Goal: Feedback & Contribution: Submit feedback/report problem

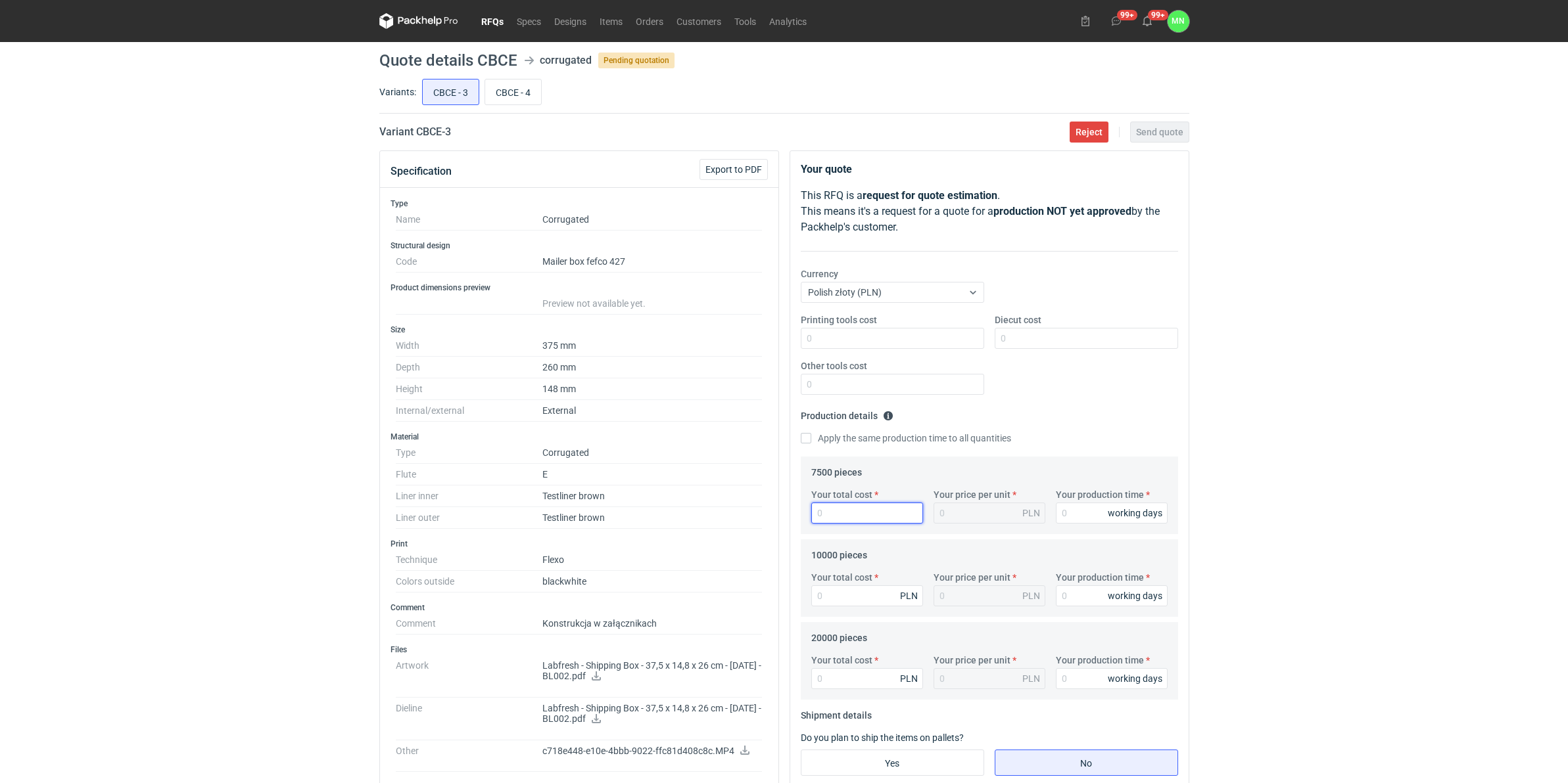
click at [856, 517] on input "Your total cost" at bounding box center [867, 513] width 112 height 21
type input "14625"
type input "1.95"
type input "14625"
click at [831, 593] on input "Your total cost" at bounding box center [867, 596] width 112 height 21
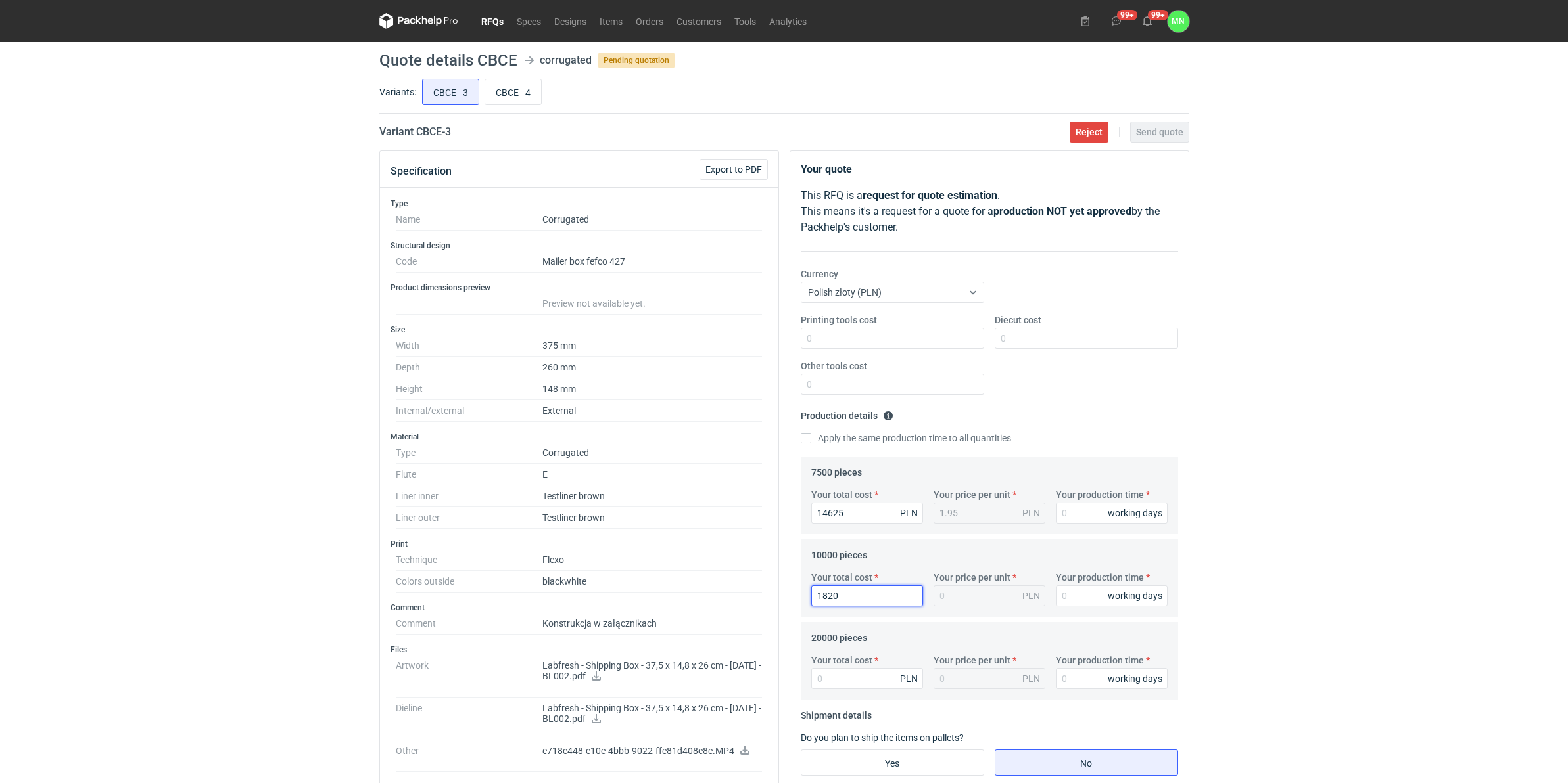
type input "18200"
type input "1.82"
type input "18200"
click at [836, 681] on input "Your total cost" at bounding box center [867, 679] width 112 height 21
type input "34600"
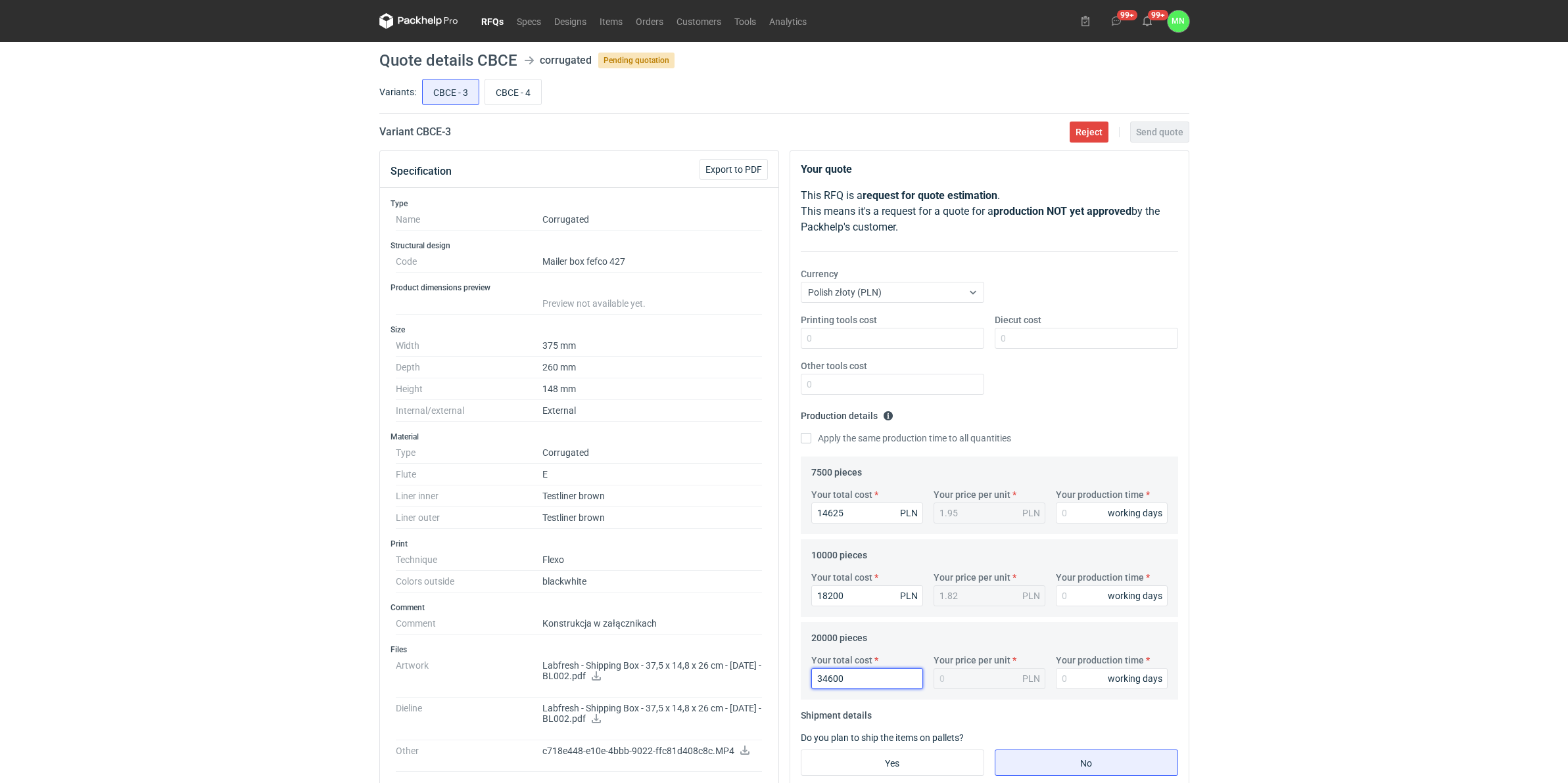
type input "1.73"
type input "34600"
click at [1094, 515] on input "Your production time" at bounding box center [1112, 513] width 112 height 21
type input "10"
click at [1090, 596] on input "Your production time" at bounding box center [1112, 596] width 112 height 21
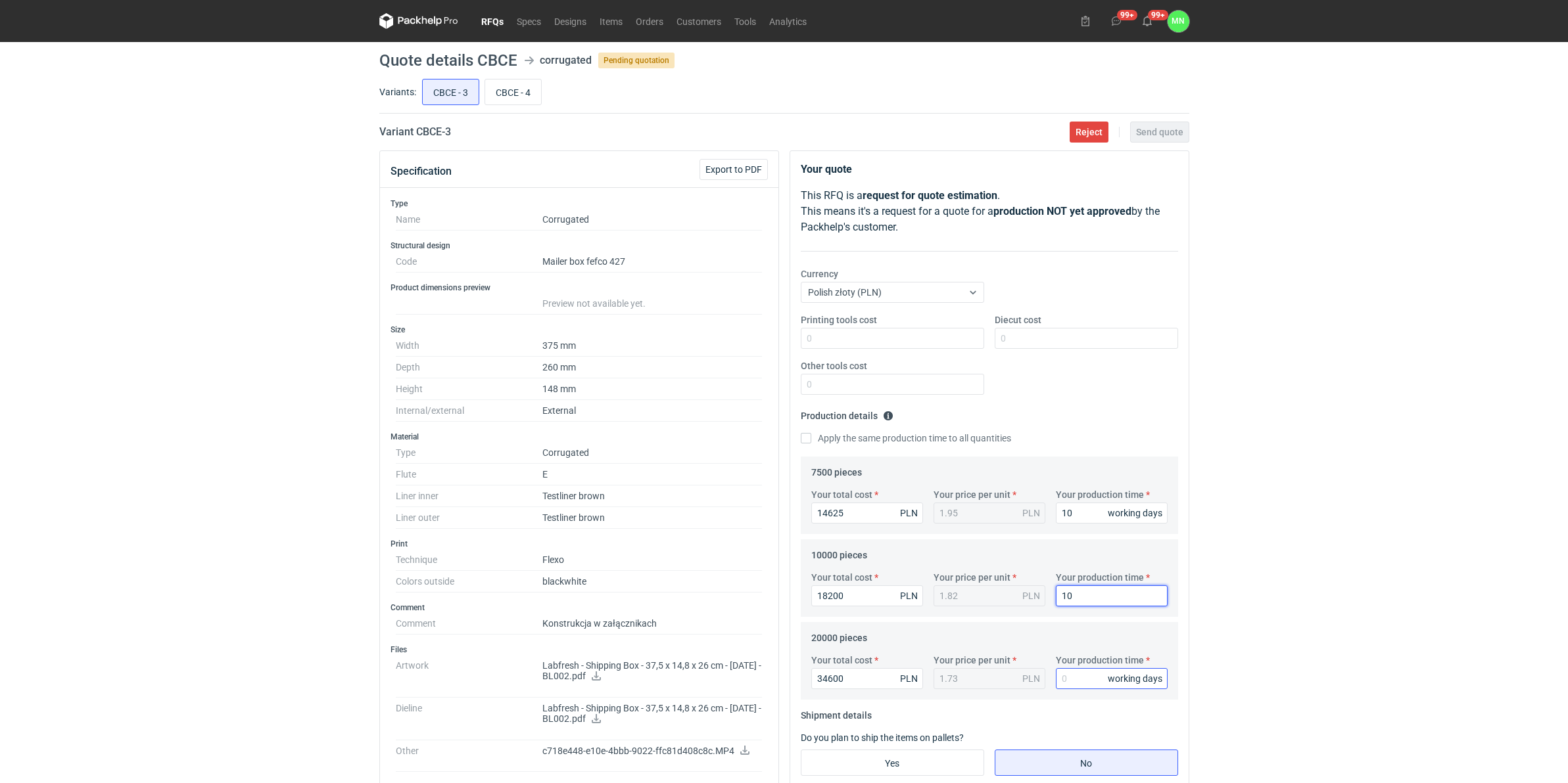
type input "10"
click at [1090, 676] on input "Your production time" at bounding box center [1112, 679] width 112 height 21
type input "10"
click at [863, 342] on input "Printing tools cost" at bounding box center [891, 339] width 183 height 21
type input "2600"
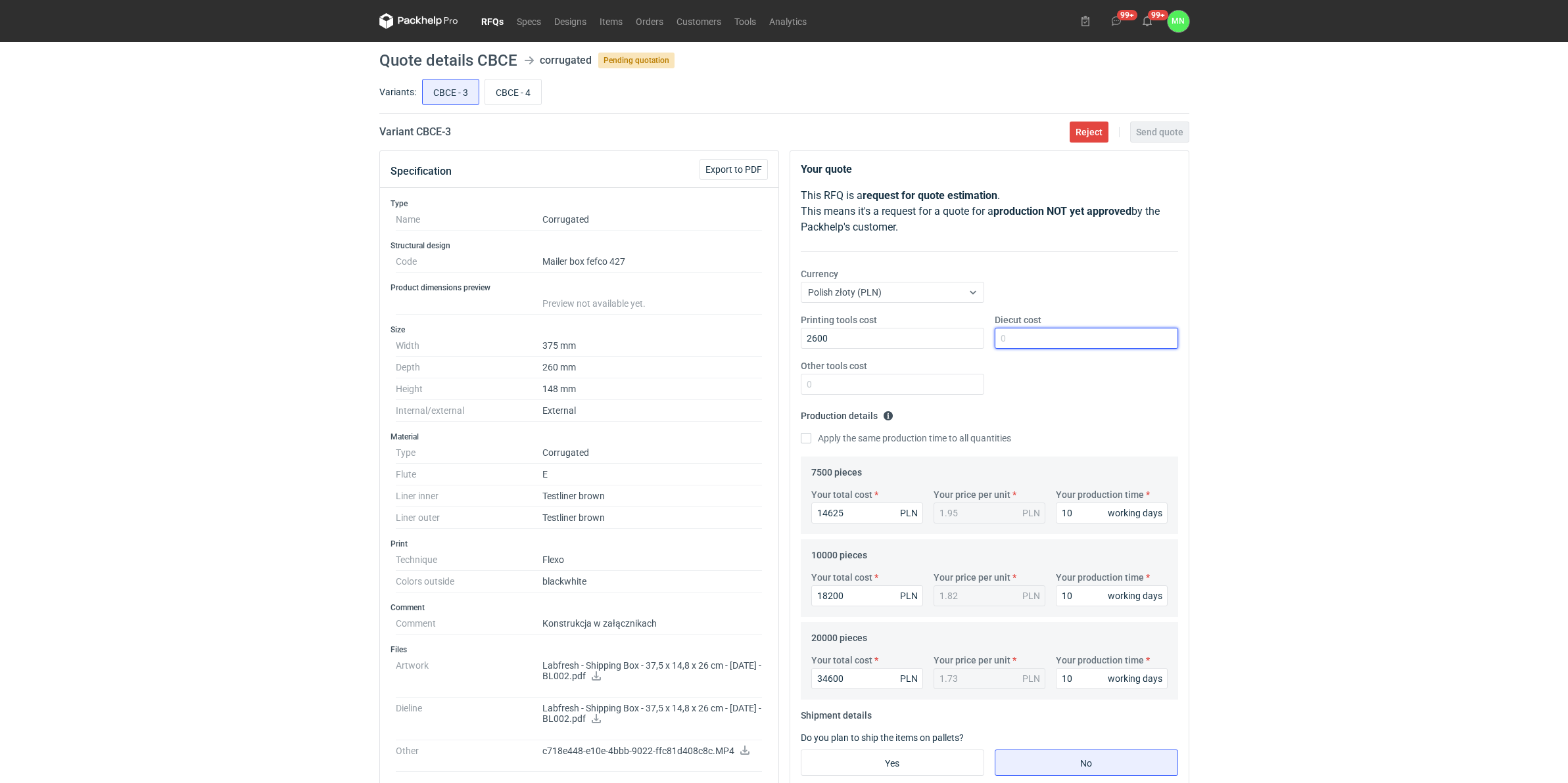
click at [1043, 340] on input "Diecut cost" at bounding box center [1086, 339] width 183 height 21
type input "2990"
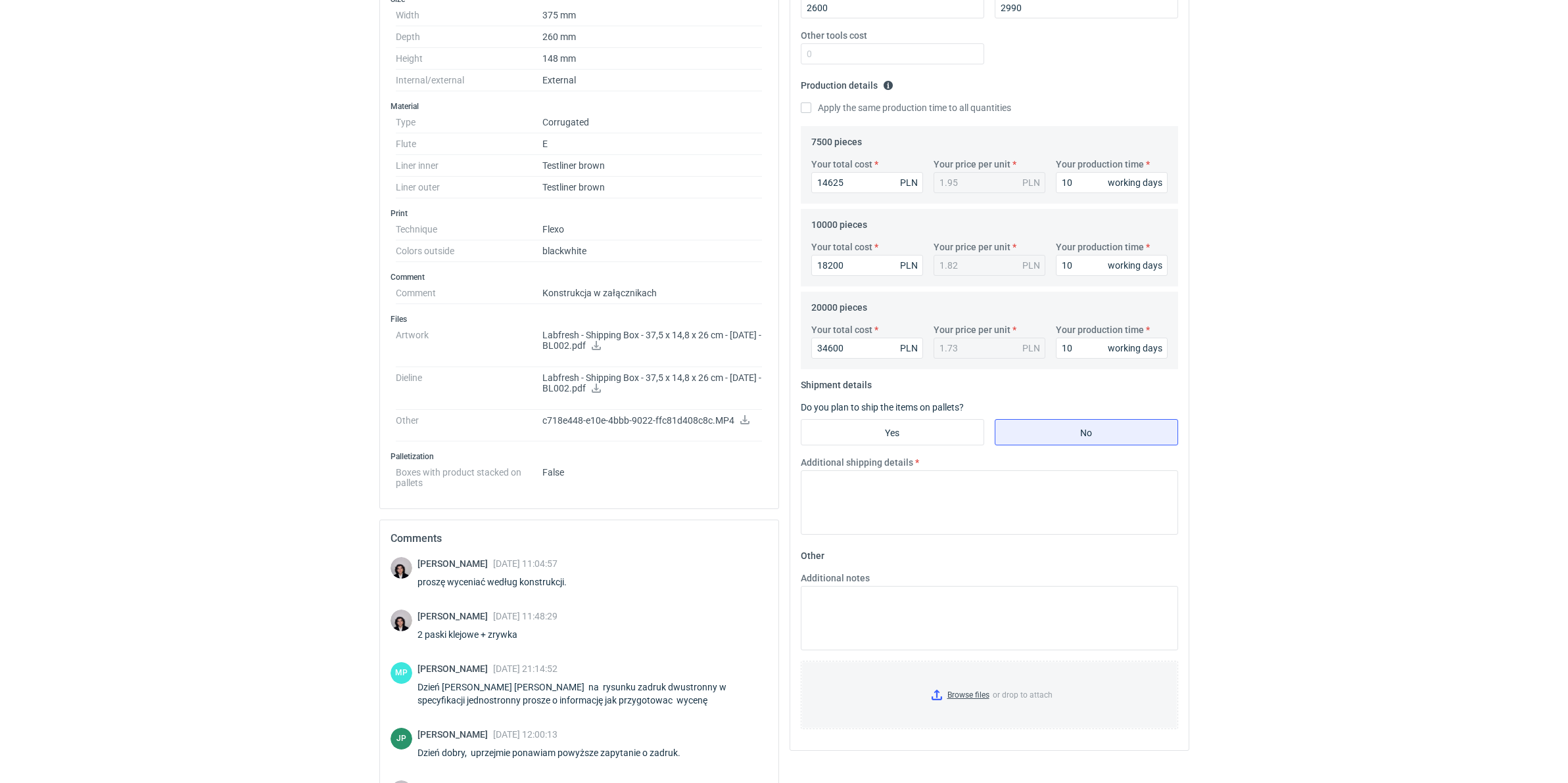
scroll to position [328, 0]
drag, startPoint x: 848, startPoint y: 440, endPoint x: 848, endPoint y: 451, distance: 11.0
click at [848, 440] on input "Yes" at bounding box center [892, 434] width 182 height 25
radio input "true"
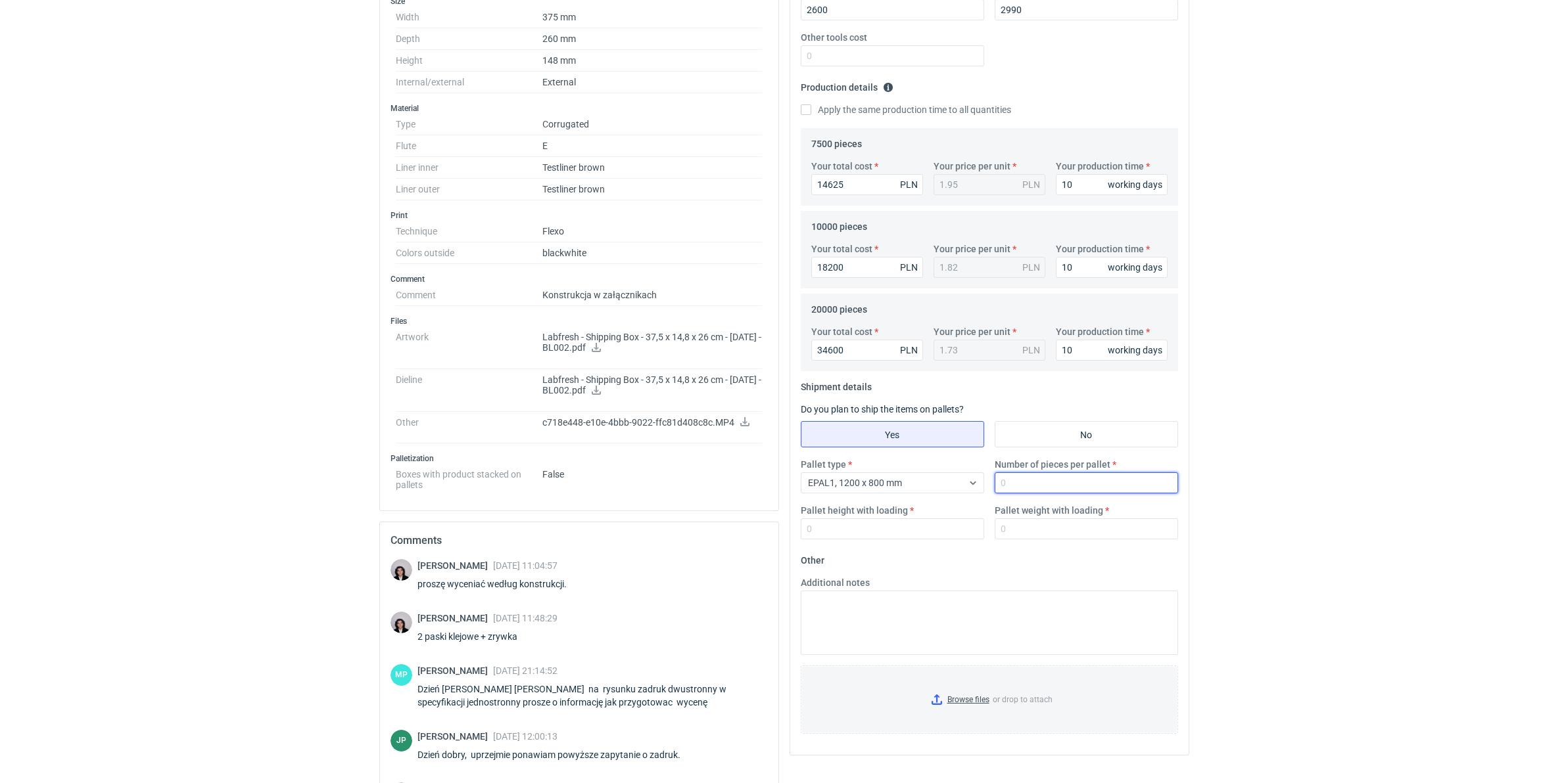
click at [1004, 483] on input "Number of pieces per pallet" at bounding box center [1086, 483] width 183 height 21
type input "825"
type input "1800"
click at [1044, 523] on input "Pallet weight with loading" at bounding box center [1086, 529] width 183 height 21
type input "320"
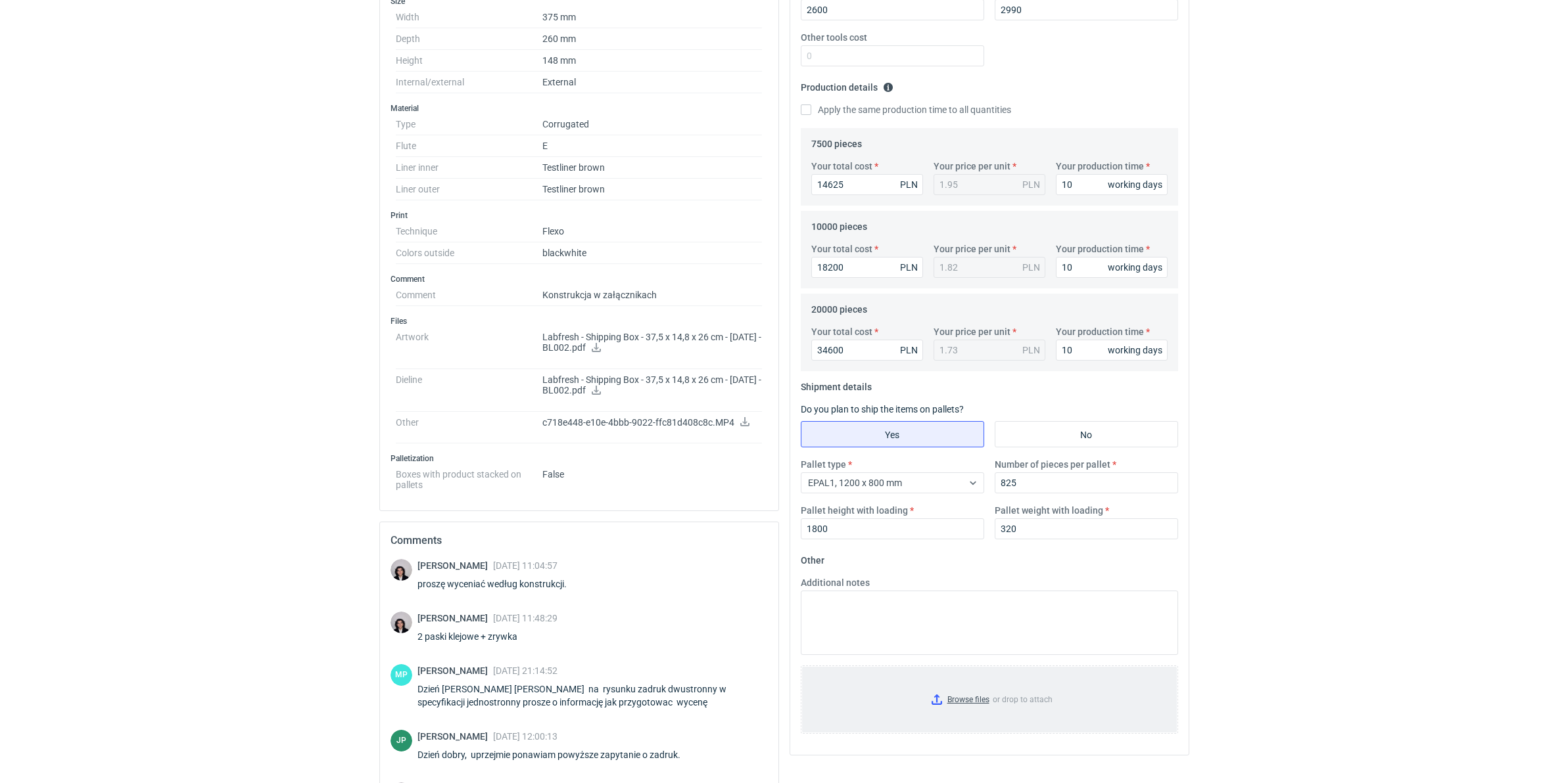
click at [971, 700] on input "Browse files or drop to attach" at bounding box center [989, 700] width 375 height 65
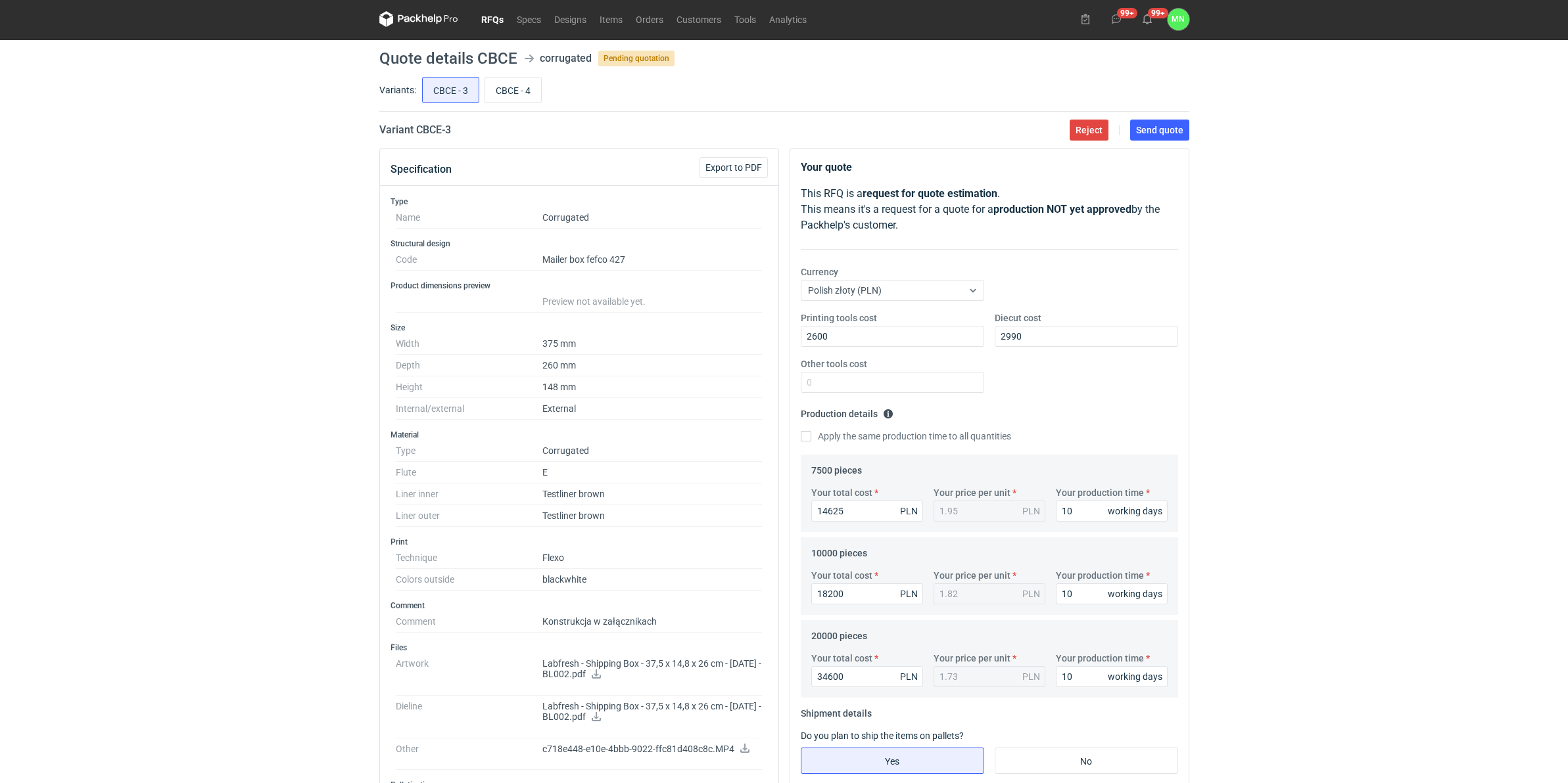
scroll to position [0, 0]
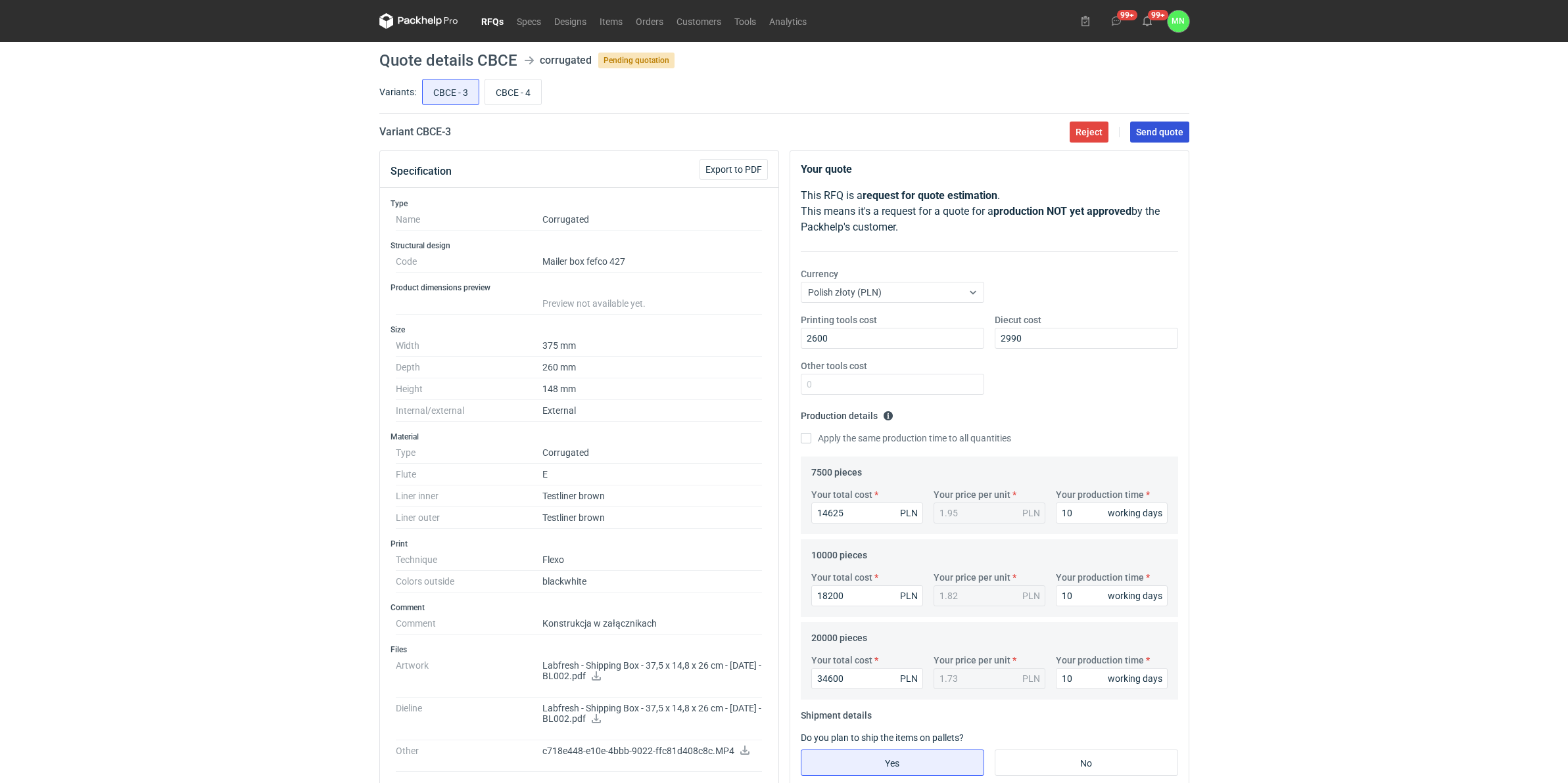
drag, startPoint x: 1186, startPoint y: 136, endPoint x: 1067, endPoint y: 202, distance: 136.1
click at [1186, 136] on button "Send quote" at bounding box center [1159, 132] width 59 height 21
click at [507, 99] on input "CBCE - 4" at bounding box center [512, 92] width 56 height 25
radio input "true"
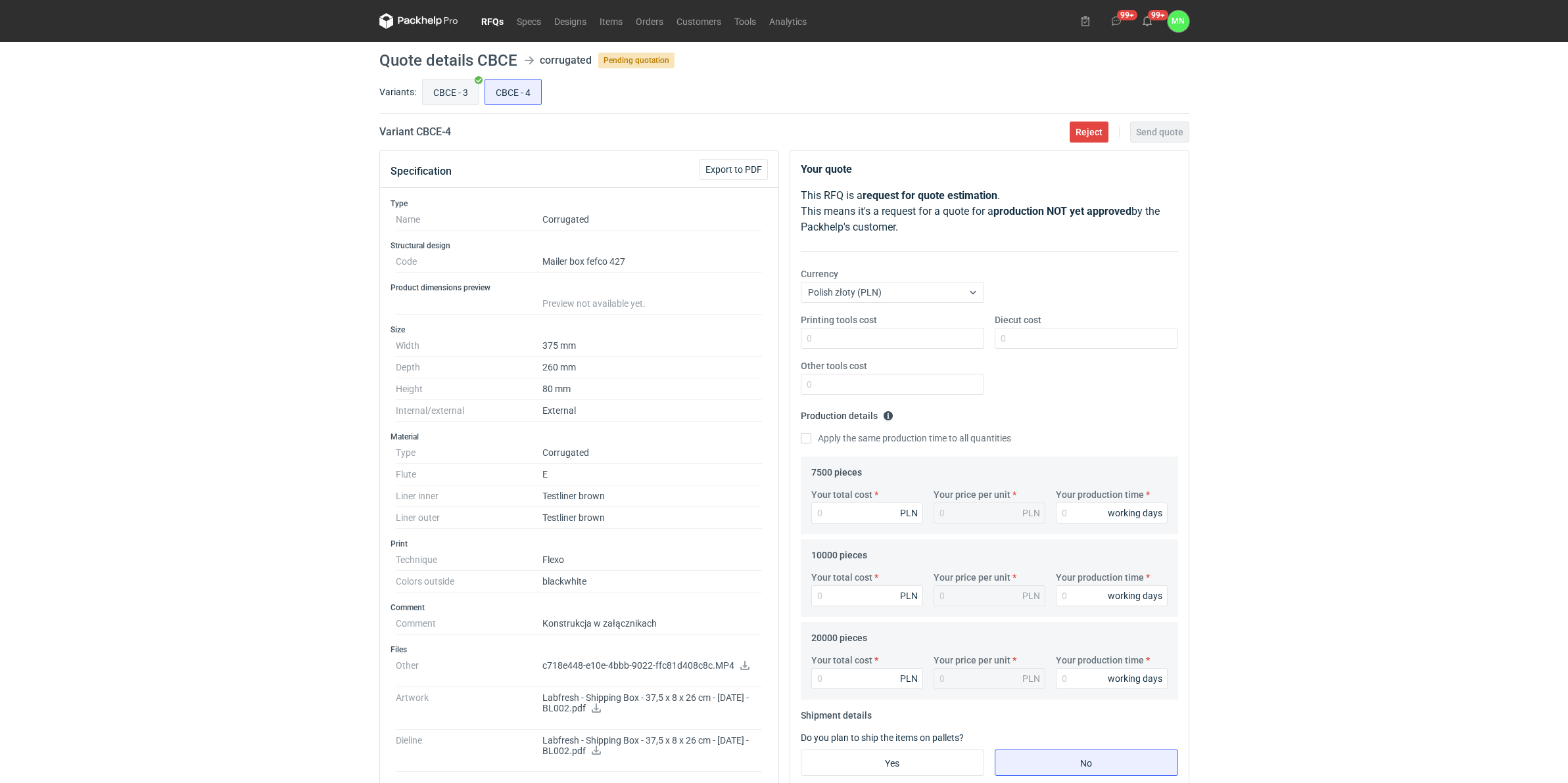
click at [455, 92] on input "CBCE - 3" at bounding box center [450, 92] width 56 height 25
radio input "true"
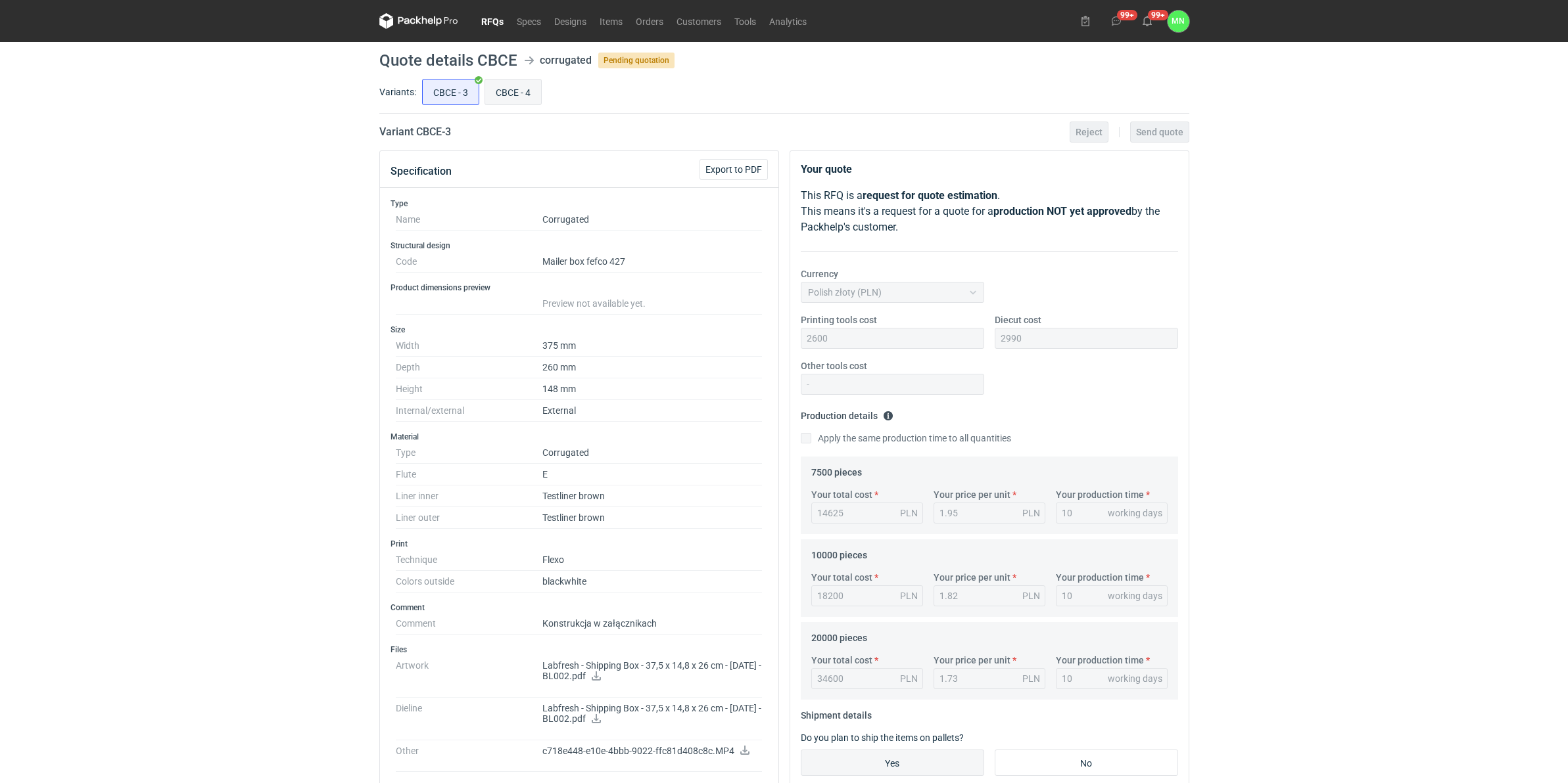
click at [515, 96] on input "CBCE - 4" at bounding box center [512, 92] width 56 height 25
radio input "true"
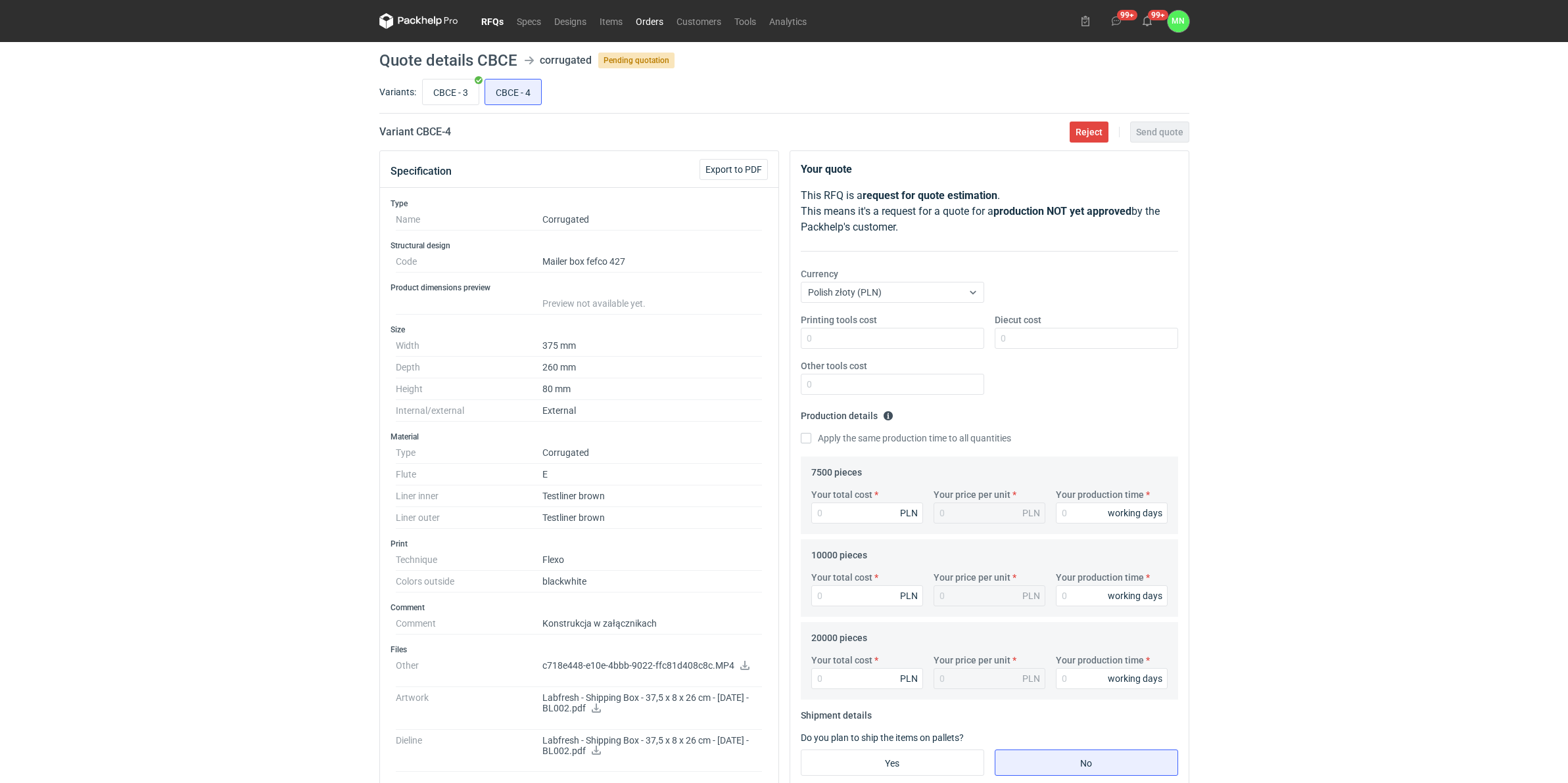
click at [647, 27] on link "Orders" at bounding box center [649, 21] width 40 height 15
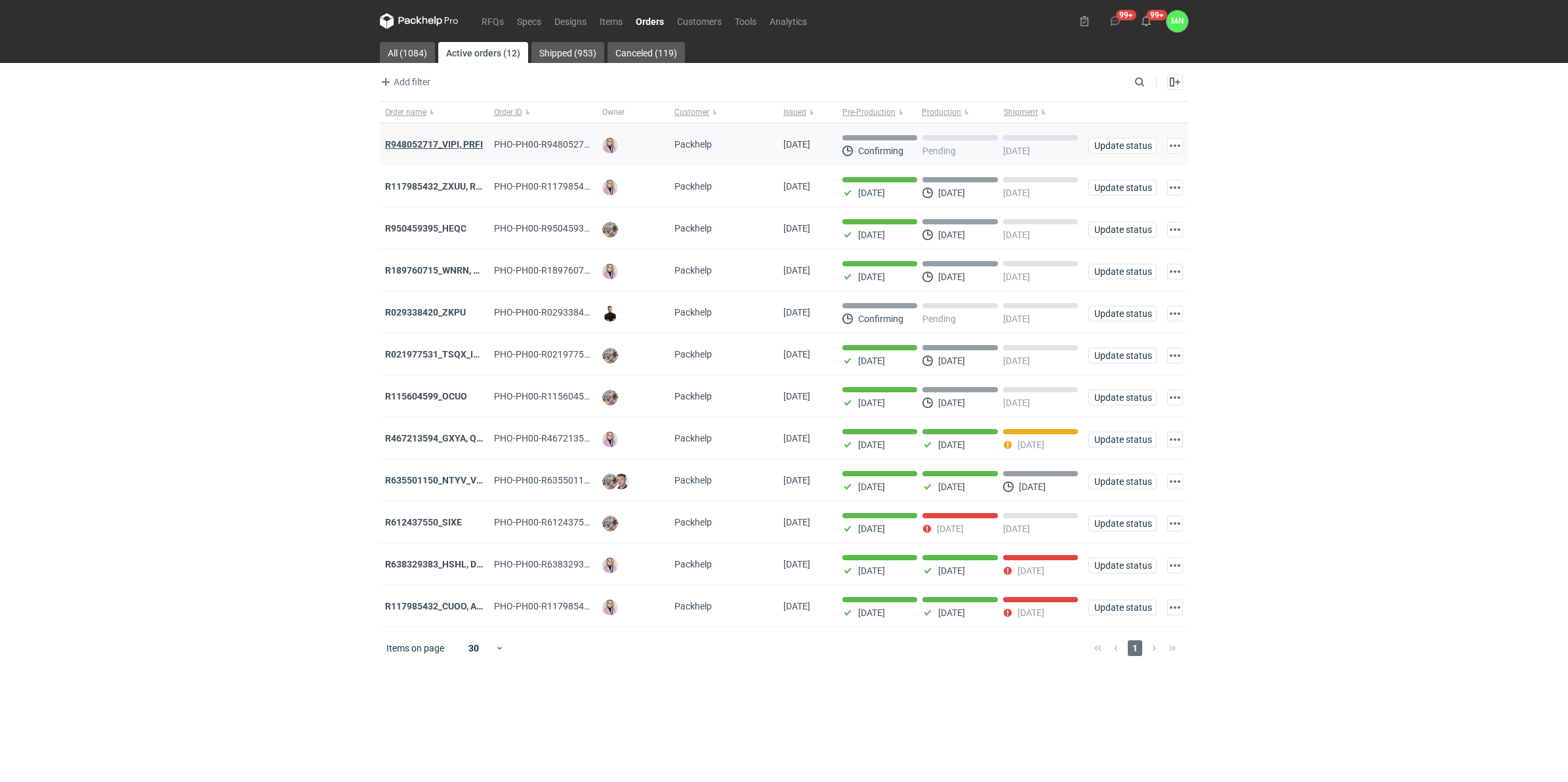
click at [422, 141] on strong "R948052717_VIPI, PRFI" at bounding box center [434, 144] width 98 height 10
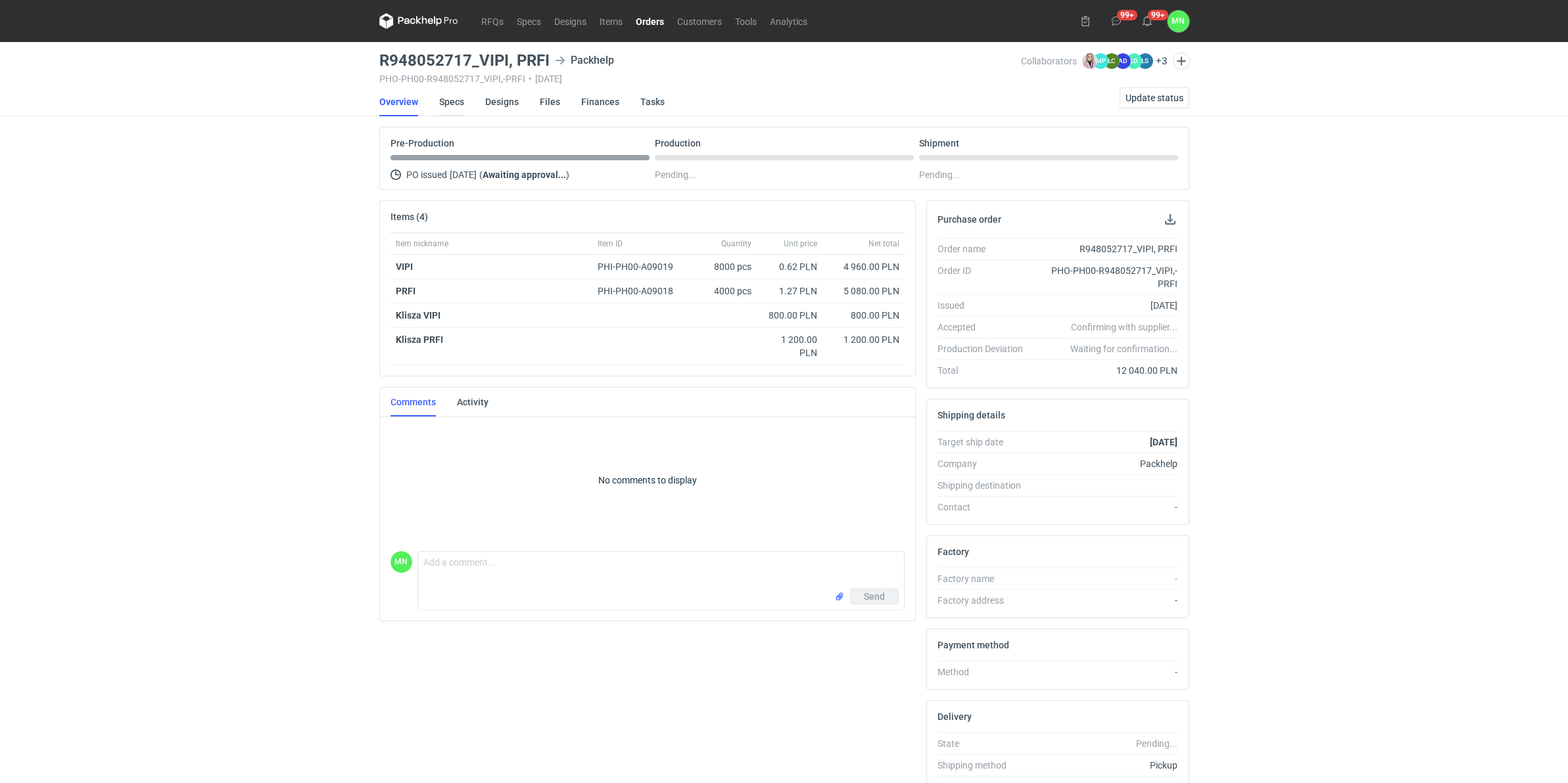
click at [450, 99] on link "Specs" at bounding box center [451, 102] width 25 height 29
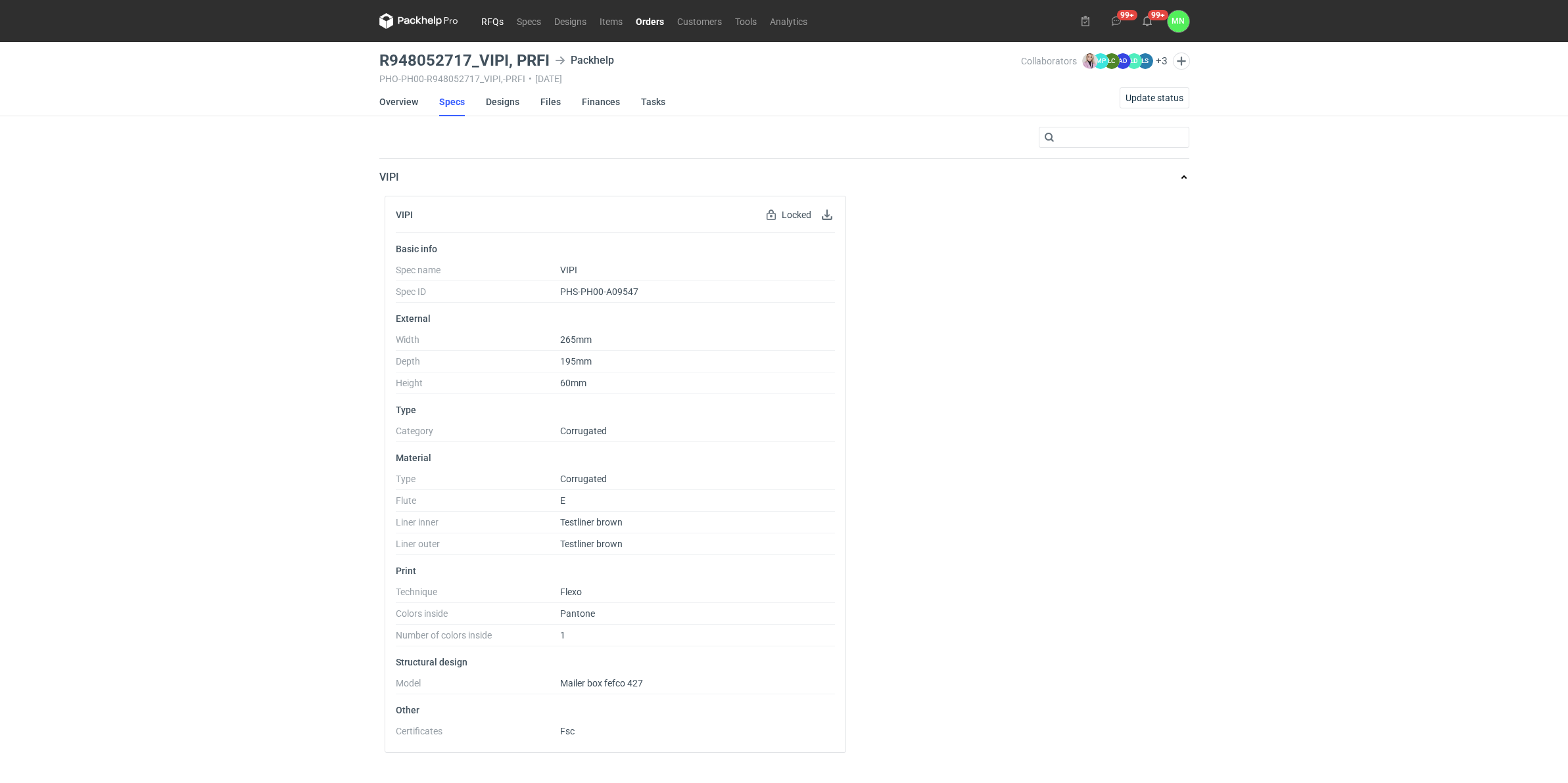
click at [494, 23] on link "RFQs" at bounding box center [492, 21] width 35 height 15
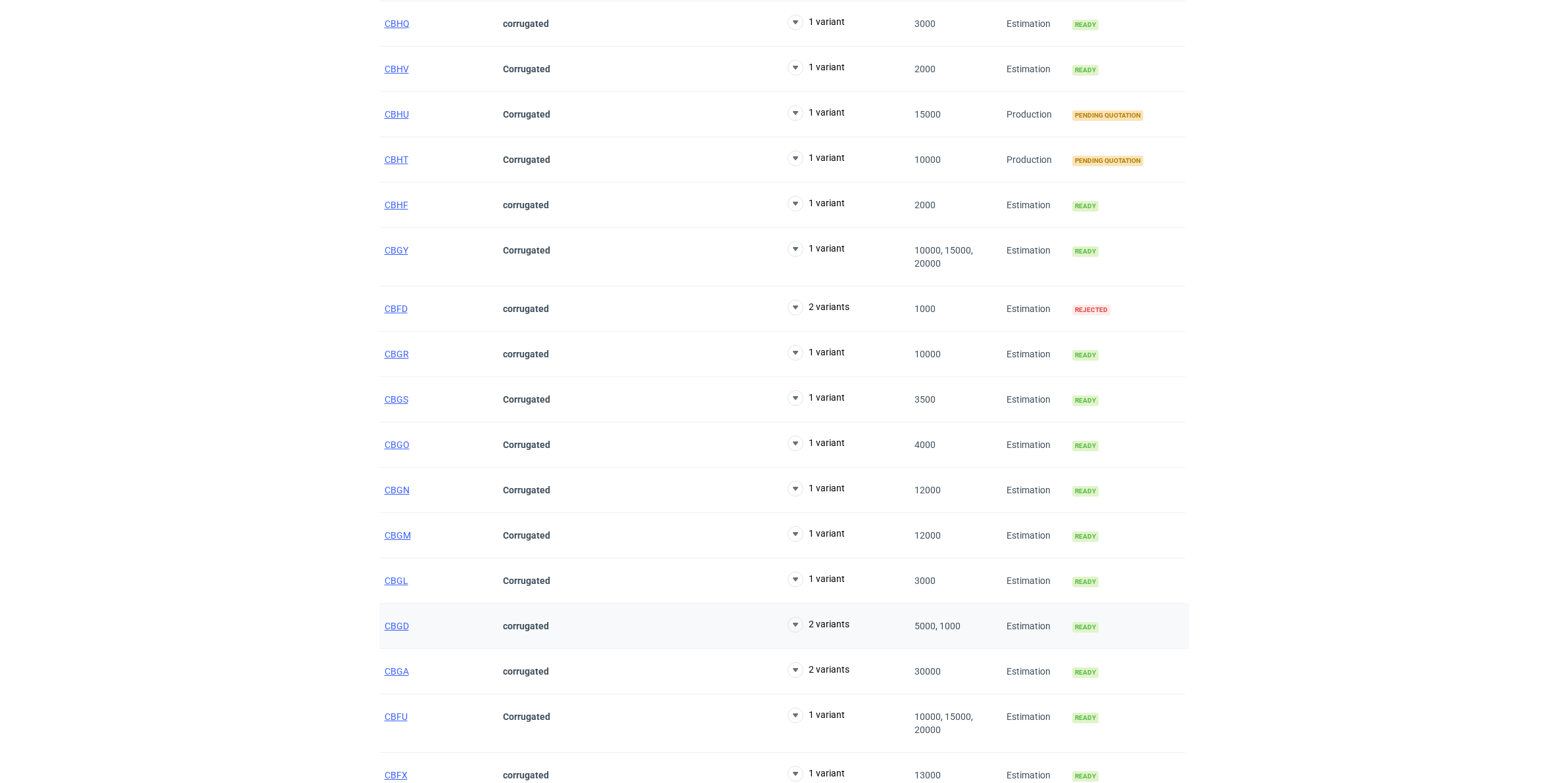
scroll to position [809, 0]
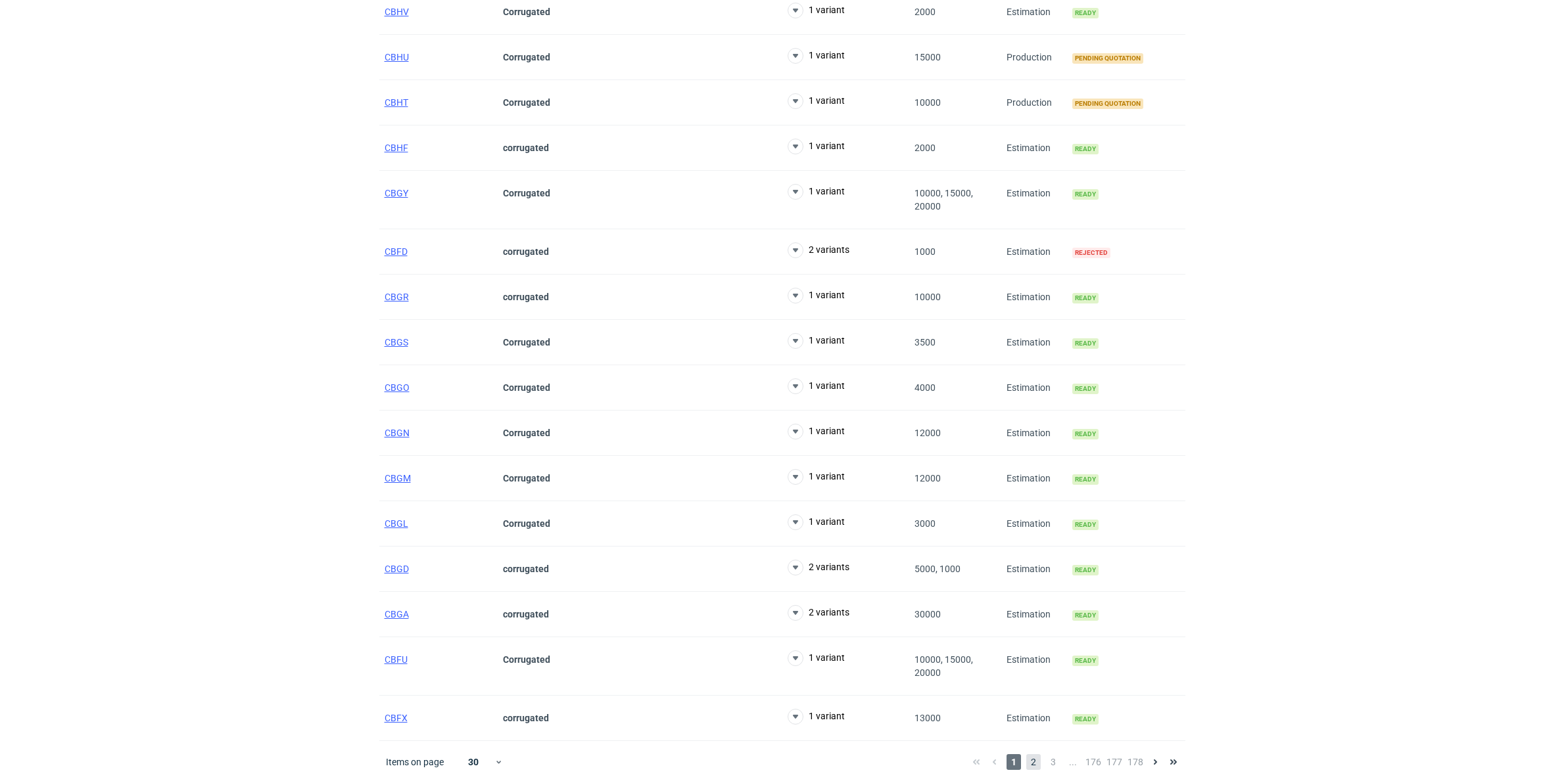
click at [1027, 756] on span "2" at bounding box center [1033, 762] width 15 height 15
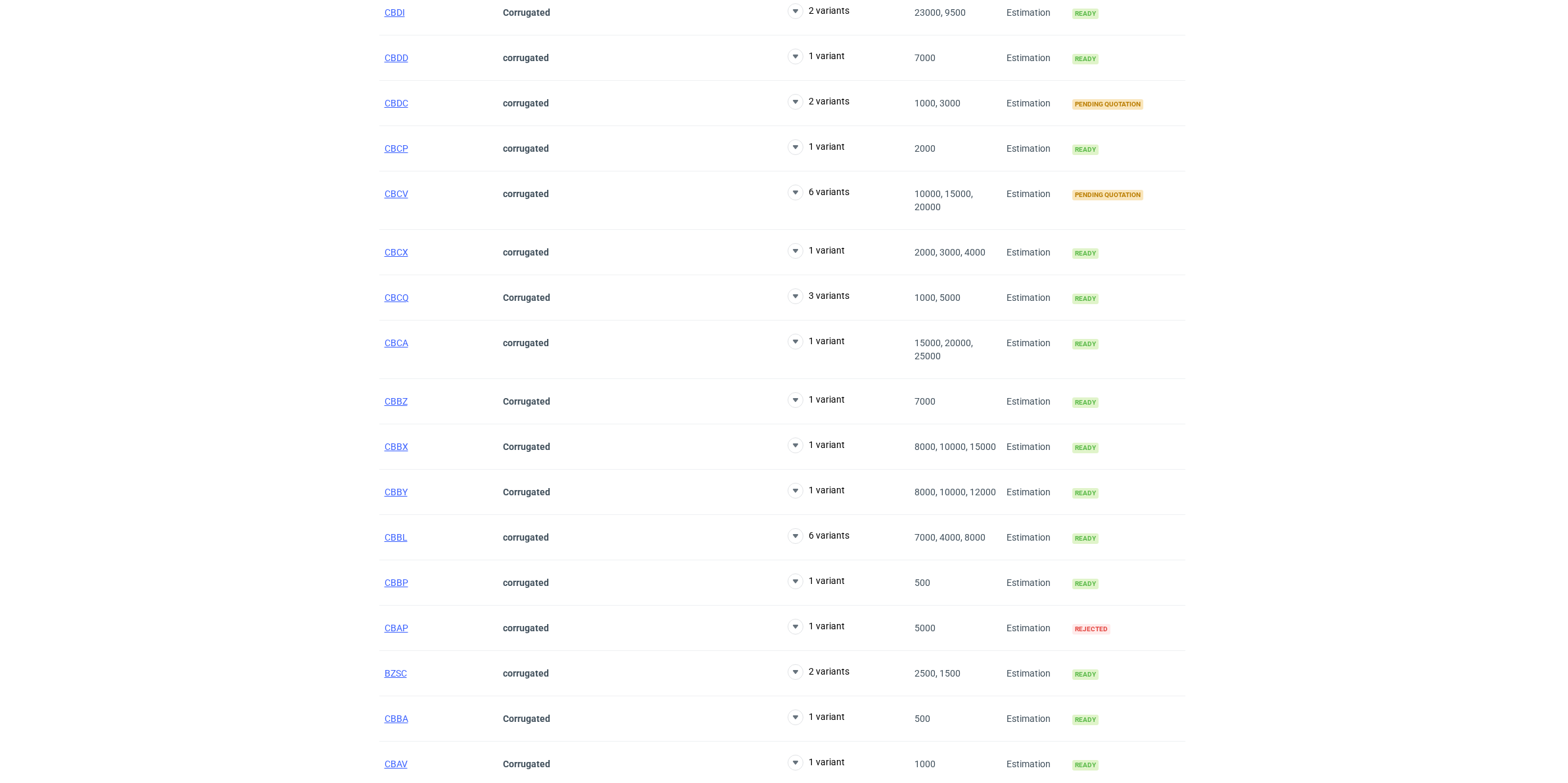
scroll to position [796, 0]
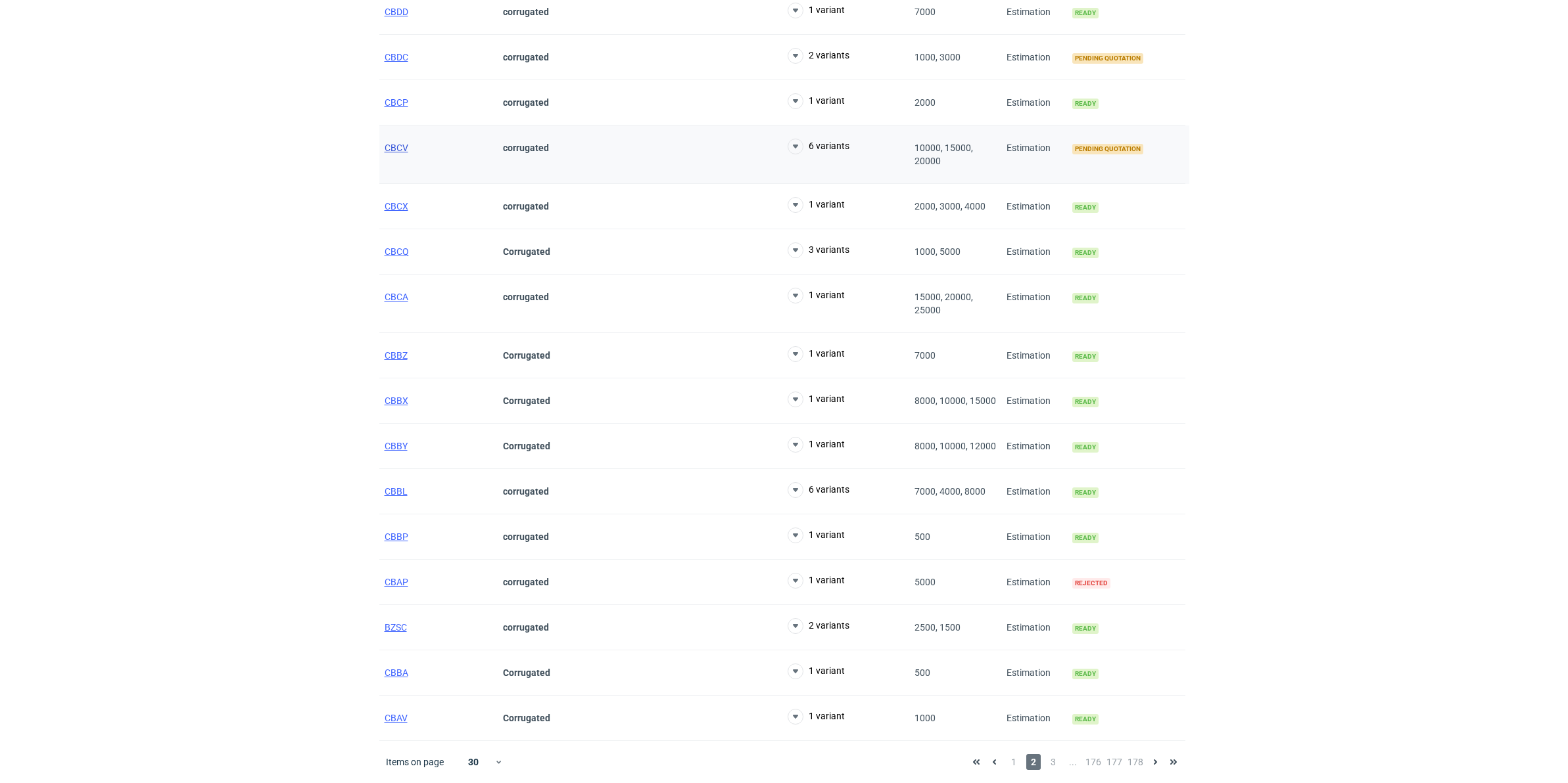
click at [400, 147] on span "CBCV" at bounding box center [396, 148] width 24 height 10
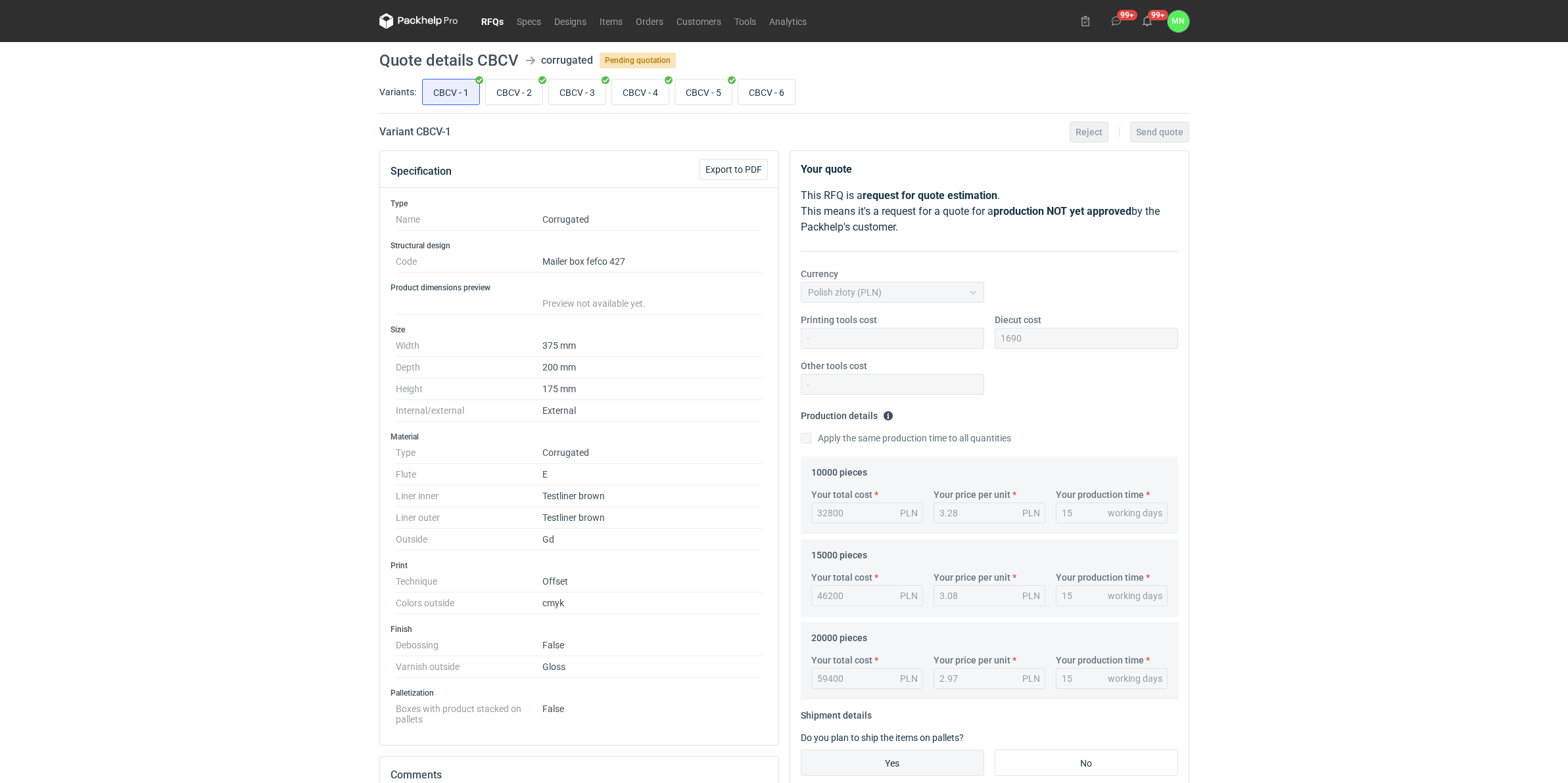
click at [488, 17] on link "RFQs" at bounding box center [492, 21] width 35 height 15
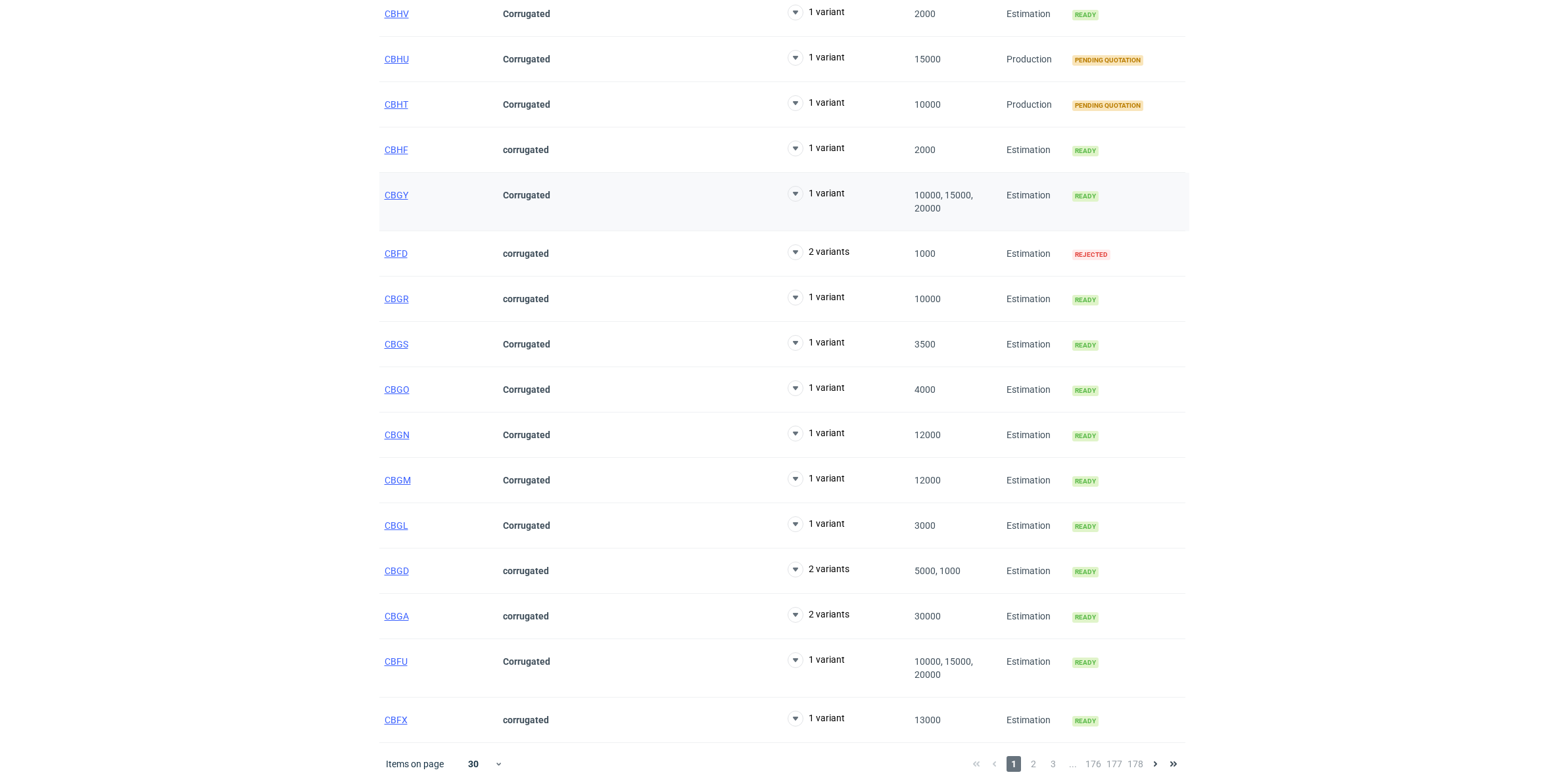
scroll to position [809, 0]
click at [1032, 755] on span "2" at bounding box center [1033, 762] width 15 height 15
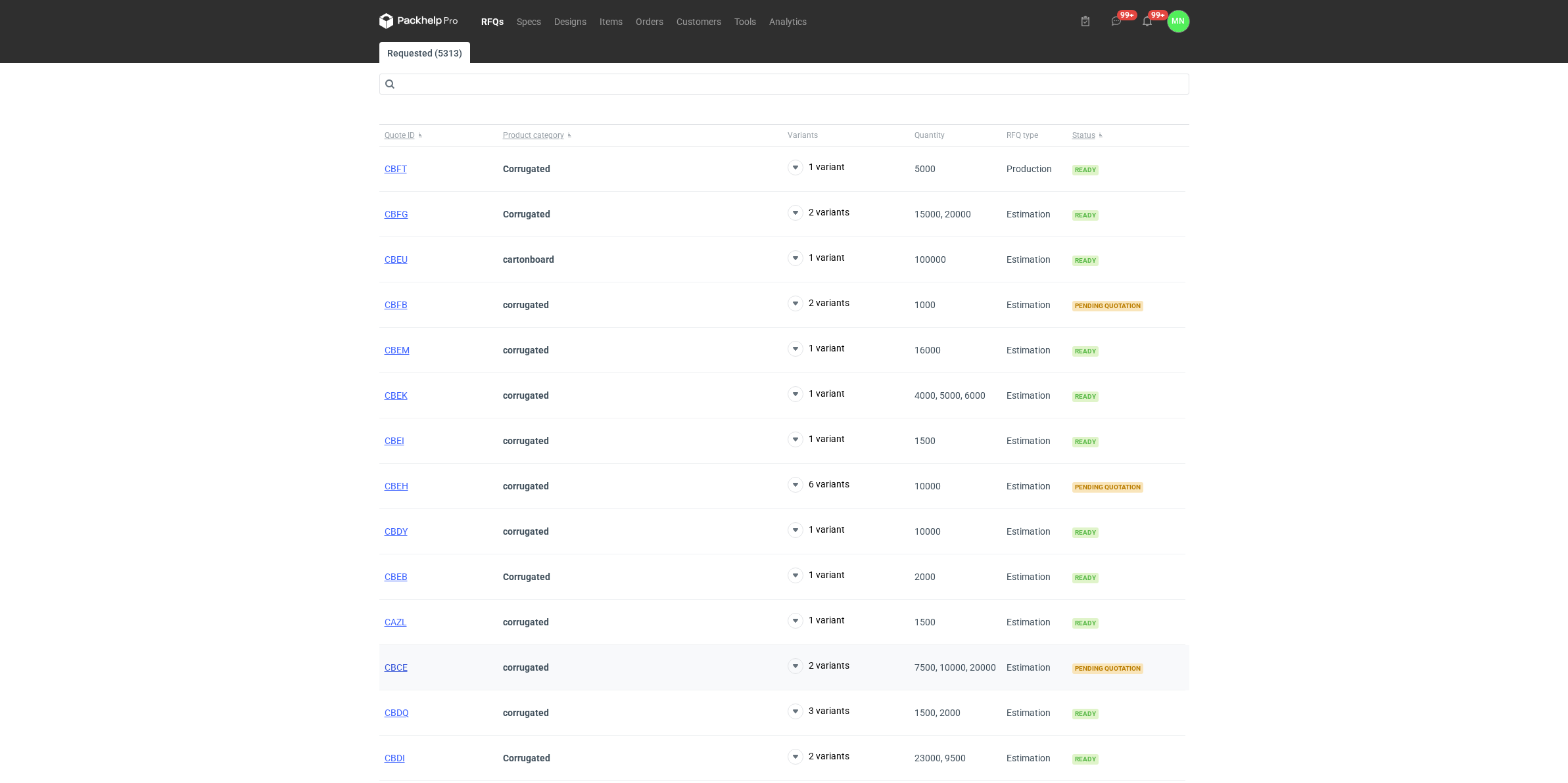
click at [398, 670] on span "CBCE" at bounding box center [395, 668] width 23 height 10
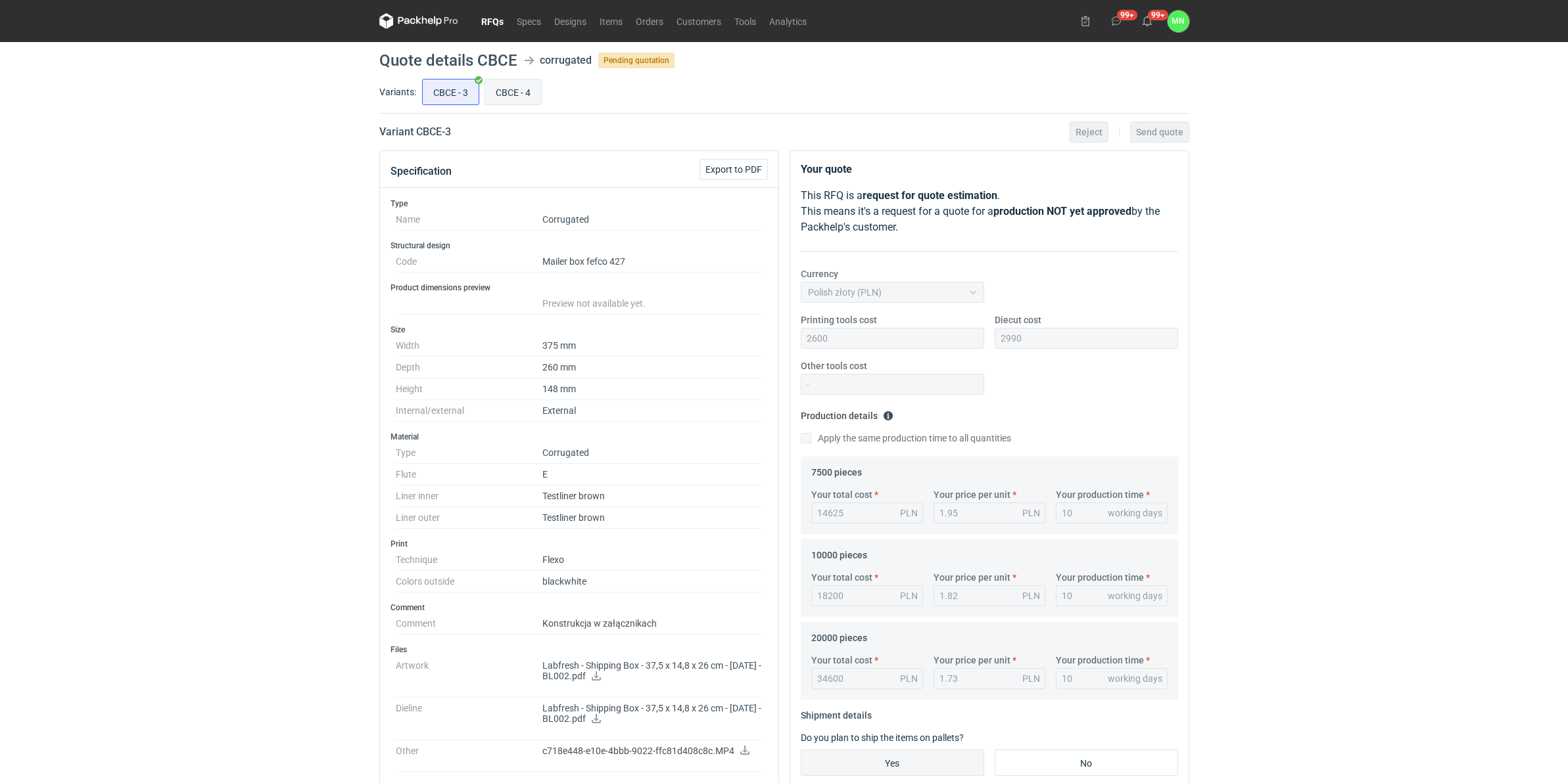
click at [524, 83] on input "CBCE - 4" at bounding box center [512, 92] width 56 height 25
radio input "true"
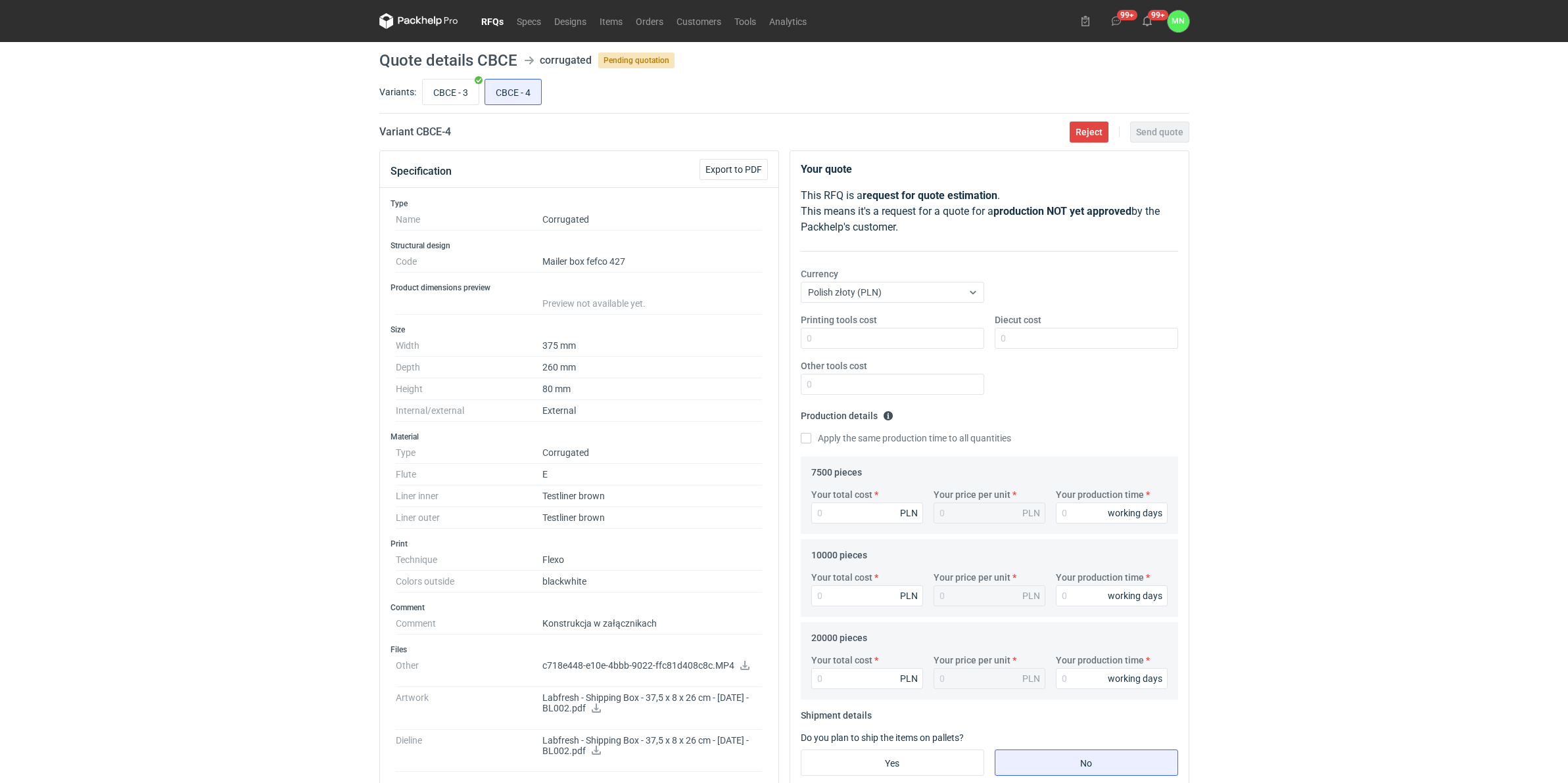
click at [602, 713] on icon at bounding box center [596, 708] width 10 height 9
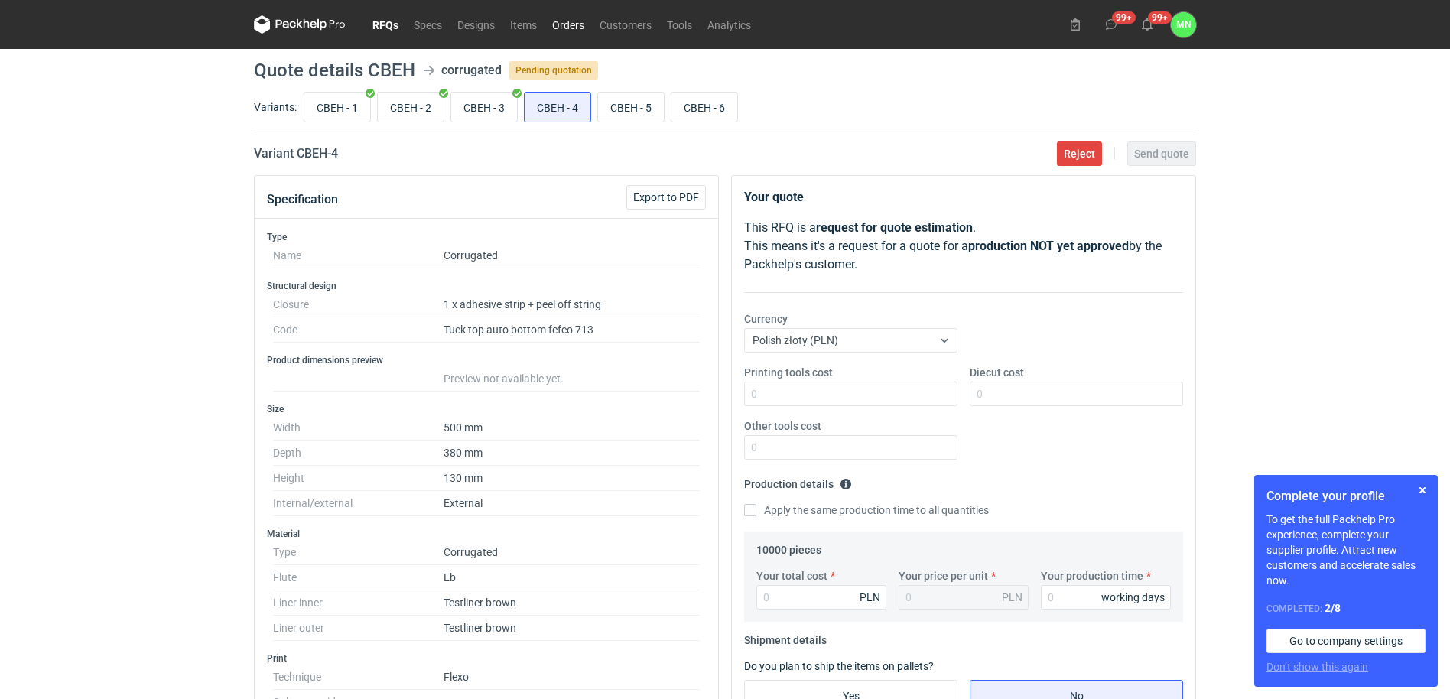
click at [554, 28] on link "Orders" at bounding box center [567, 24] width 47 height 18
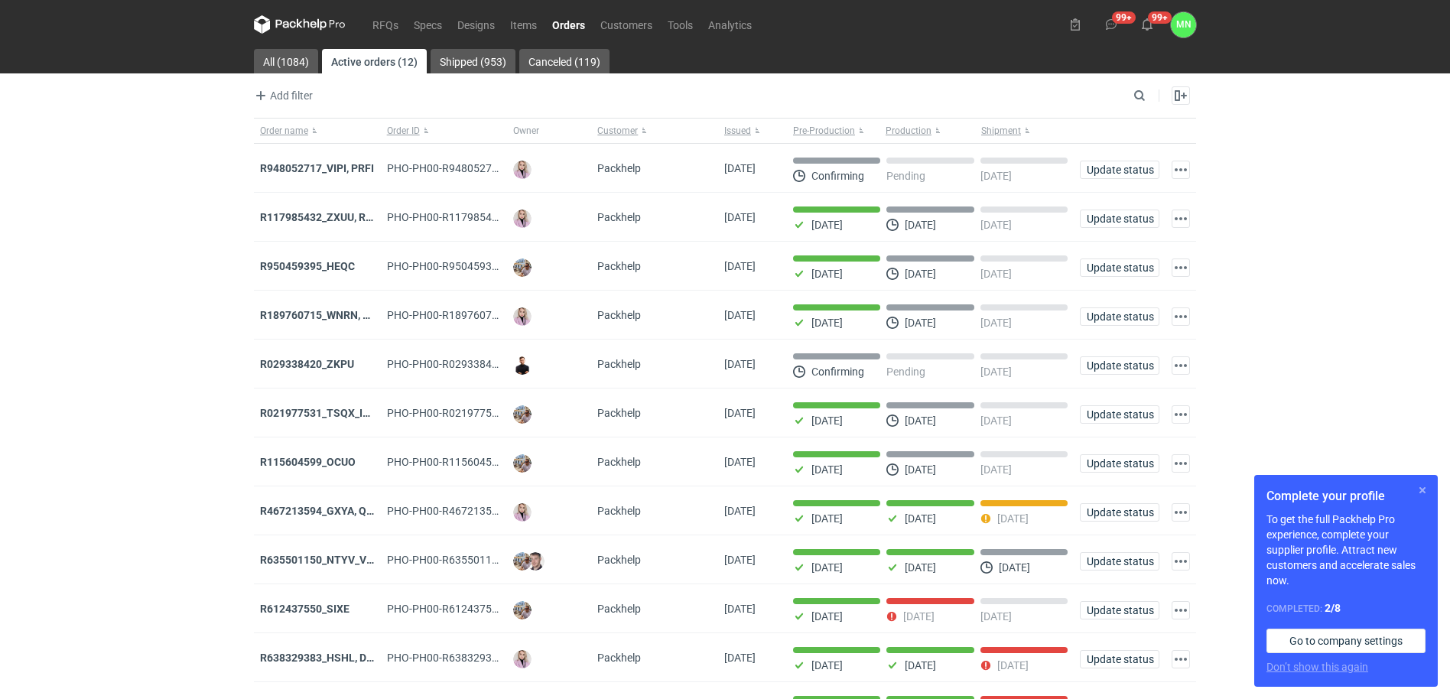
click at [1420, 485] on button "button" at bounding box center [1422, 490] width 18 height 18
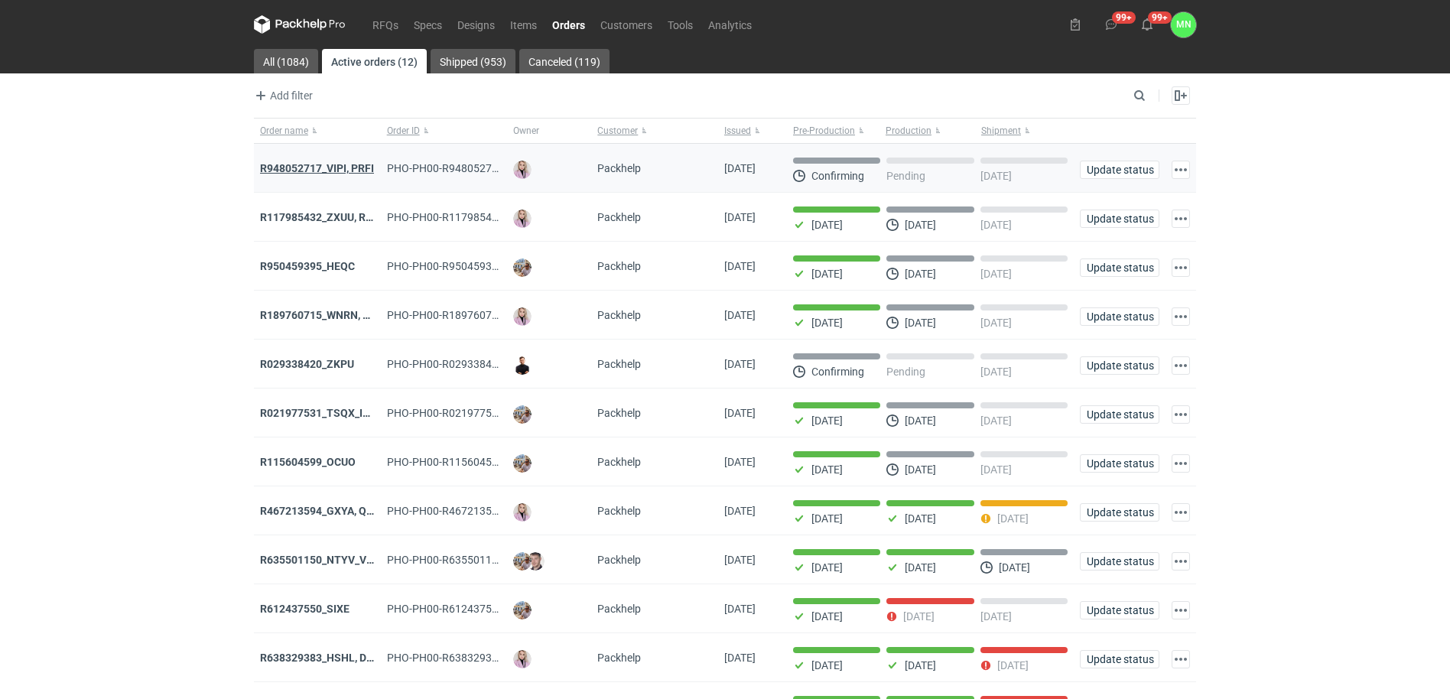
click at [278, 171] on strong "R948052717_VIPI, PRFI" at bounding box center [317, 168] width 114 height 12
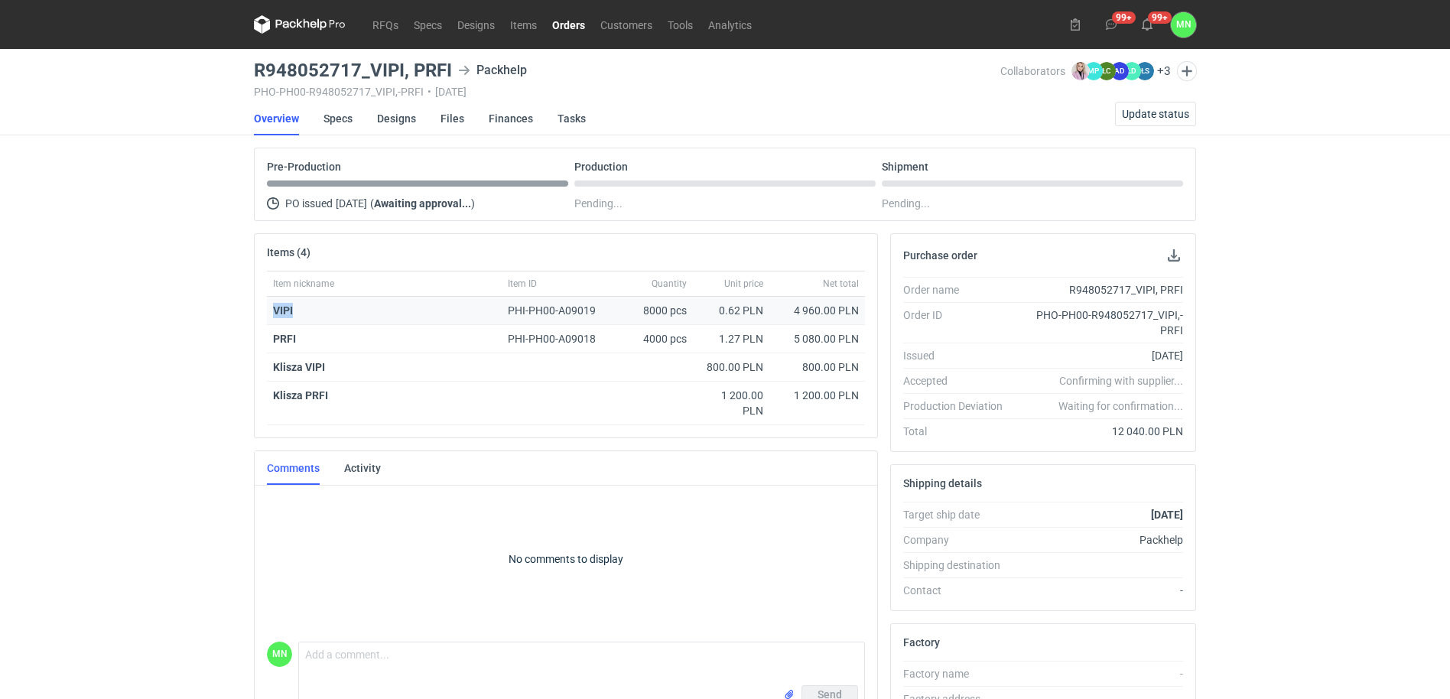
drag, startPoint x: 299, startPoint y: 307, endPoint x: 269, endPoint y: 307, distance: 29.8
click at [269, 307] on div "VIPI" at bounding box center [384, 311] width 235 height 28
click at [286, 307] on strong "VIPI" at bounding box center [283, 310] width 20 height 12
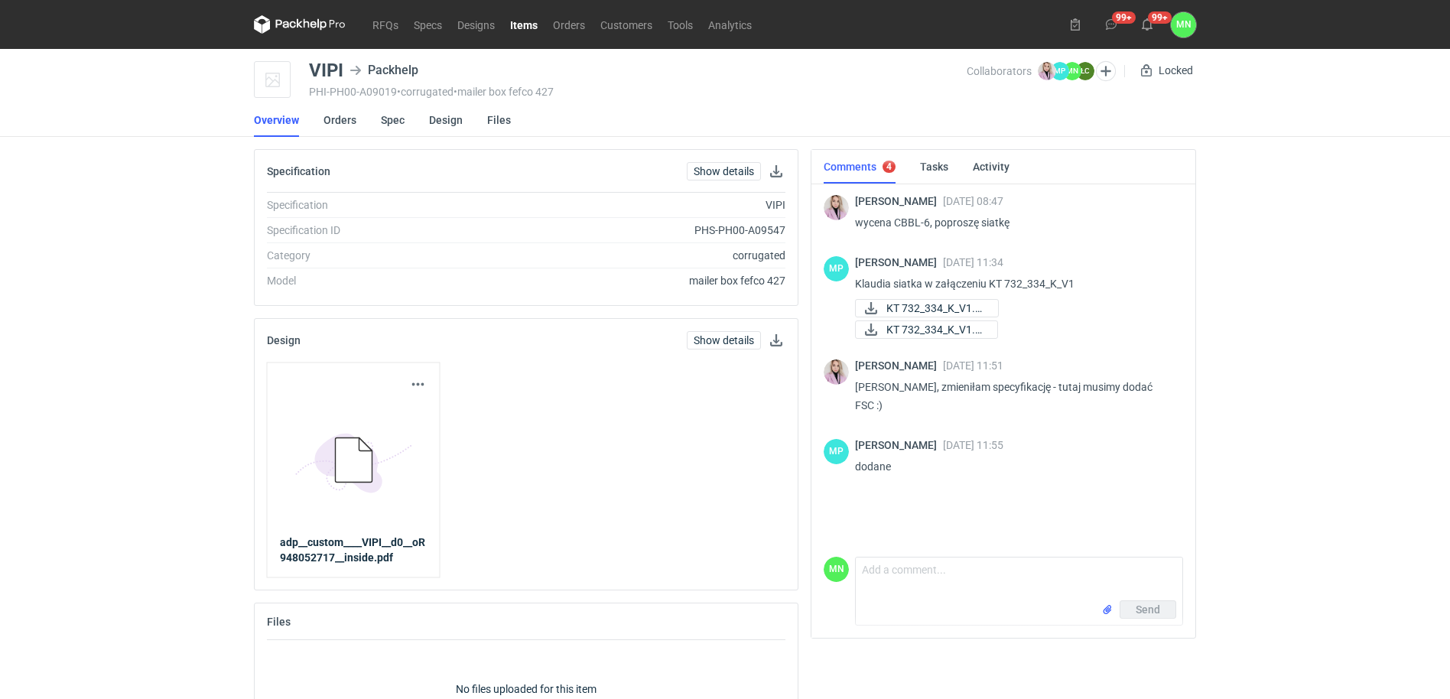
click at [571, 34] on nav "RFQs Specs Designs Items Orders Customers Tools Analytics" at bounding box center [506, 24] width 505 height 49
click at [567, 31] on link "Orders" at bounding box center [568, 24] width 47 height 18
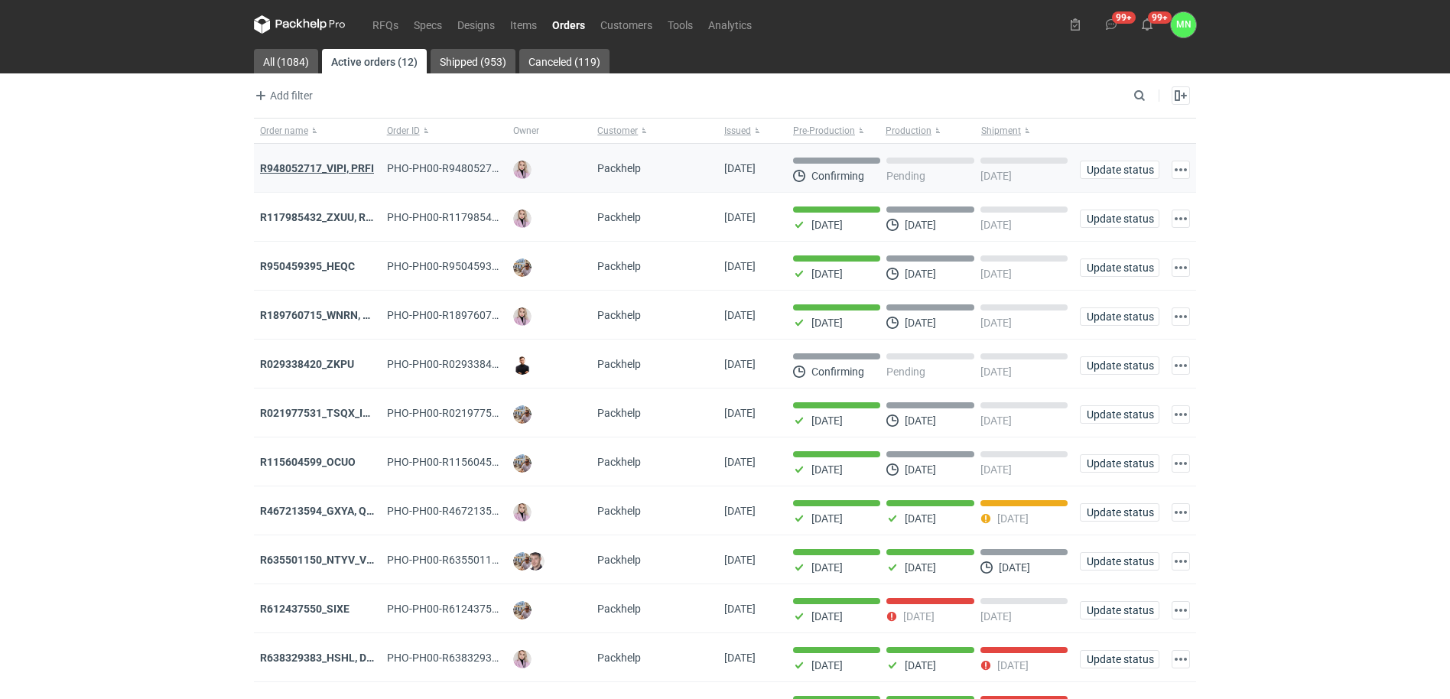
click at [343, 167] on strong "R948052717_VIPI, PRFI" at bounding box center [317, 168] width 114 height 12
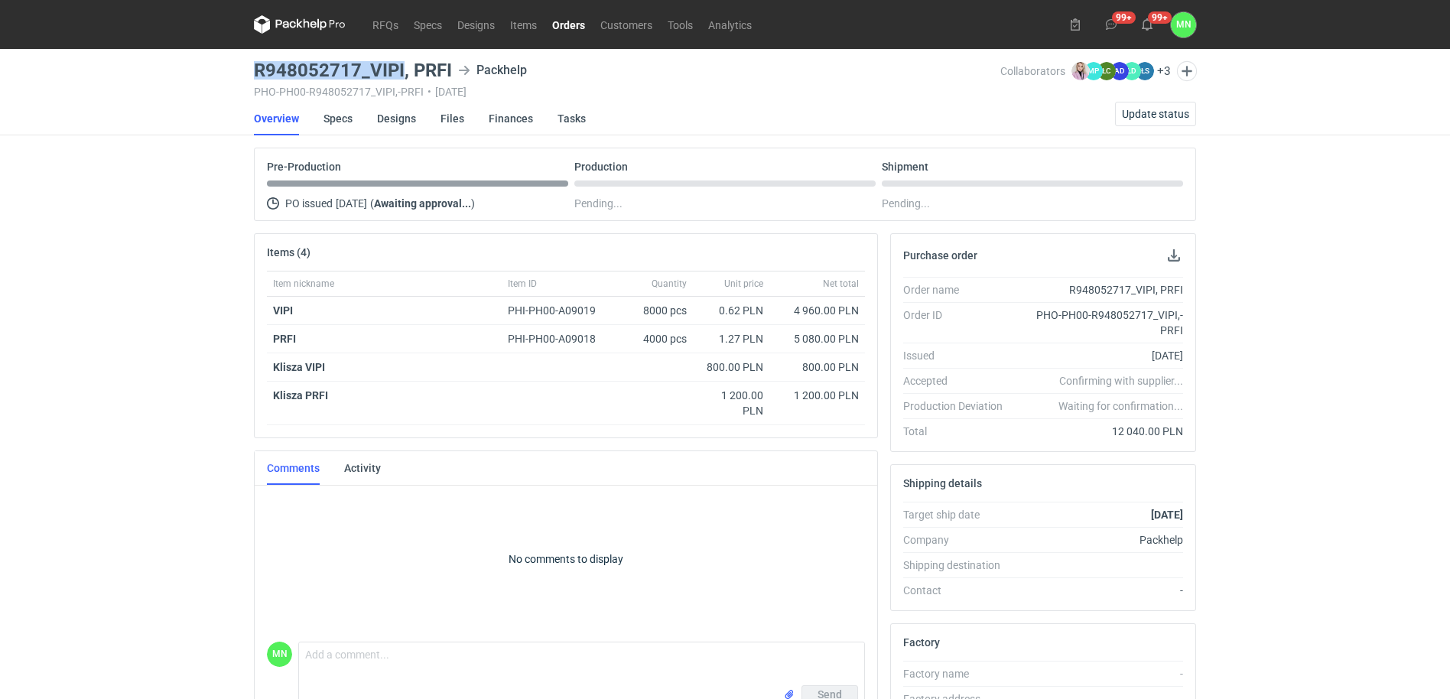
drag, startPoint x: 401, startPoint y: 66, endPoint x: 258, endPoint y: 63, distance: 143.8
click at [258, 63] on h3 "R948052717_VIPI, PRFI" at bounding box center [353, 70] width 198 height 18
copy h3 "R948052717_VIPI"
click at [283, 310] on strong "VIPI" at bounding box center [283, 310] width 20 height 12
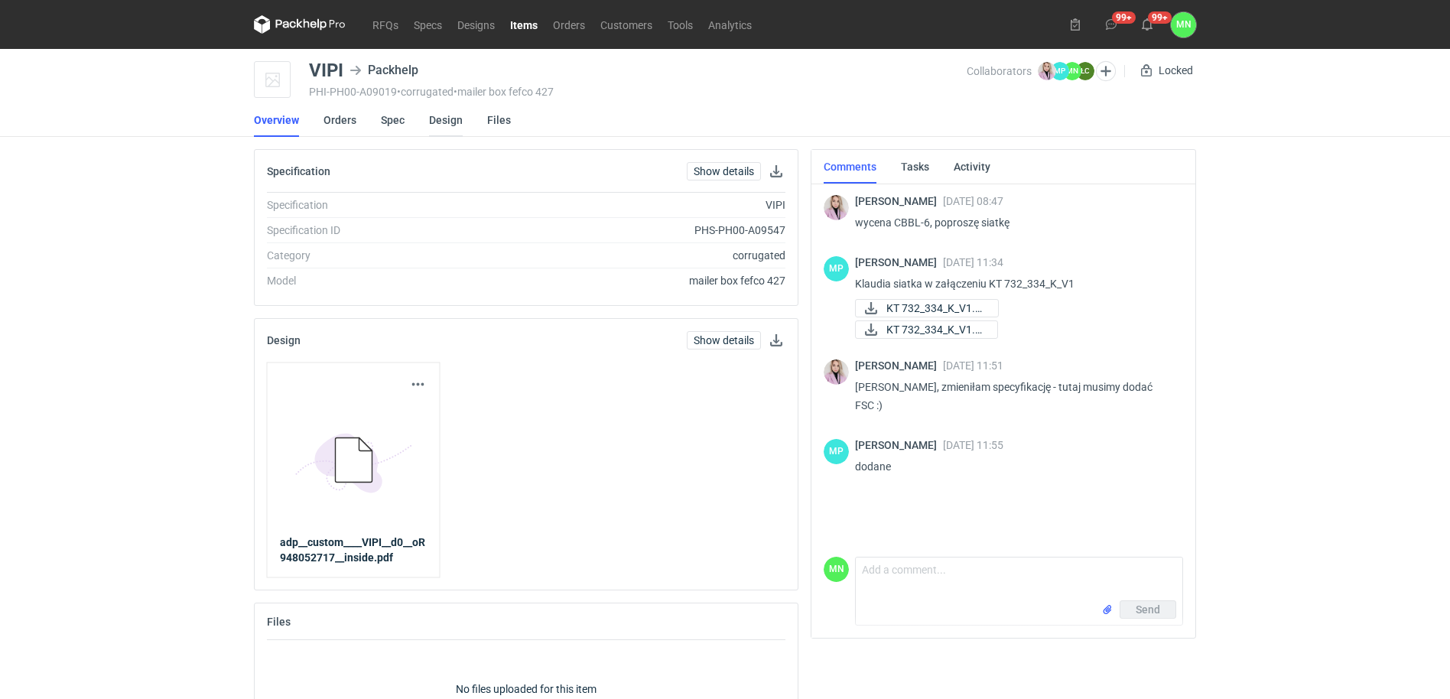
click at [451, 113] on link "Design" at bounding box center [446, 120] width 34 height 34
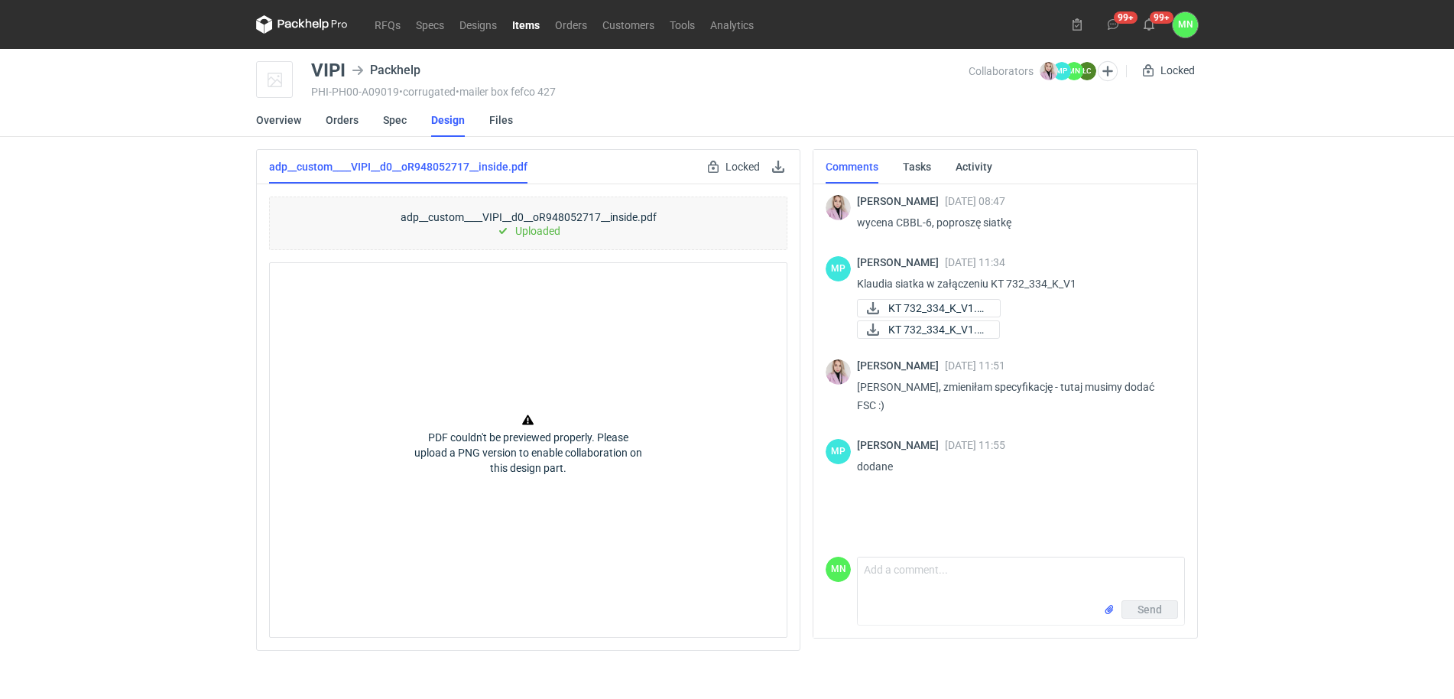
click at [576, 11] on nav "RFQs Specs Designs Items Orders Customers Tools Analytics" at bounding box center [508, 24] width 505 height 49
click at [570, 31] on link "Orders" at bounding box center [570, 24] width 47 height 18
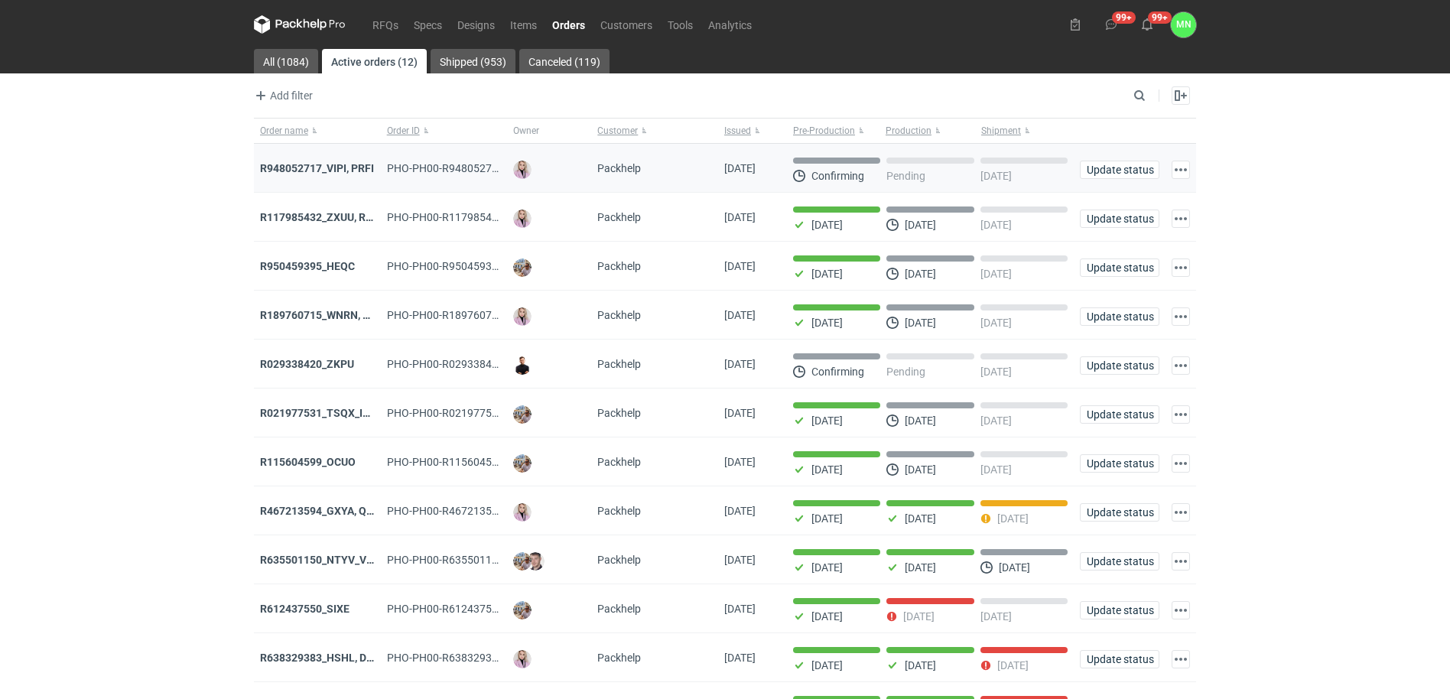
click at [343, 156] on div "R948052717_VIPI, PRFI" at bounding box center [317, 168] width 127 height 49
click at [349, 177] on div "R948052717_VIPI, PRFI" at bounding box center [317, 168] width 127 height 49
click at [363, 165] on strong "R948052717_VIPI, PRFI" at bounding box center [317, 168] width 114 height 12
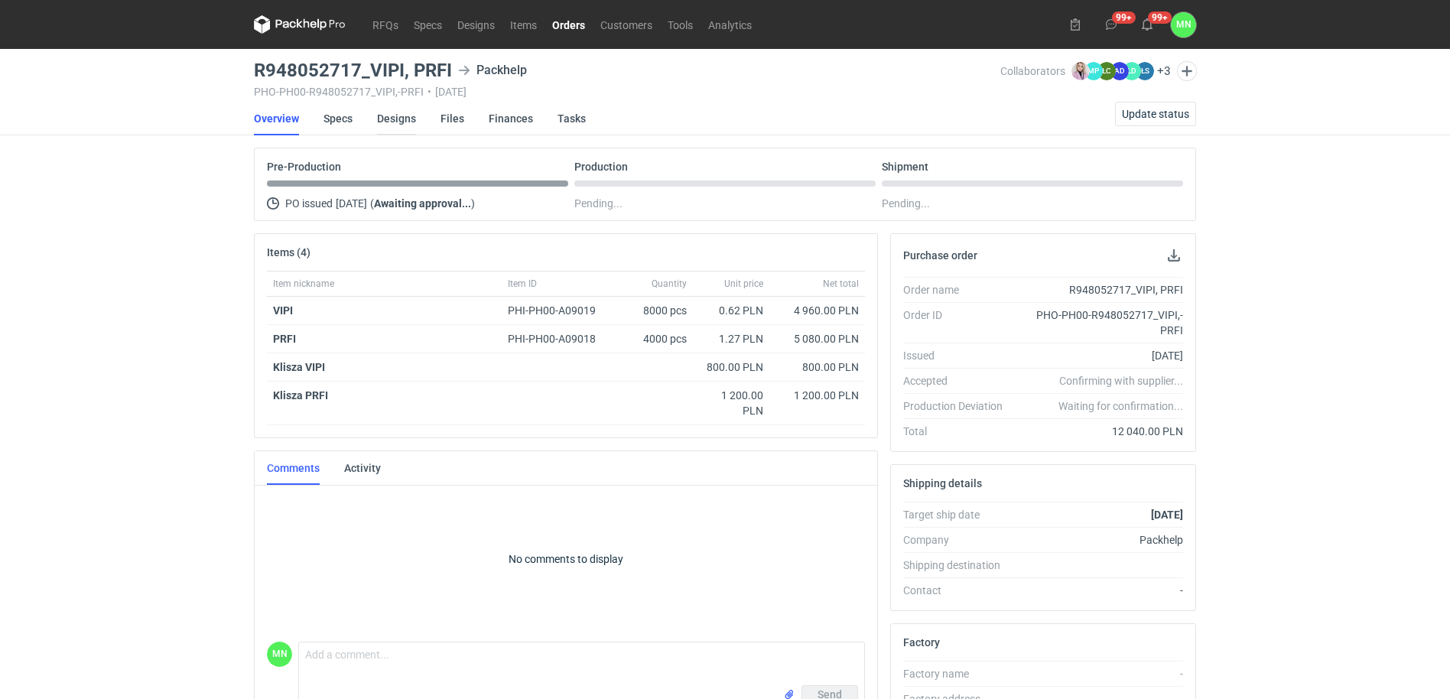
click at [387, 120] on link "Designs" at bounding box center [396, 119] width 39 height 34
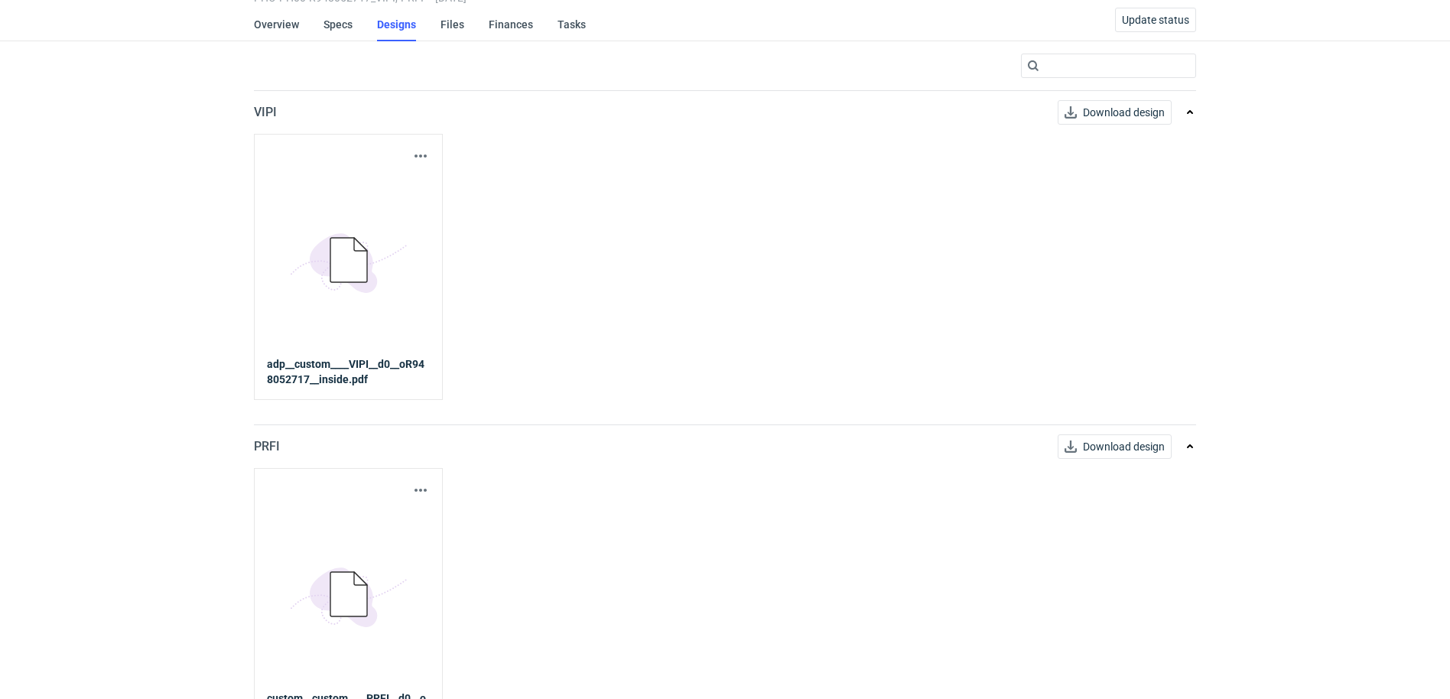
scroll to position [96, 0]
click at [425, 151] on button "button" at bounding box center [420, 154] width 18 height 18
click at [380, 176] on link "Download design part" at bounding box center [353, 188] width 141 height 24
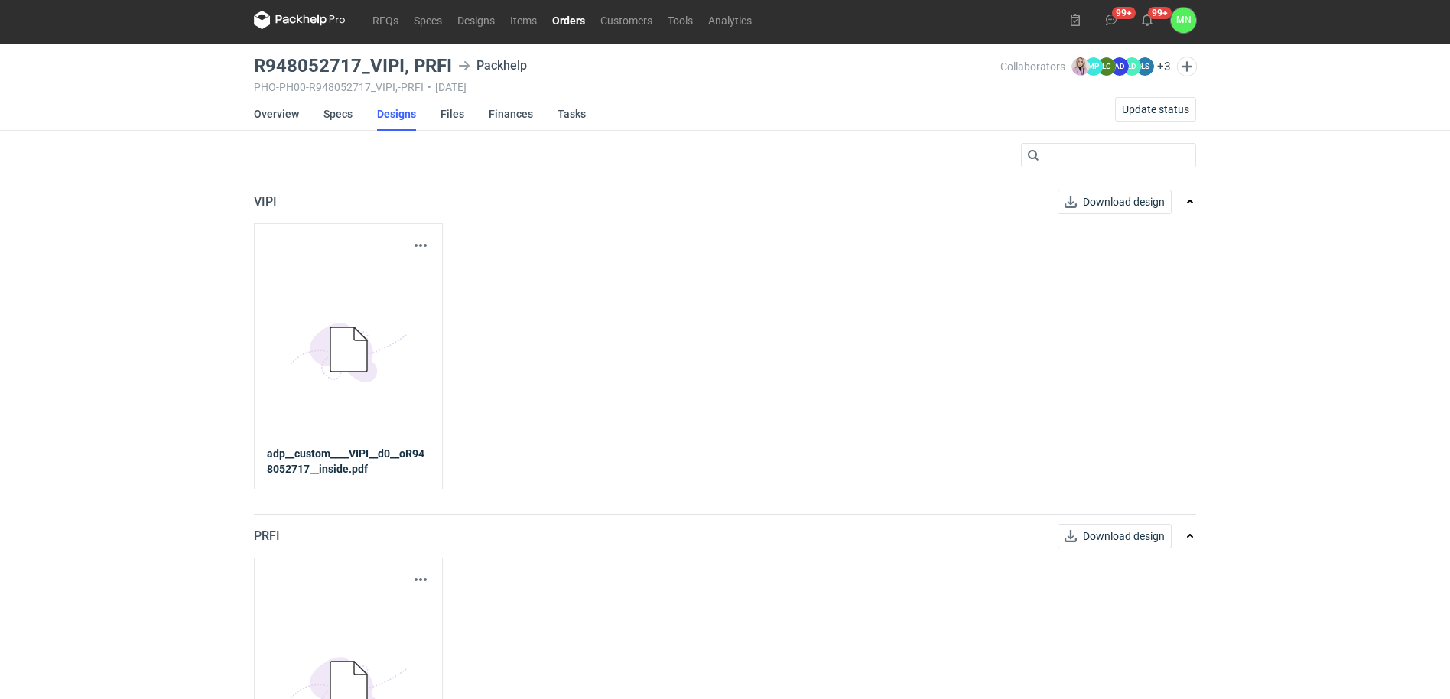
scroll to position [0, 0]
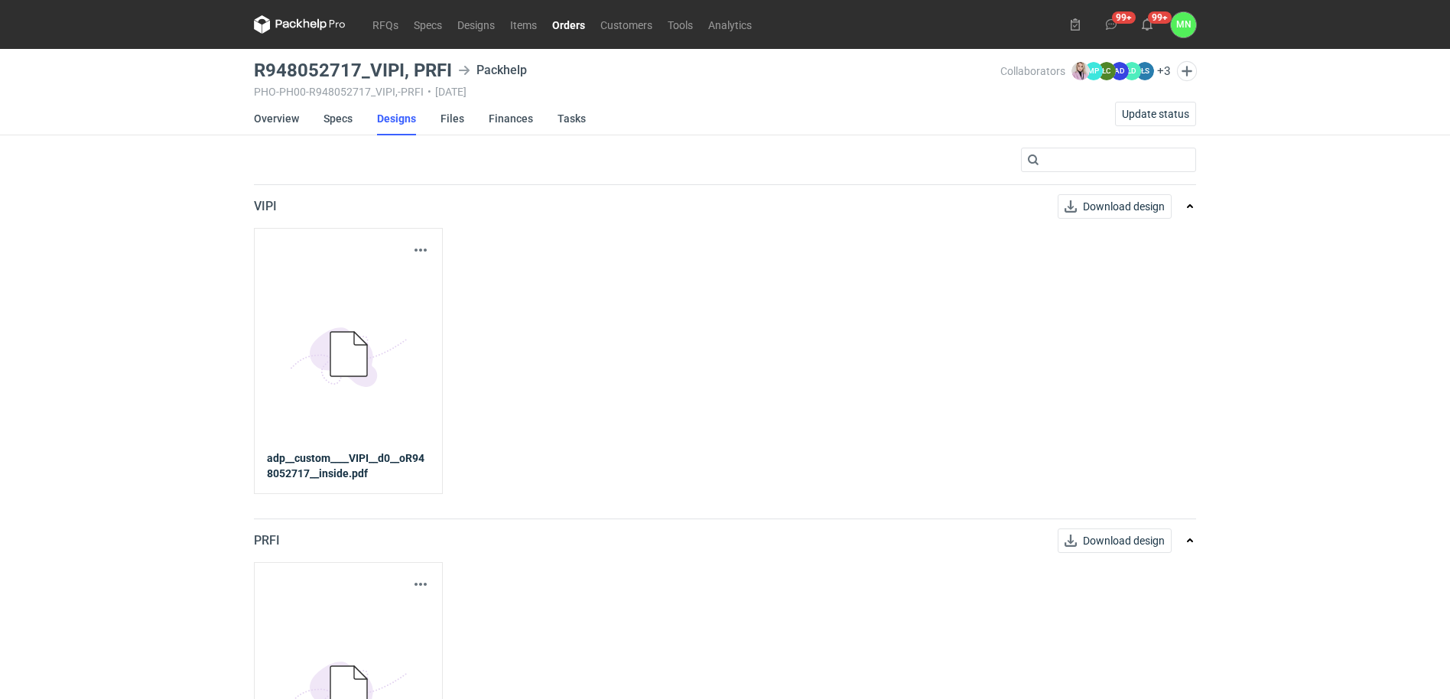
click at [267, 204] on p "VIPI" at bounding box center [265, 206] width 23 height 18
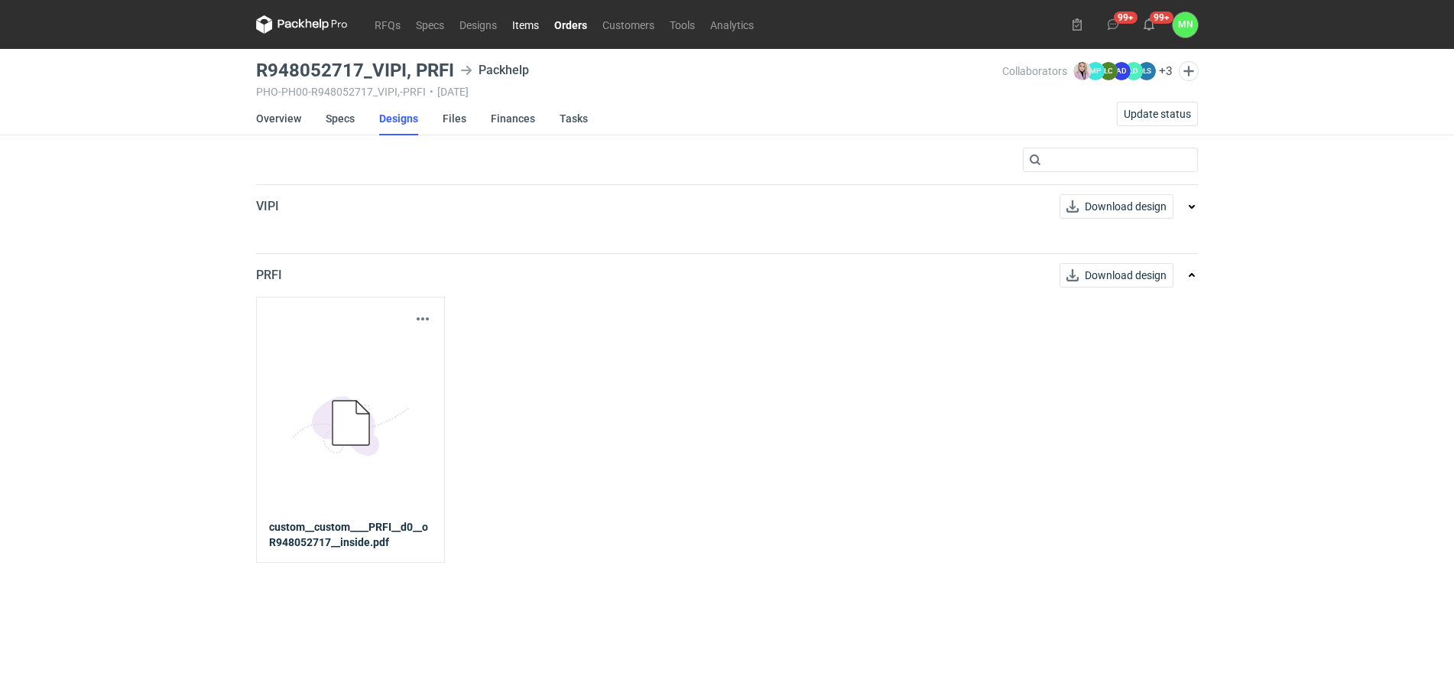
click at [518, 28] on link "Items" at bounding box center [526, 24] width 42 height 18
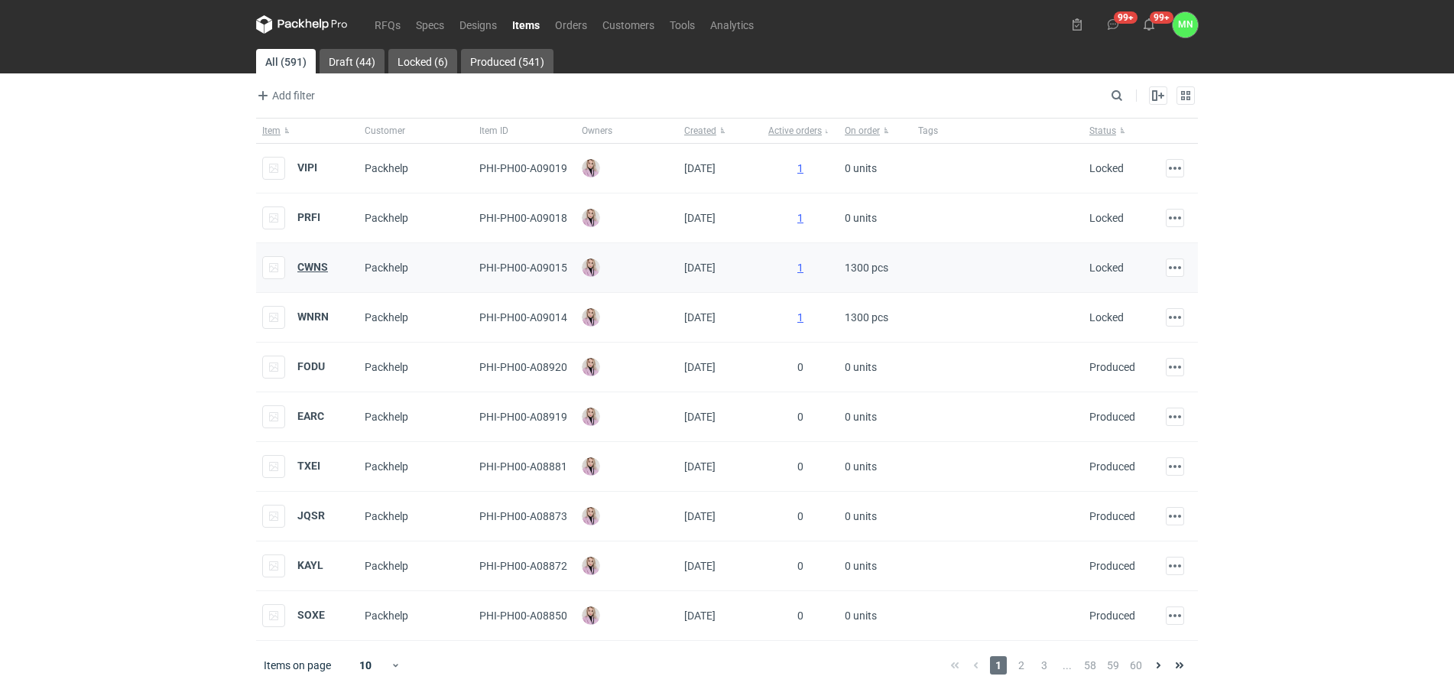
click at [319, 261] on strong "CWNS" at bounding box center [312, 267] width 31 height 12
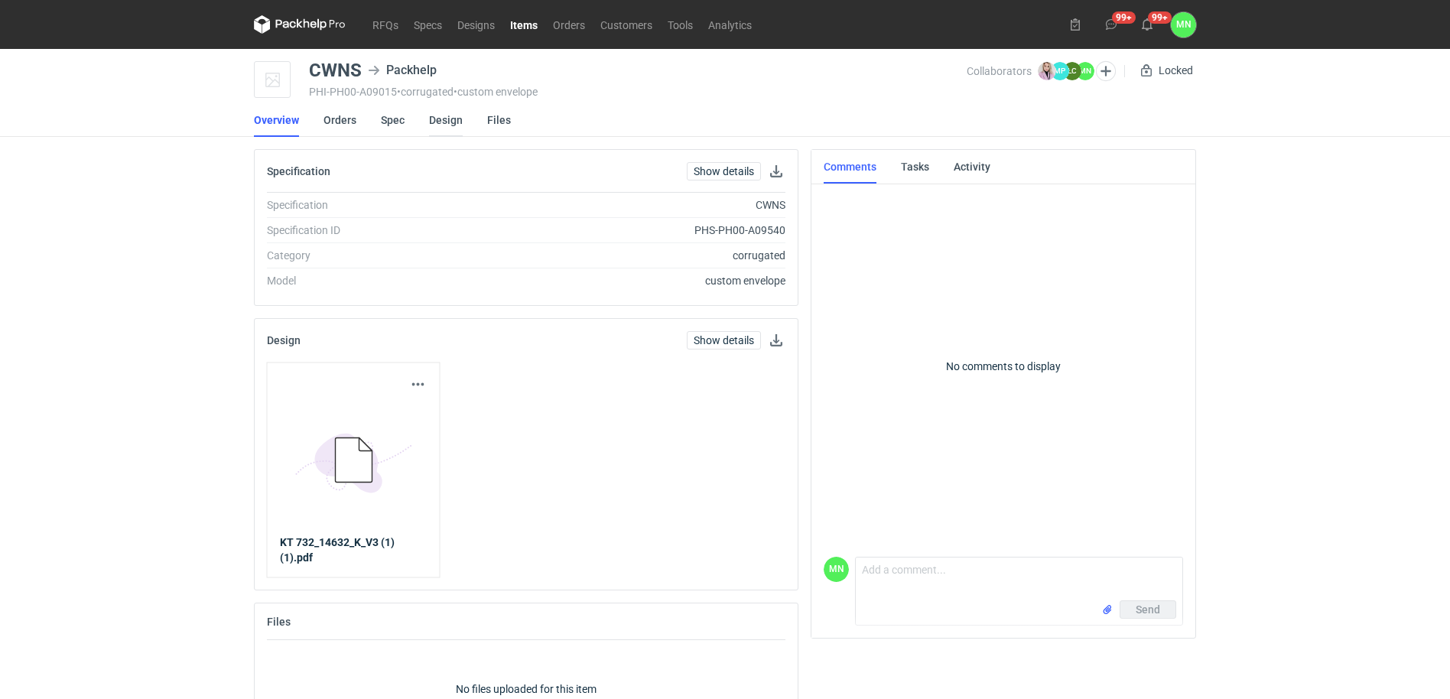
click at [432, 119] on link "Design" at bounding box center [446, 120] width 34 height 34
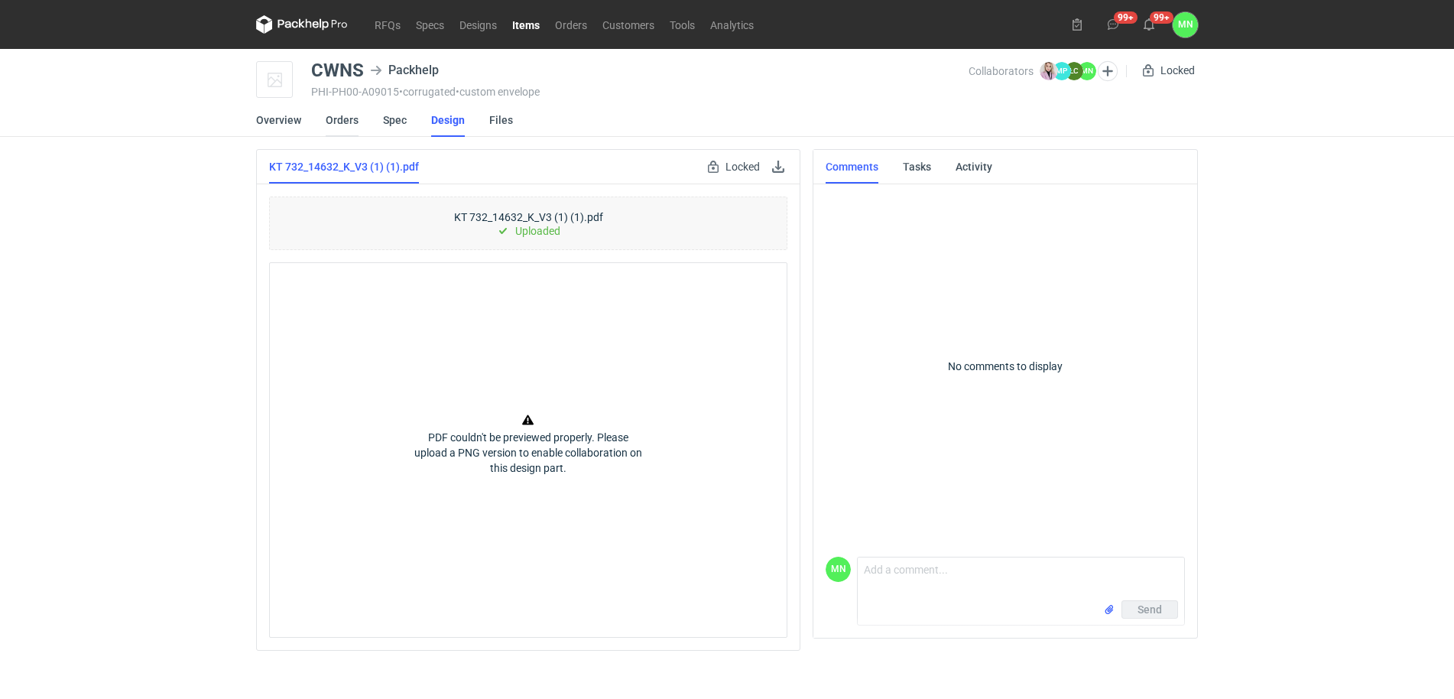
click at [339, 120] on link "Orders" at bounding box center [342, 120] width 33 height 34
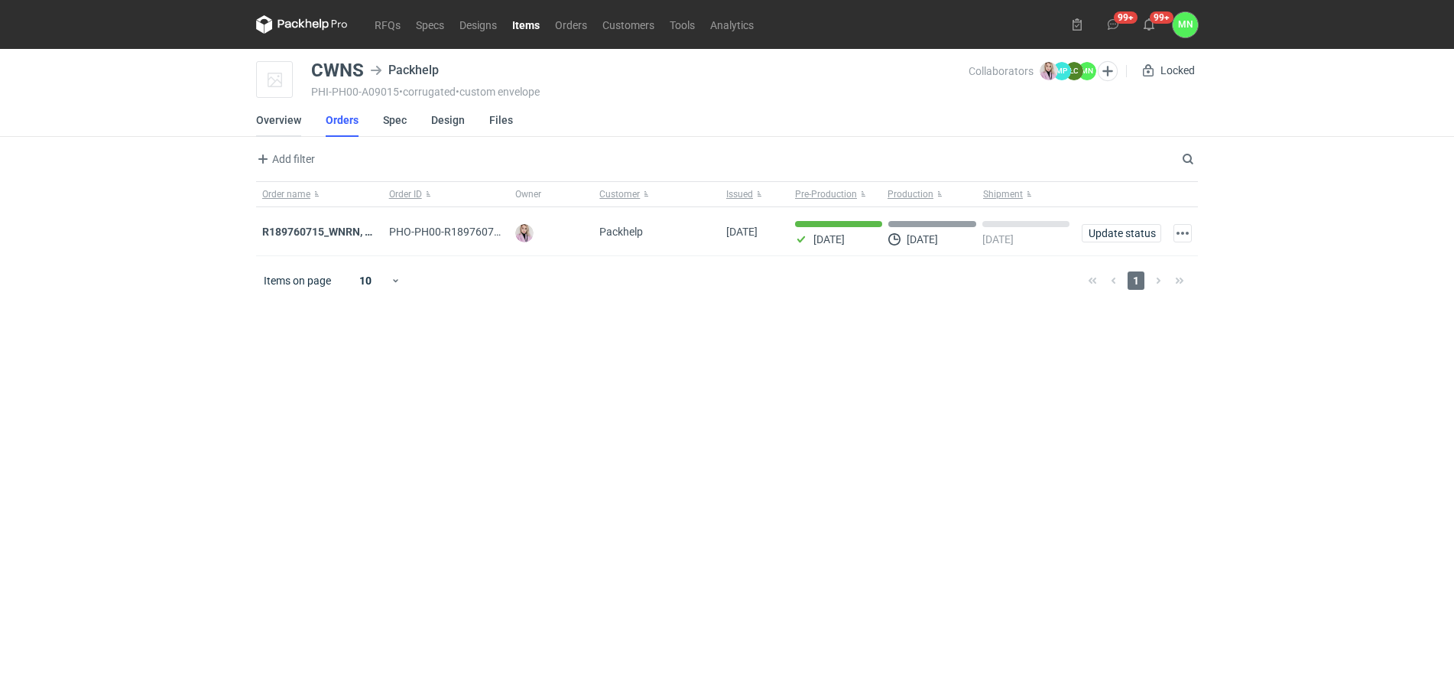
click at [277, 122] on link "Overview" at bounding box center [278, 120] width 45 height 34
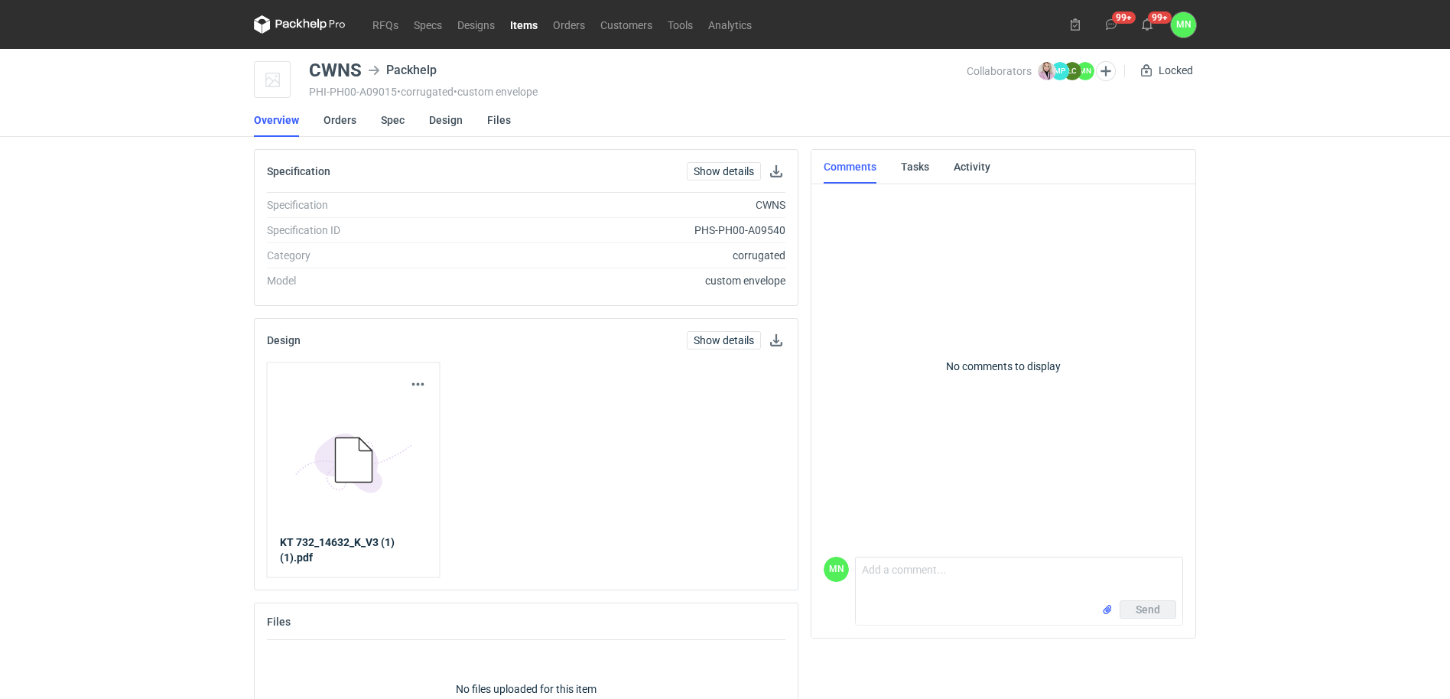
click at [347, 68] on div "CWNS" at bounding box center [335, 70] width 53 height 18
click at [534, 24] on link "Items" at bounding box center [523, 24] width 43 height 18
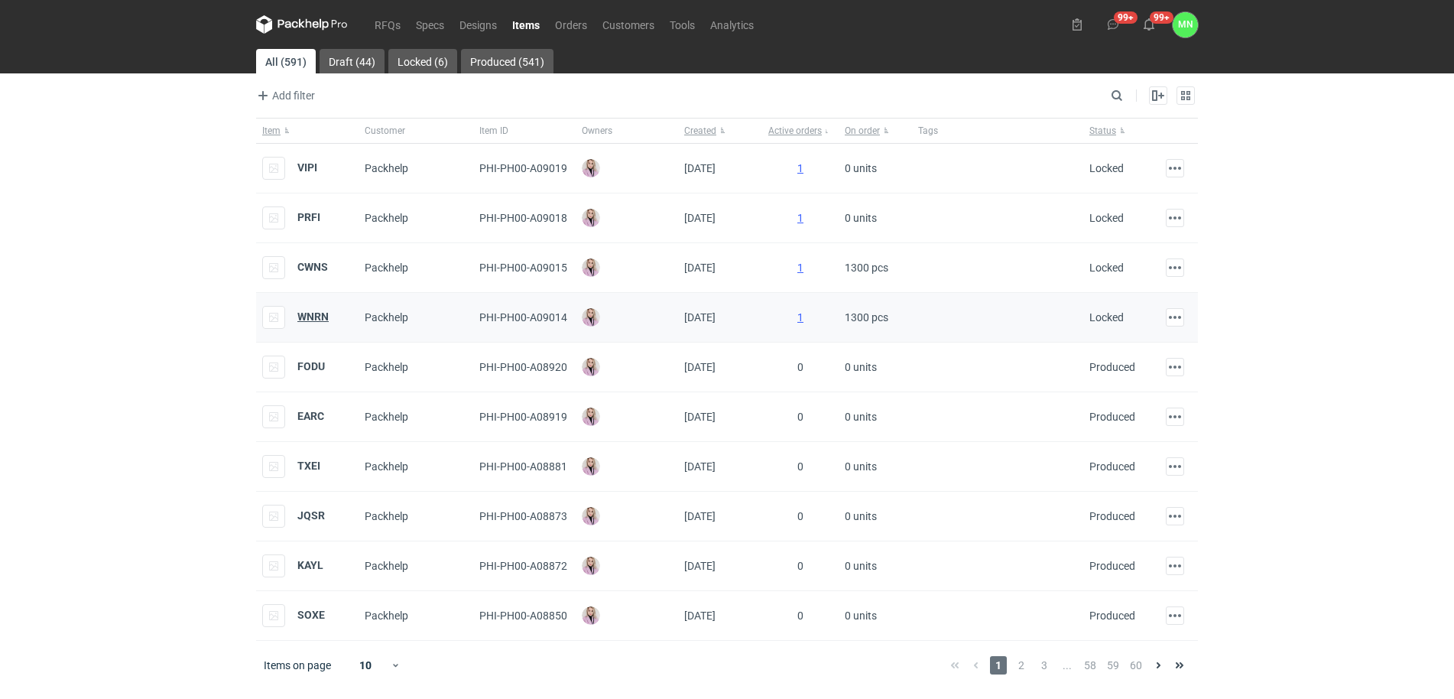
click at [306, 315] on strong "WNRN" at bounding box center [312, 316] width 31 height 12
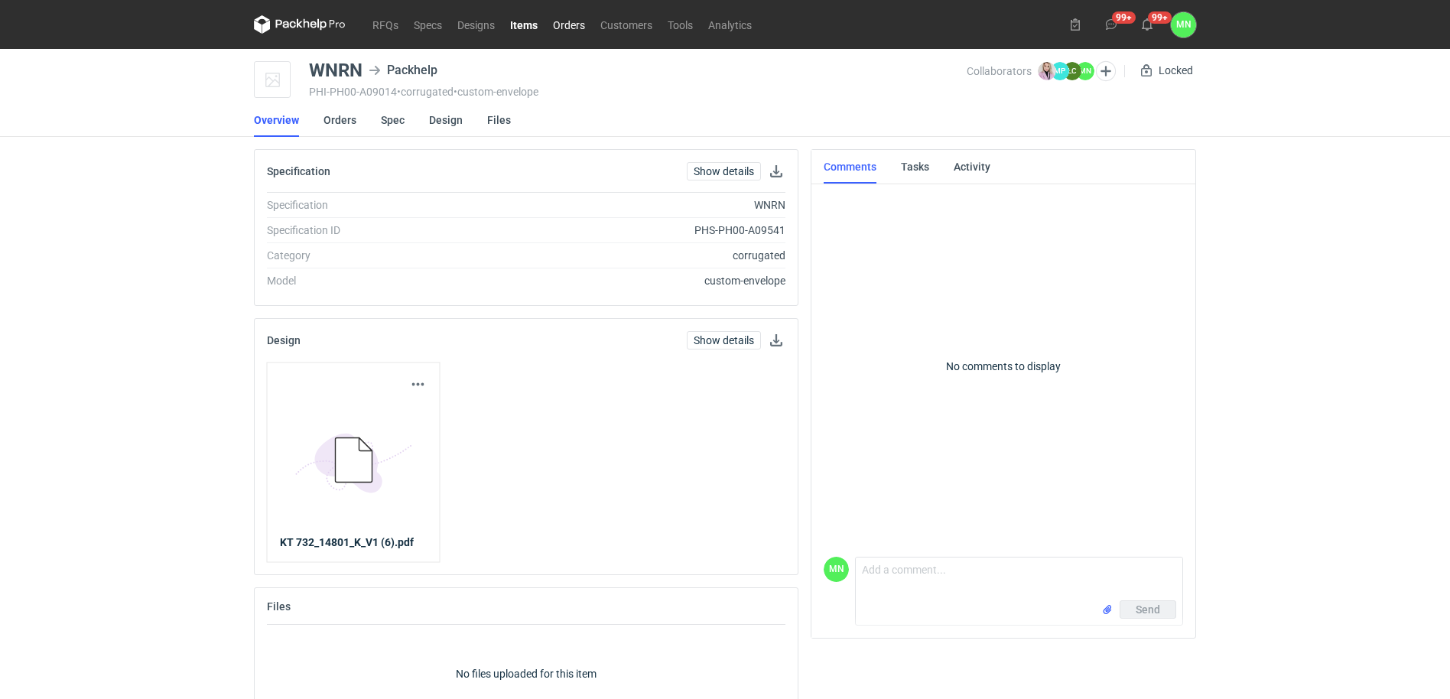
click at [572, 21] on link "Orders" at bounding box center [568, 24] width 47 height 18
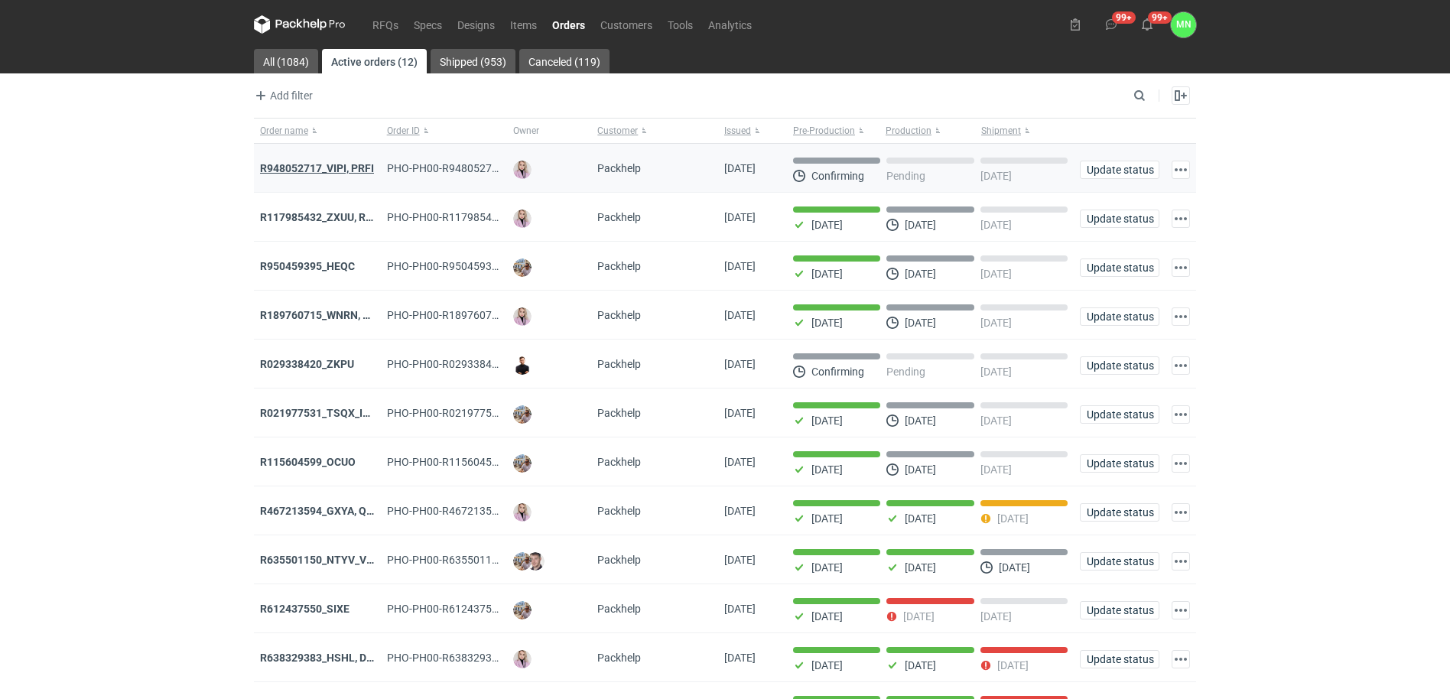
click at [320, 171] on strong "R948052717_VIPI, PRFI" at bounding box center [317, 168] width 114 height 12
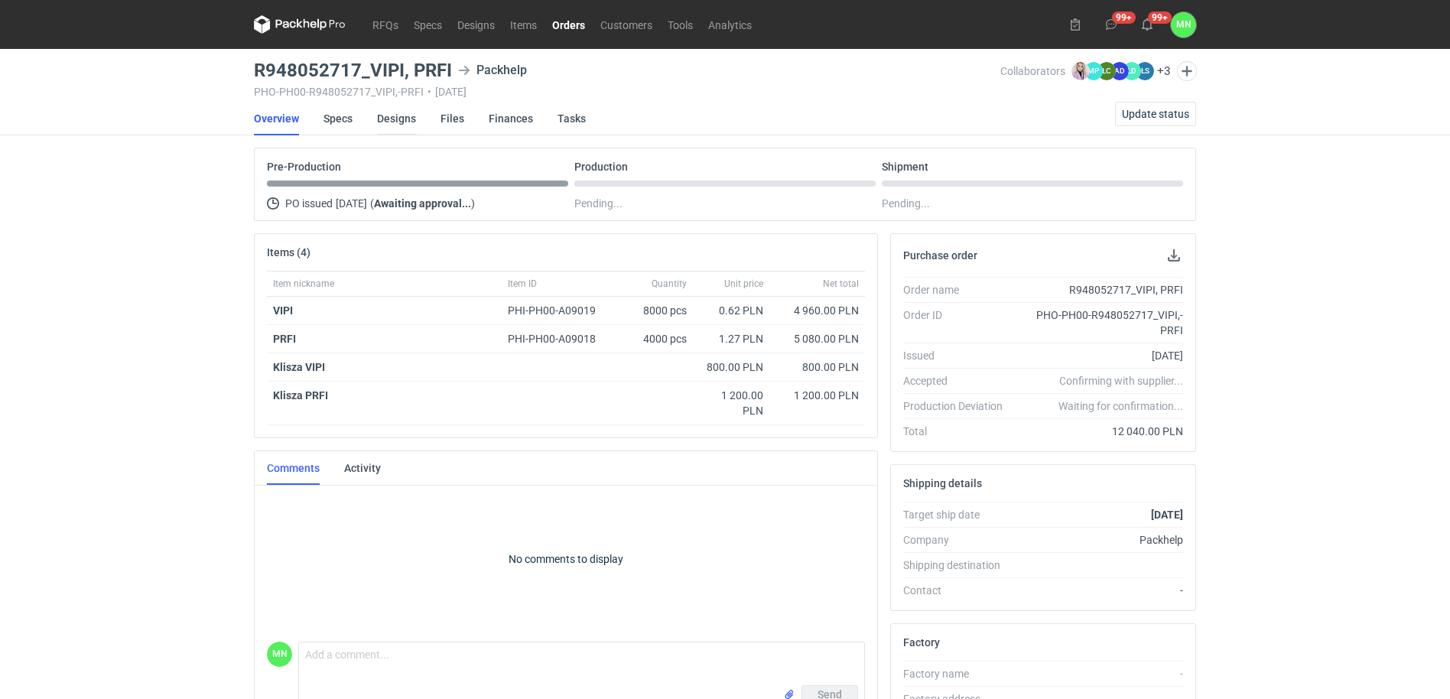
click at [405, 117] on link "Designs" at bounding box center [396, 119] width 39 height 34
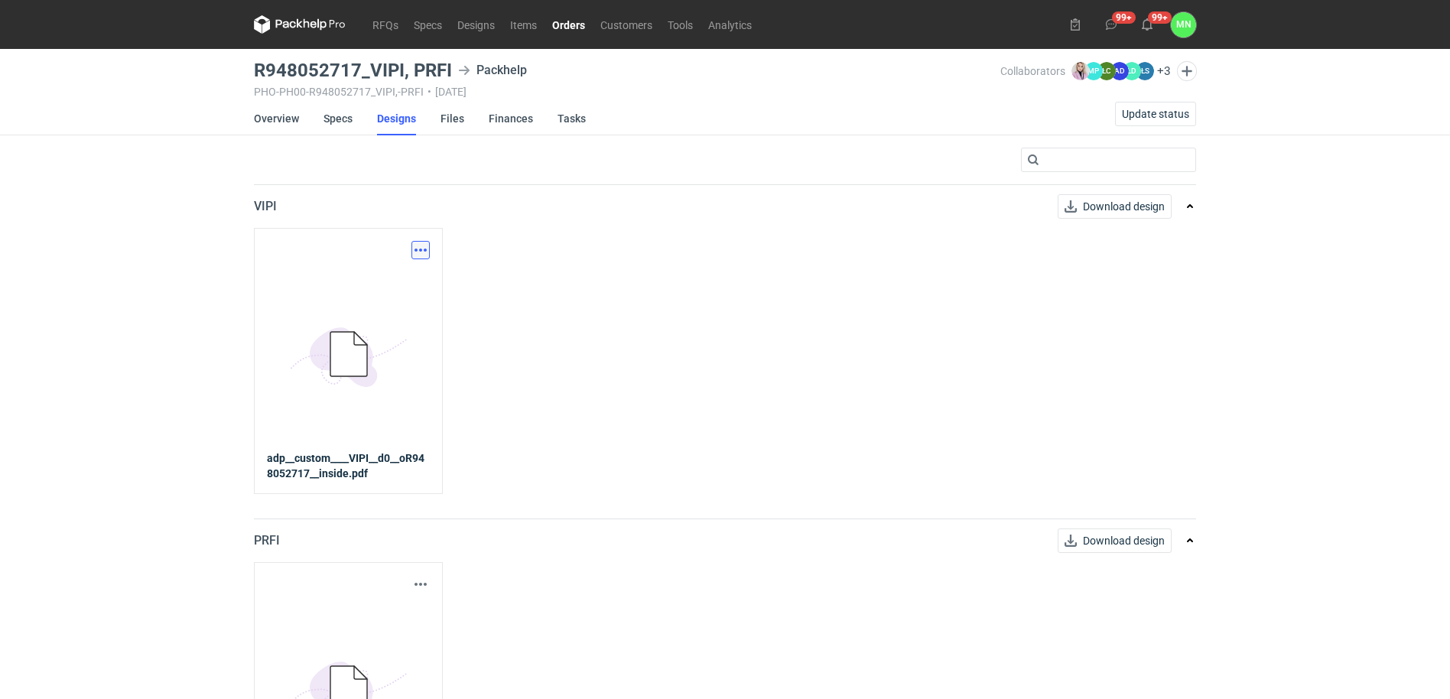
click at [414, 251] on button "button" at bounding box center [420, 250] width 18 height 18
click at [362, 284] on link "Download design part" at bounding box center [353, 283] width 141 height 24
click at [436, 65] on h3 "R948052717_VIPI, PRFI" at bounding box center [353, 70] width 198 height 18
copy h3 "PRFI"
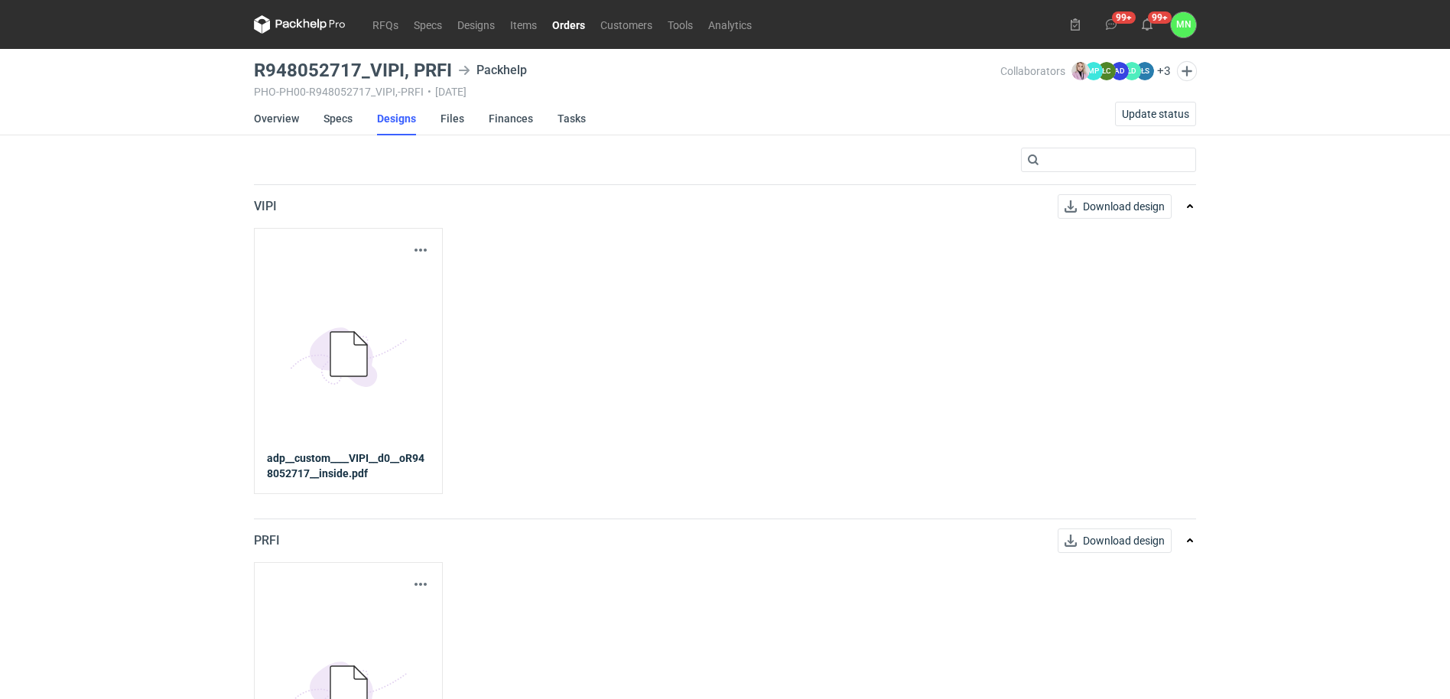
click at [327, 67] on h3 "R948052717_VIPI, PRFI" at bounding box center [353, 70] width 198 height 18
drag, startPoint x: 327, startPoint y: 67, endPoint x: 284, endPoint y: 74, distance: 44.2
click at [232, 90] on div "RFQs Specs Designs Items Orders Customers Tools Analytics 99+ 99+ MN Małgorzata…" at bounding box center [725, 349] width 1450 height 699
drag, startPoint x: 369, startPoint y: 69, endPoint x: 254, endPoint y: 67, distance: 115.5
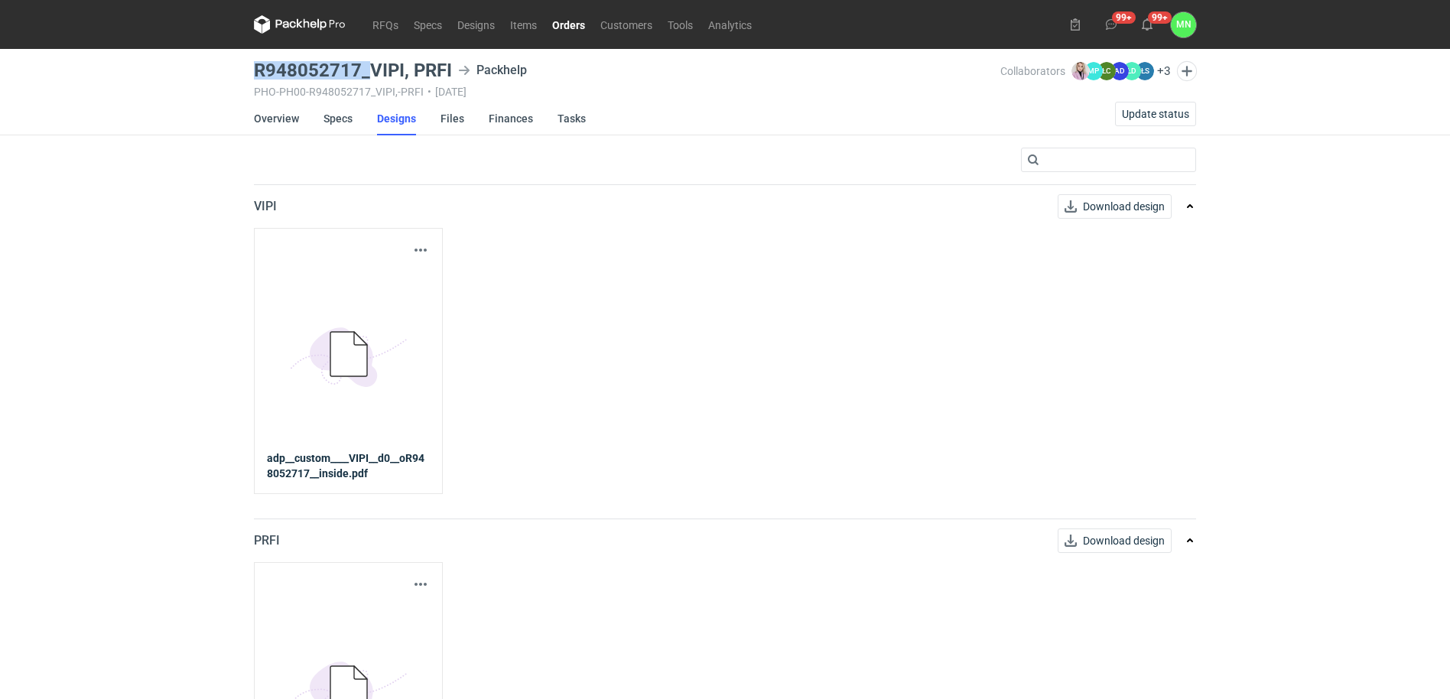
click at [254, 67] on h3 "R948052717_VIPI, PRFI" at bounding box center [353, 70] width 198 height 18
copy h3 "R948052717_"
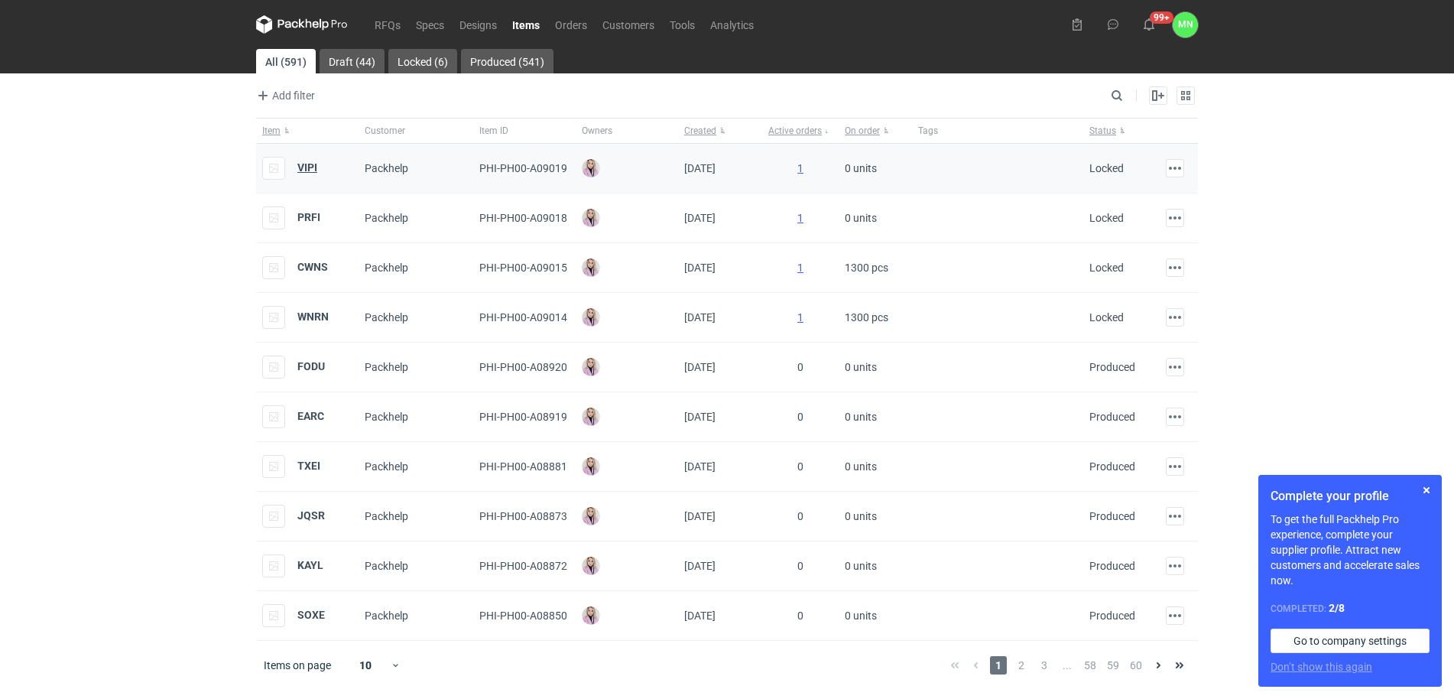
click at [312, 161] on strong "VIPI" at bounding box center [307, 167] width 20 height 12
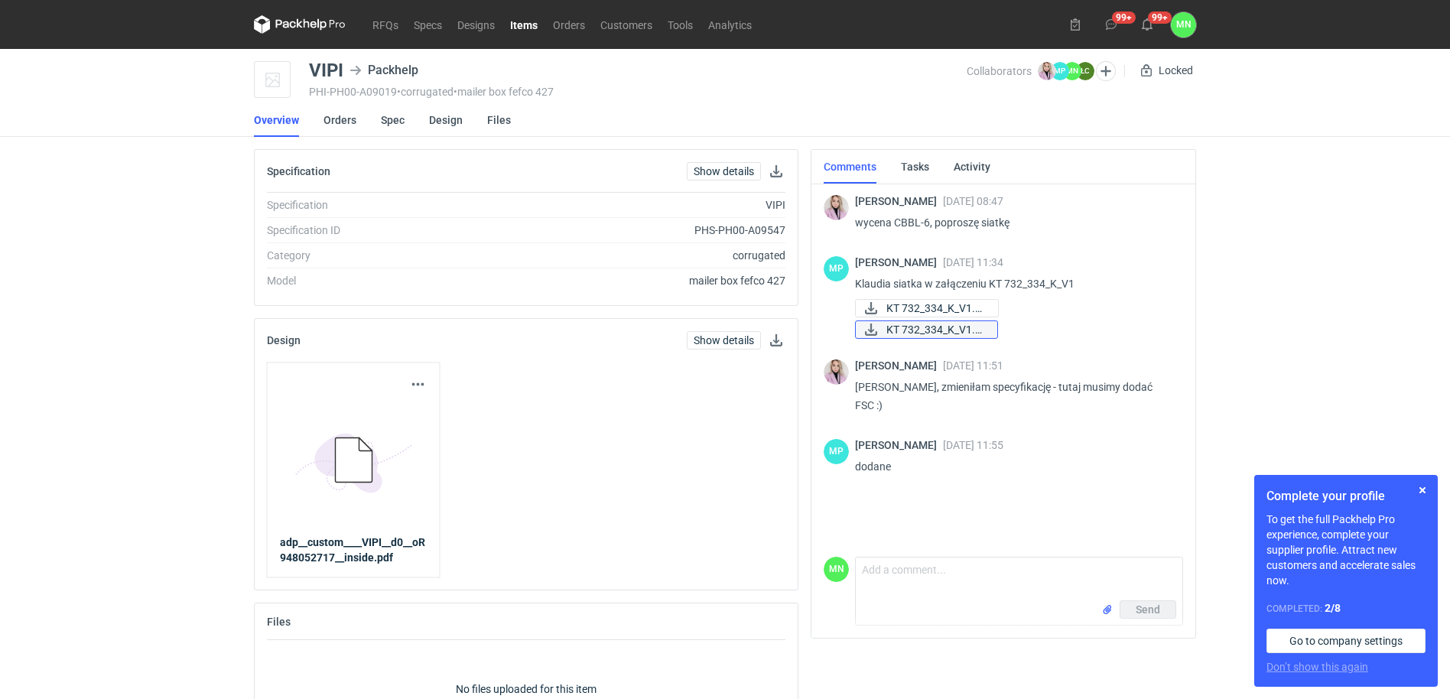
click at [942, 326] on span "KT 732_334_K_V1.pdf" at bounding box center [935, 329] width 99 height 17
click at [580, 24] on link "Orders" at bounding box center [568, 24] width 47 height 18
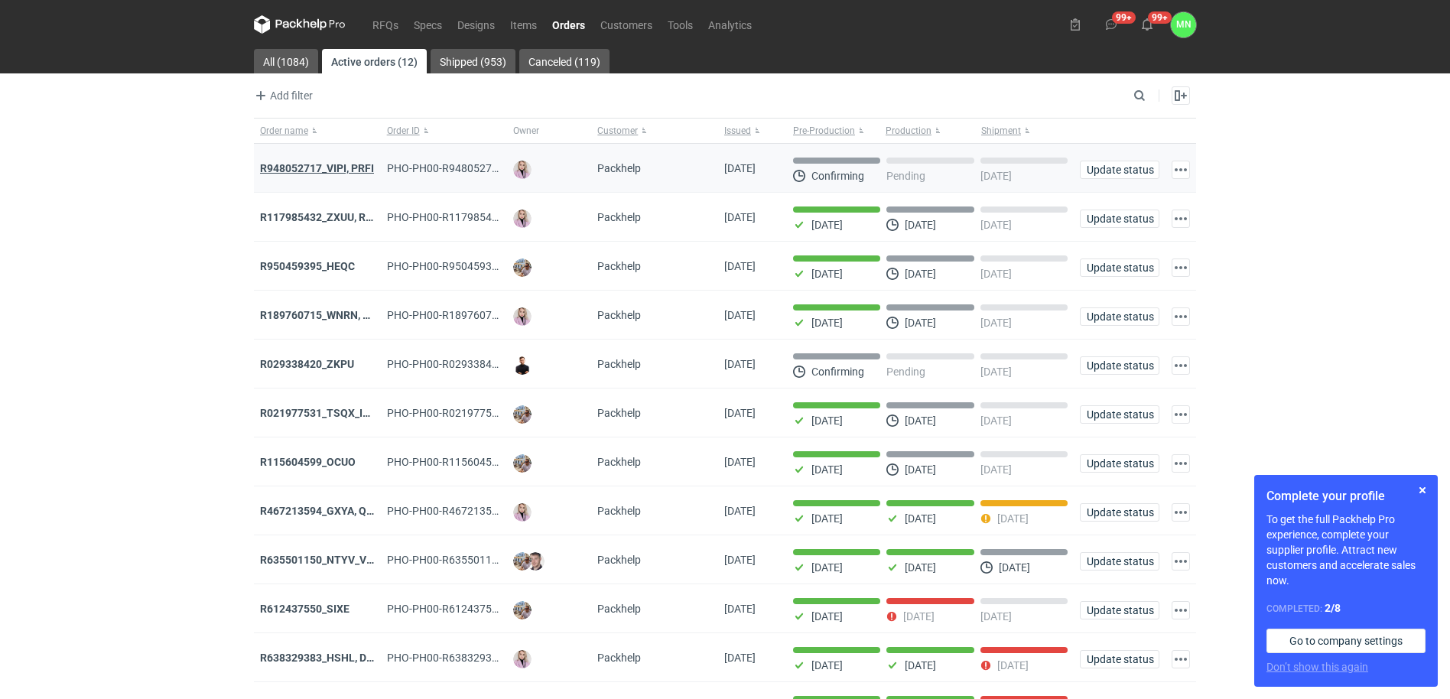
click at [330, 167] on strong "R948052717_VIPI, PRFI" at bounding box center [317, 168] width 114 height 12
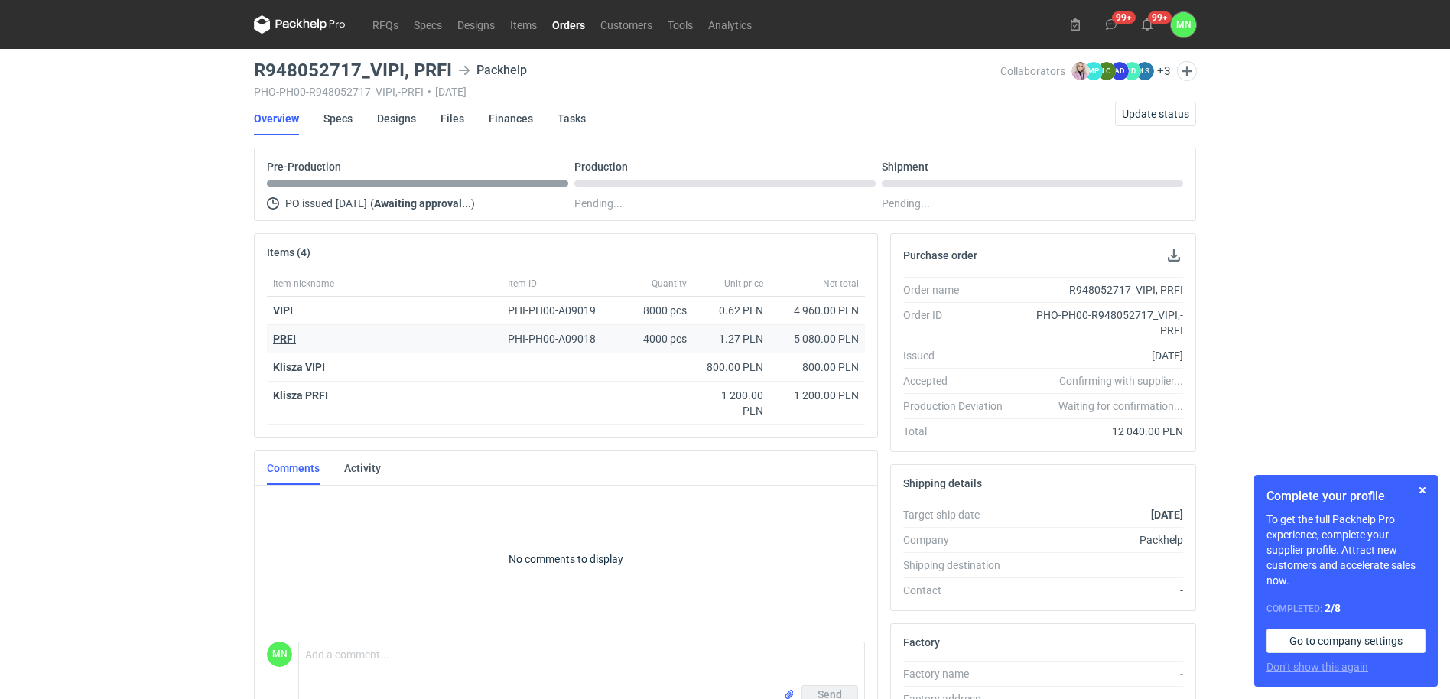
click at [278, 339] on strong "PRFI" at bounding box center [284, 339] width 23 height 12
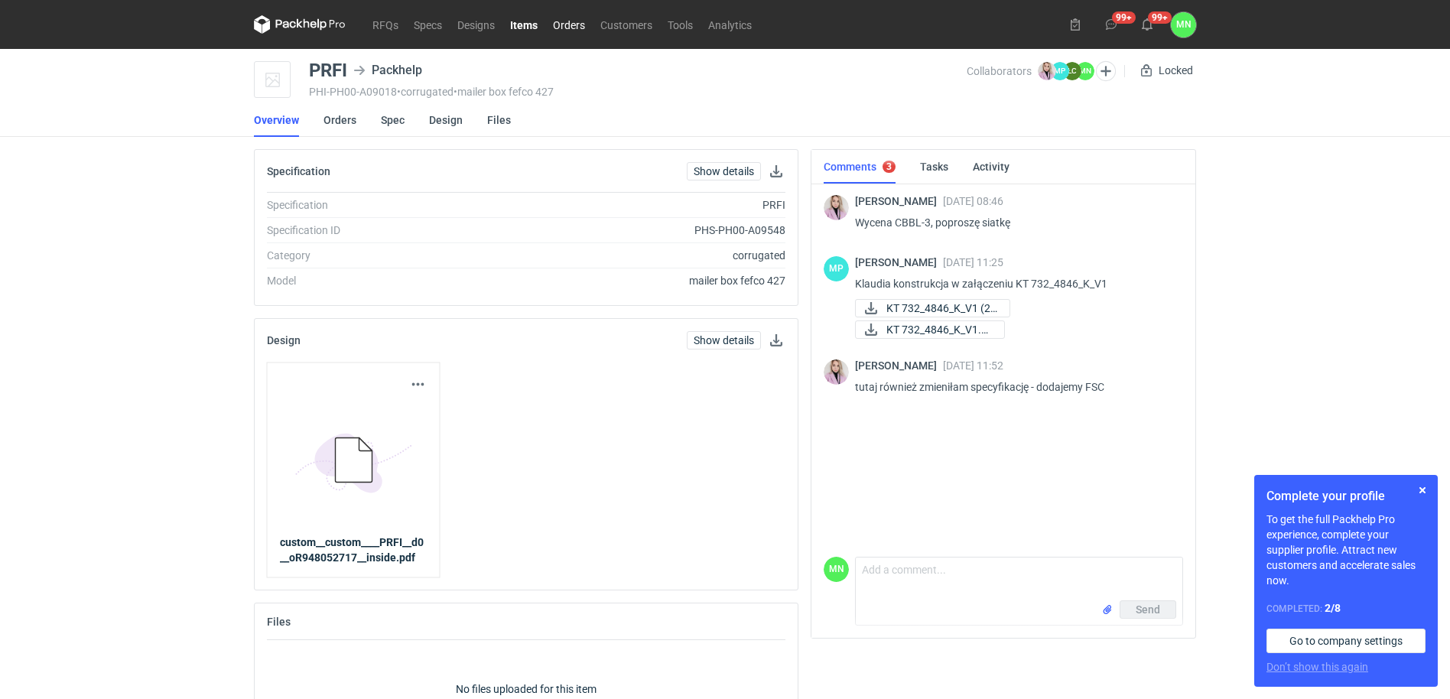
click at [561, 31] on link "Orders" at bounding box center [568, 24] width 47 height 18
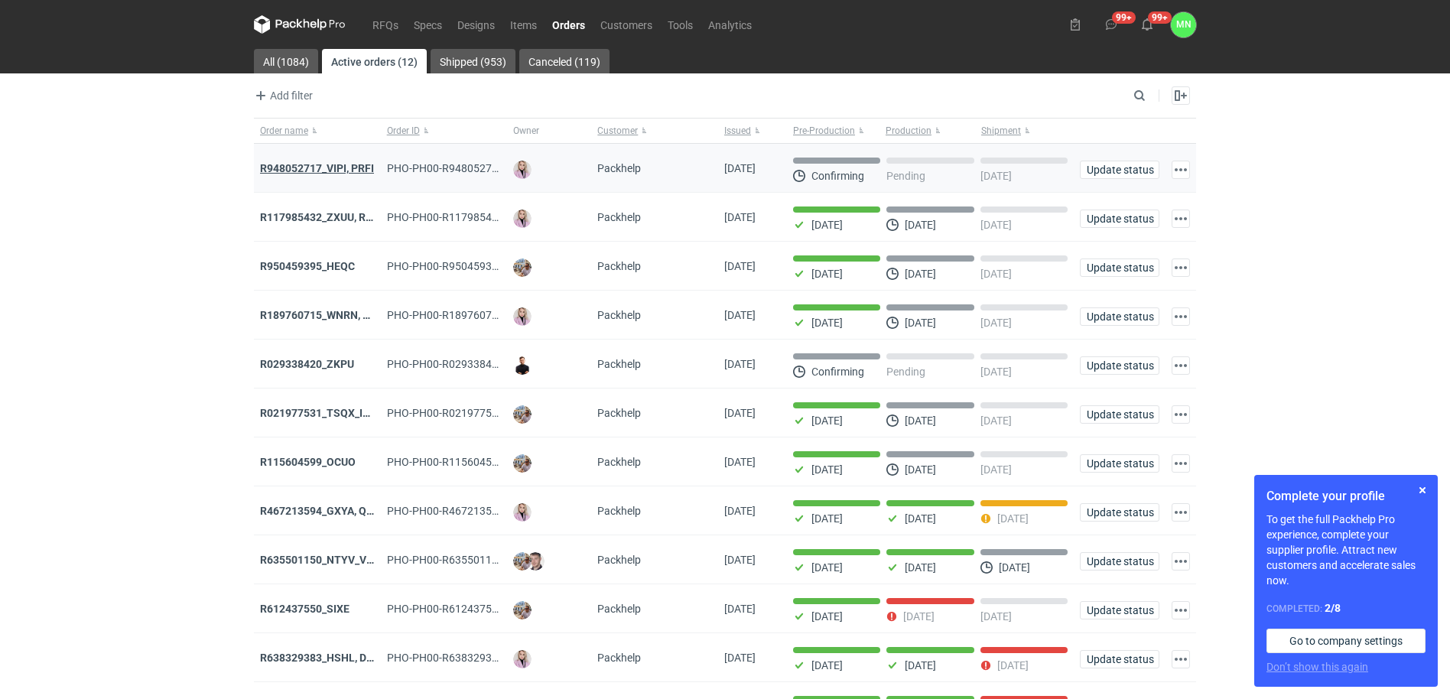
click at [320, 167] on strong "R948052717_VIPI, PRFI" at bounding box center [317, 168] width 114 height 12
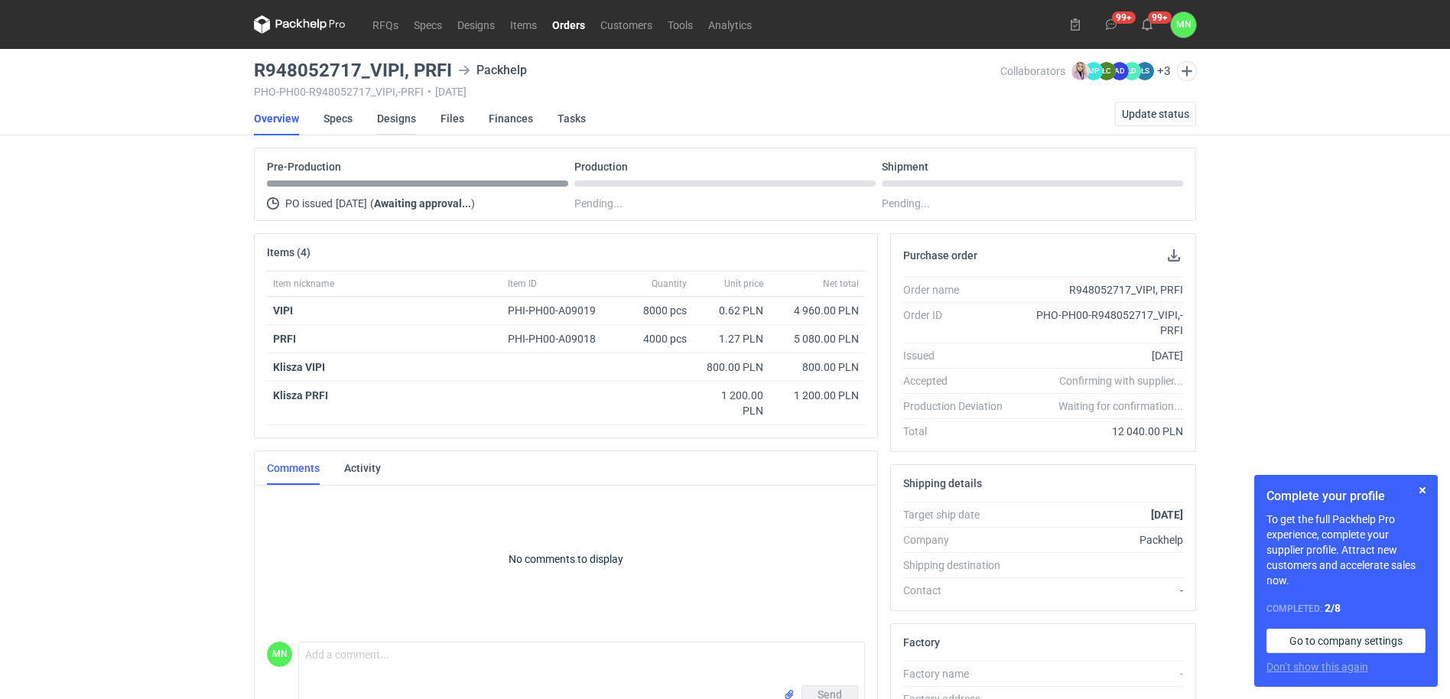
click at [406, 116] on link "Designs" at bounding box center [396, 119] width 39 height 34
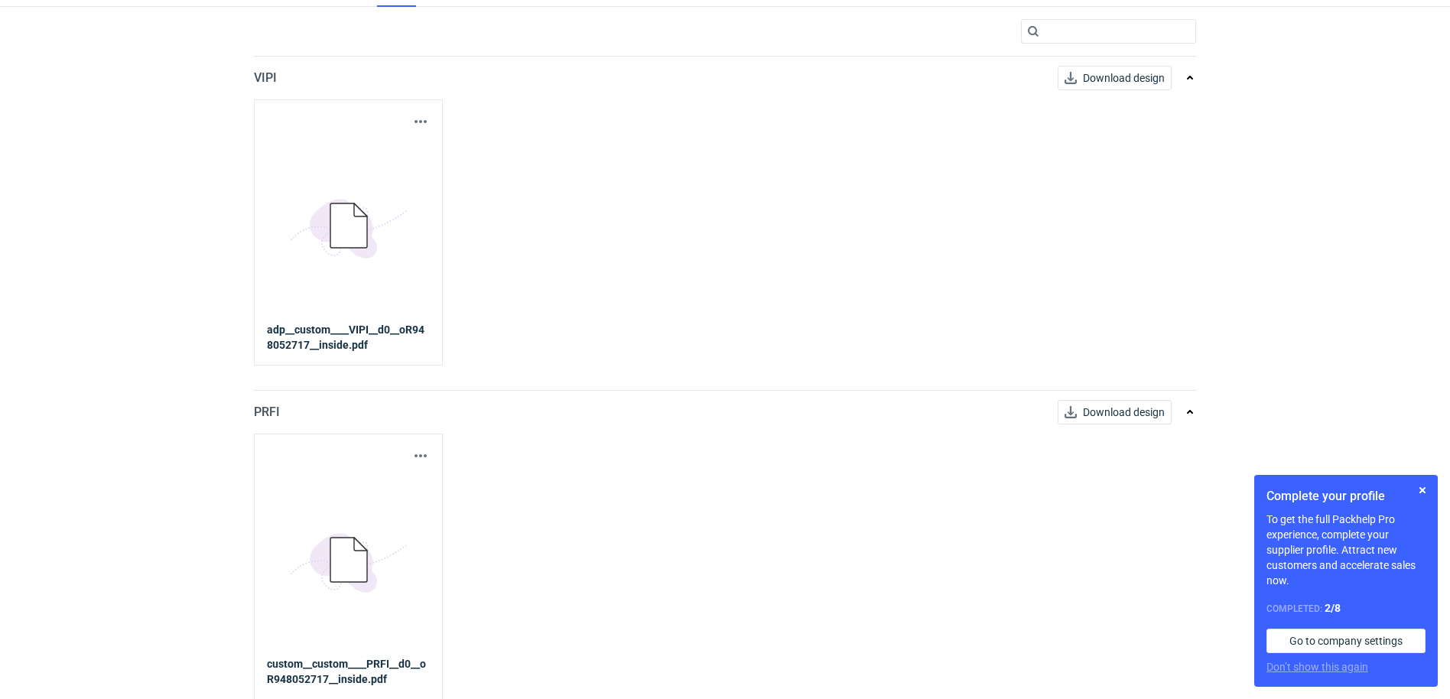
scroll to position [129, 0]
click at [417, 454] on button "button" at bounding box center [420, 455] width 18 height 18
click at [407, 479] on link "Download design part" at bounding box center [353, 488] width 141 height 24
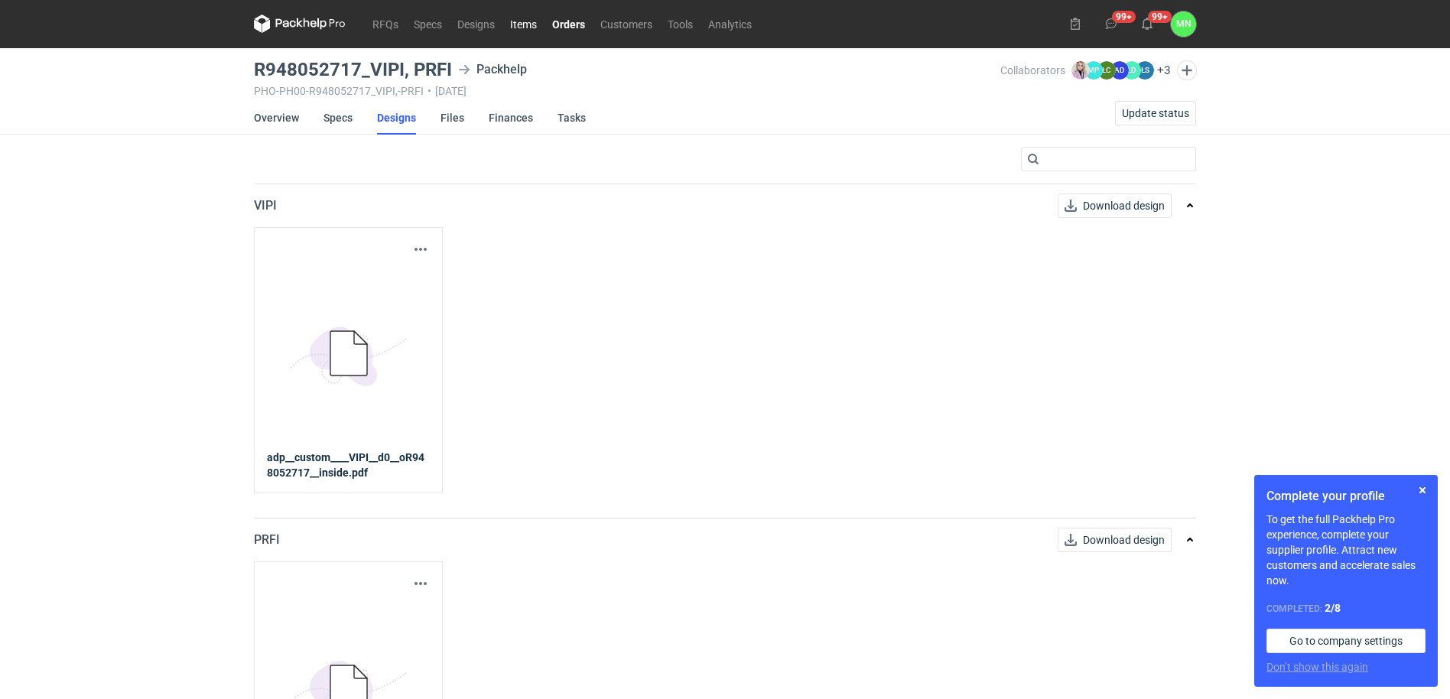
scroll to position [0, 0]
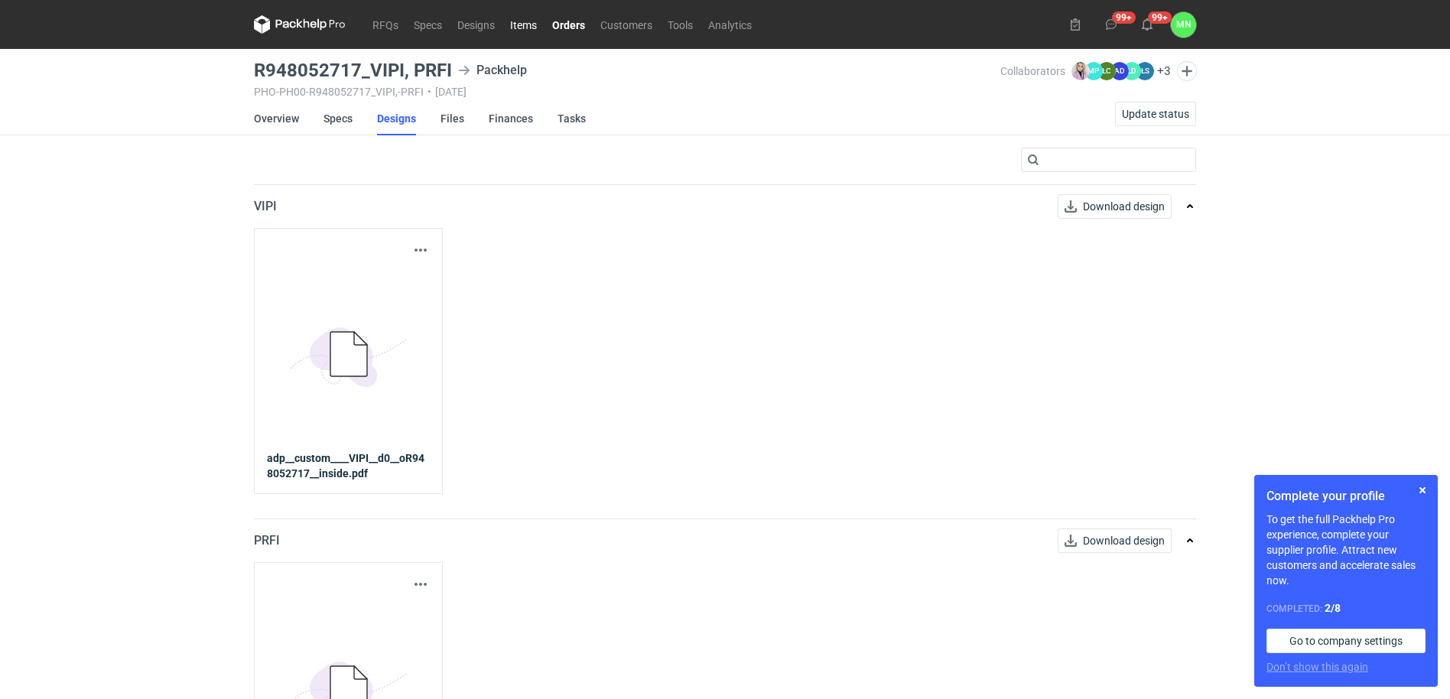
click at [526, 26] on link "Items" at bounding box center [523, 24] width 42 height 18
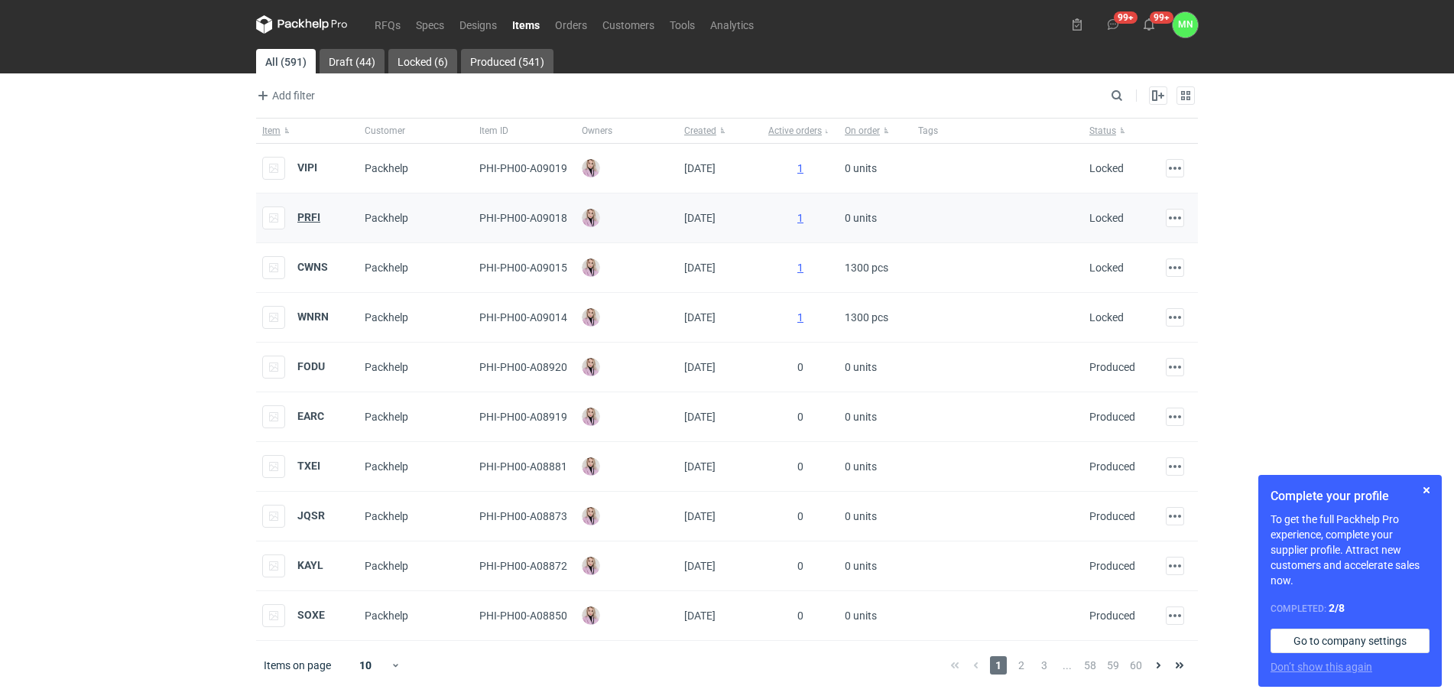
click at [313, 217] on strong "PRFI" at bounding box center [308, 217] width 23 height 12
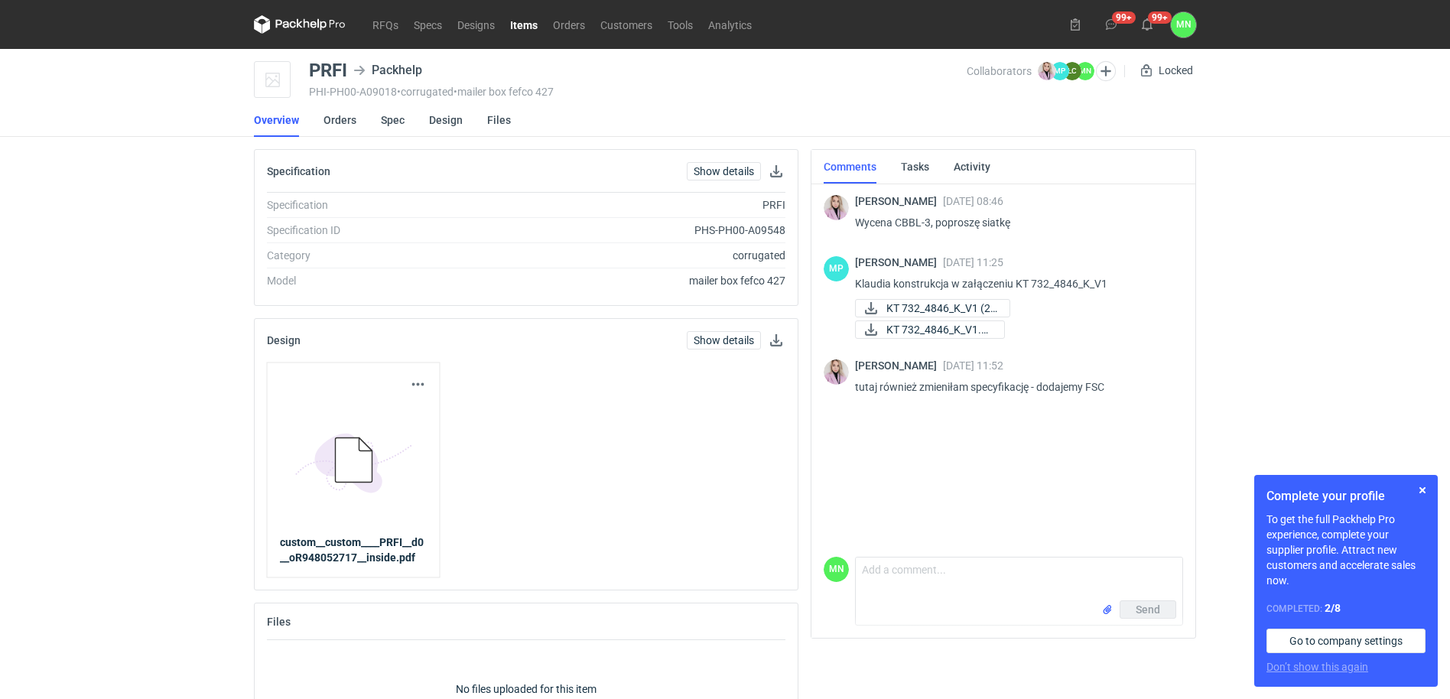
click at [99, 362] on div "RFQs Specs Designs Items Orders Customers Tools Analytics 99+ 99+ MN Małgorzata…" at bounding box center [725, 349] width 1450 height 699
click at [1421, 482] on button "button" at bounding box center [1422, 490] width 18 height 18
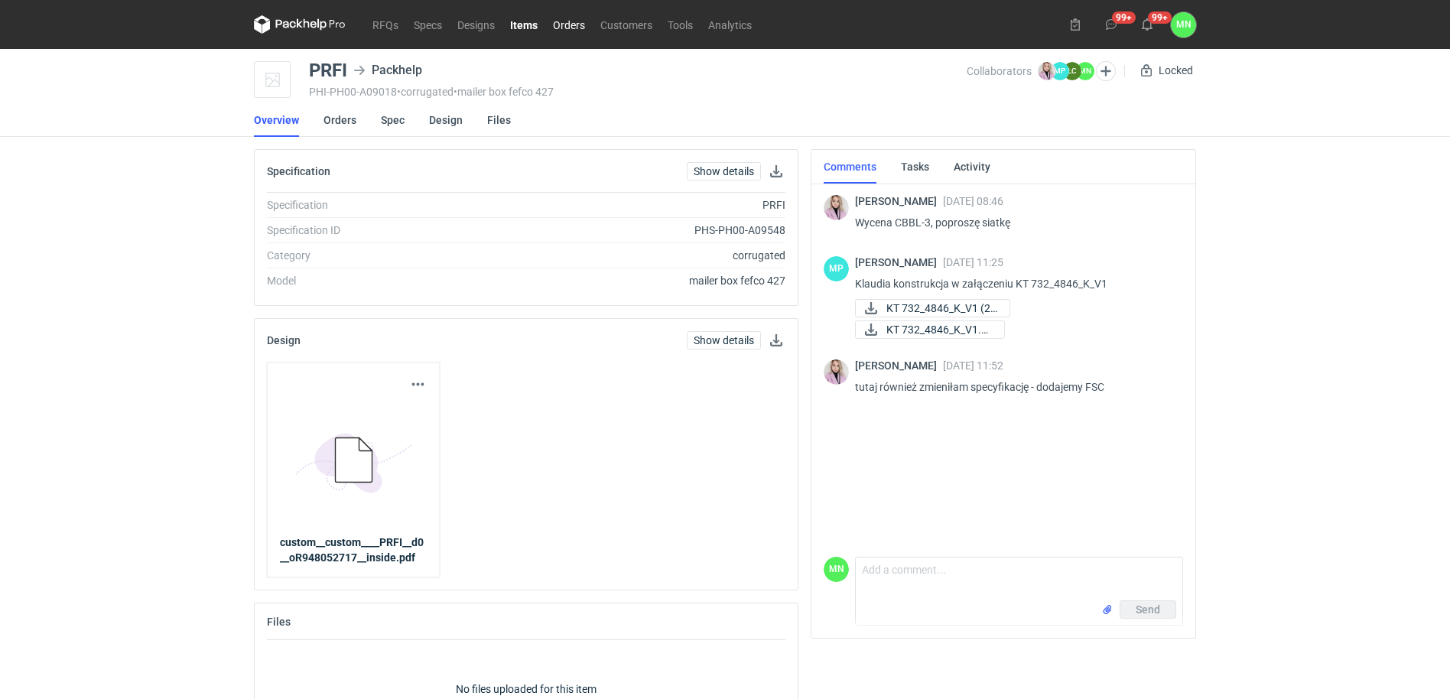
click at [564, 28] on link "Orders" at bounding box center [568, 24] width 47 height 18
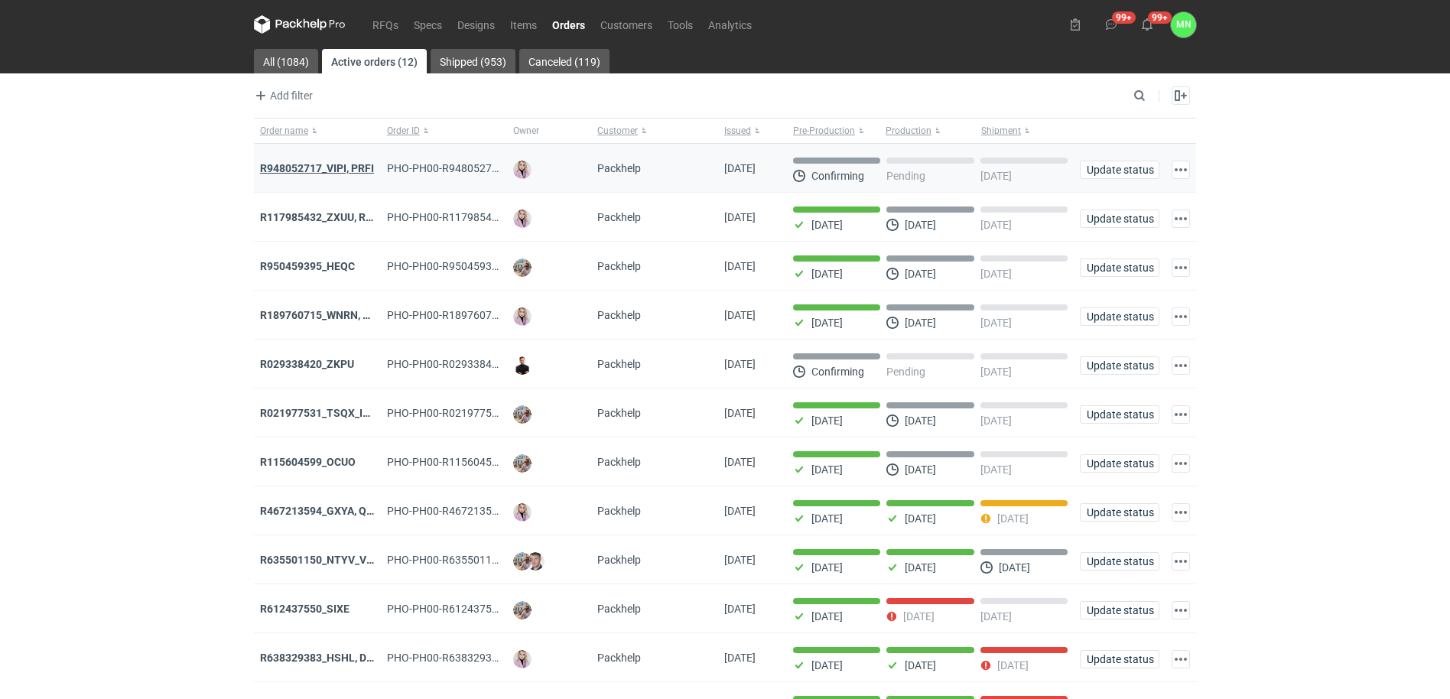
click at [341, 166] on strong "R948052717_VIPI, PRFI" at bounding box center [317, 168] width 114 height 12
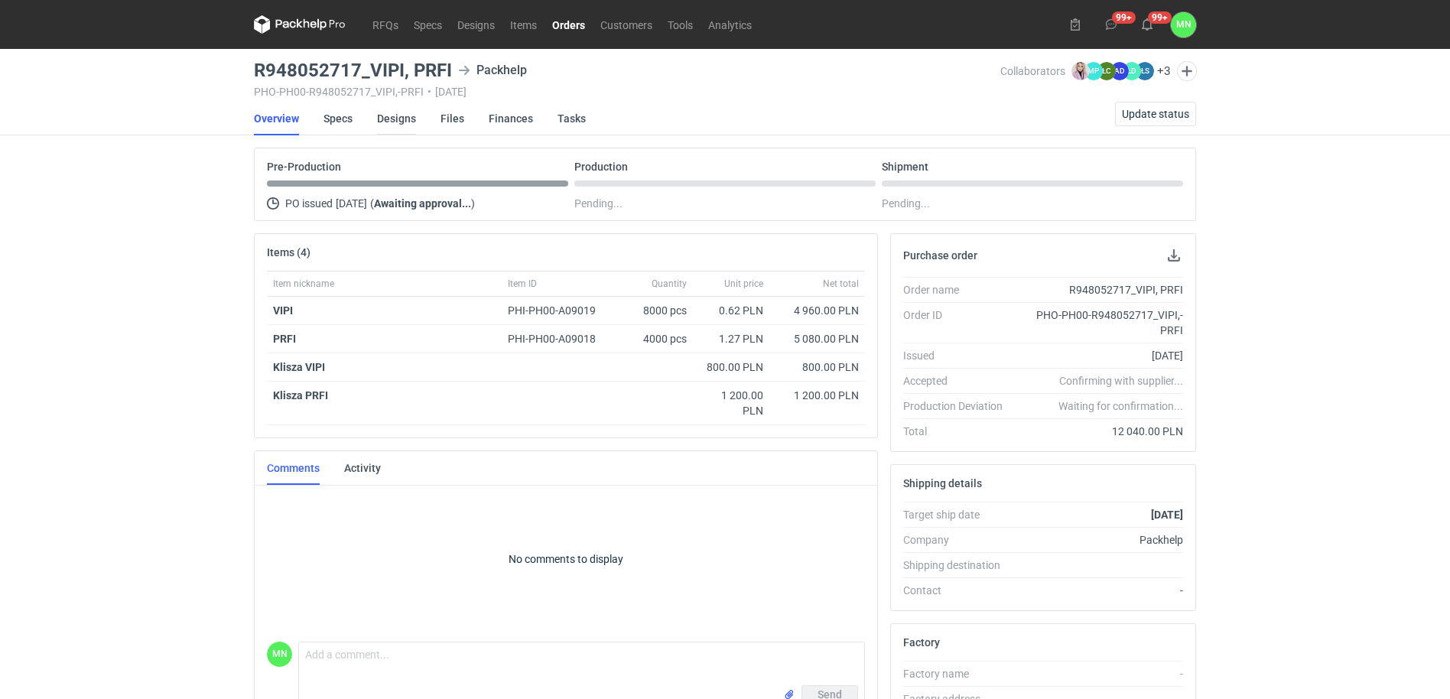
click at [407, 120] on link "Designs" at bounding box center [396, 119] width 39 height 34
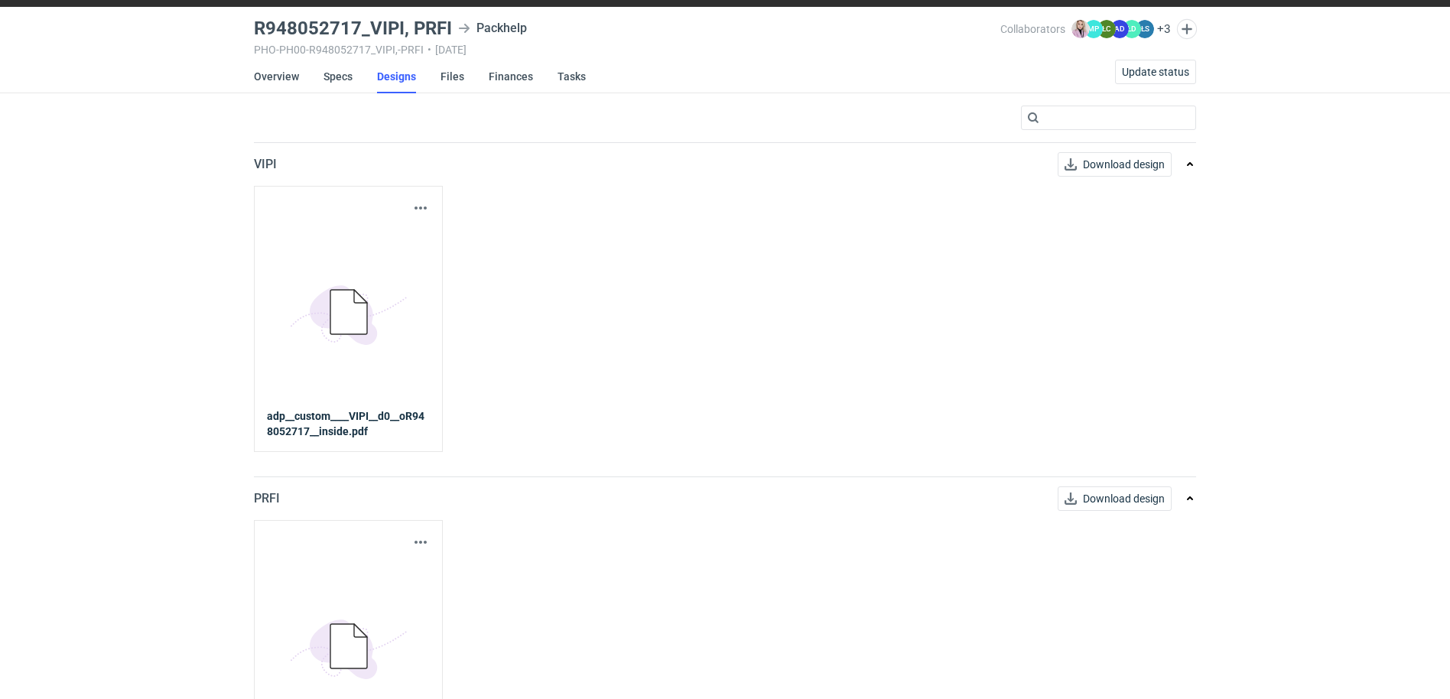
scroll to position [96, 0]
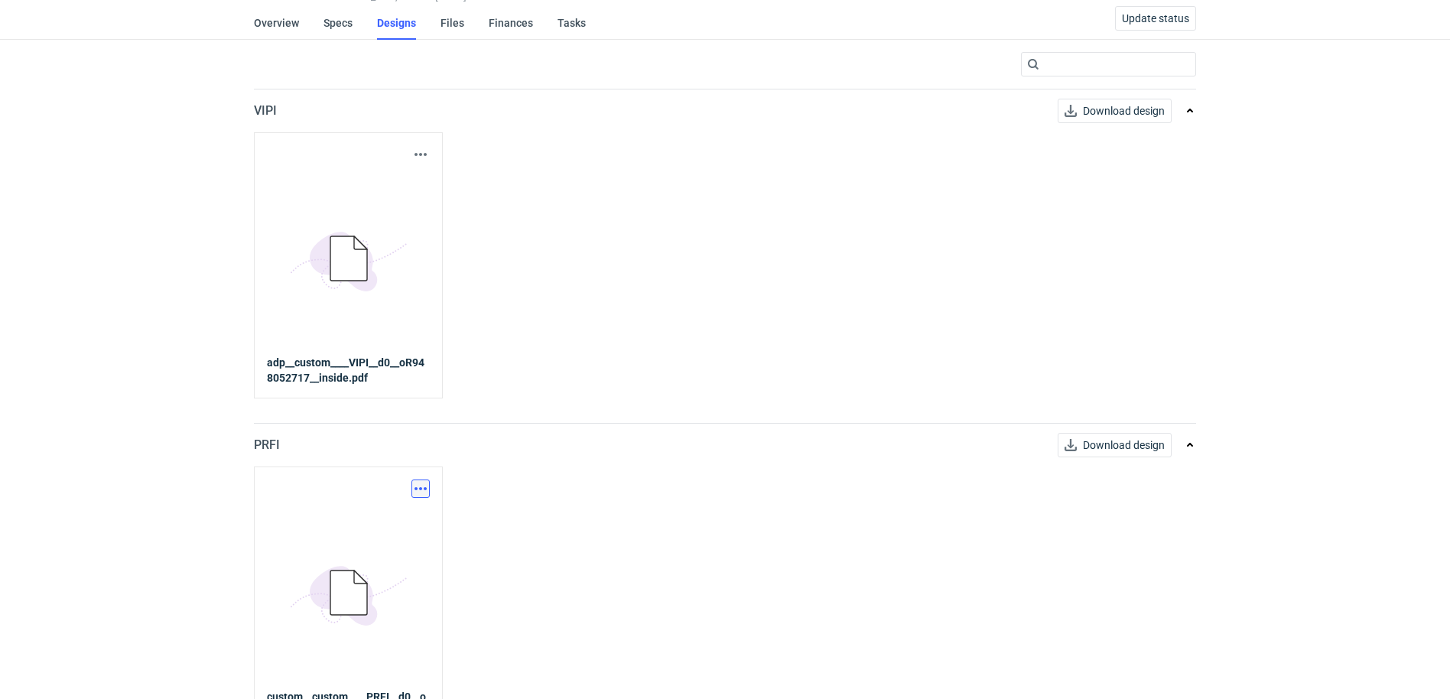
click at [417, 484] on button "button" at bounding box center [420, 488] width 18 height 18
click at [408, 533] on link "Download design part" at bounding box center [353, 522] width 141 height 24
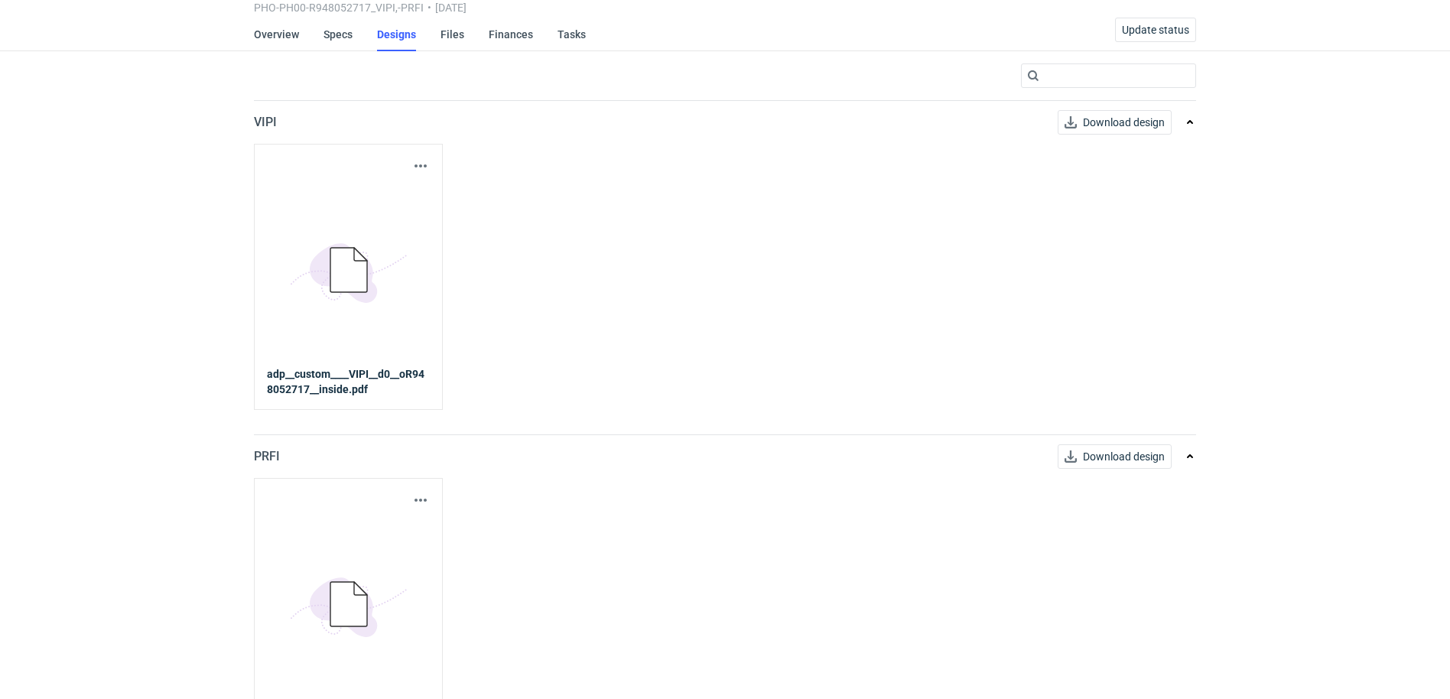
scroll to position [0, 0]
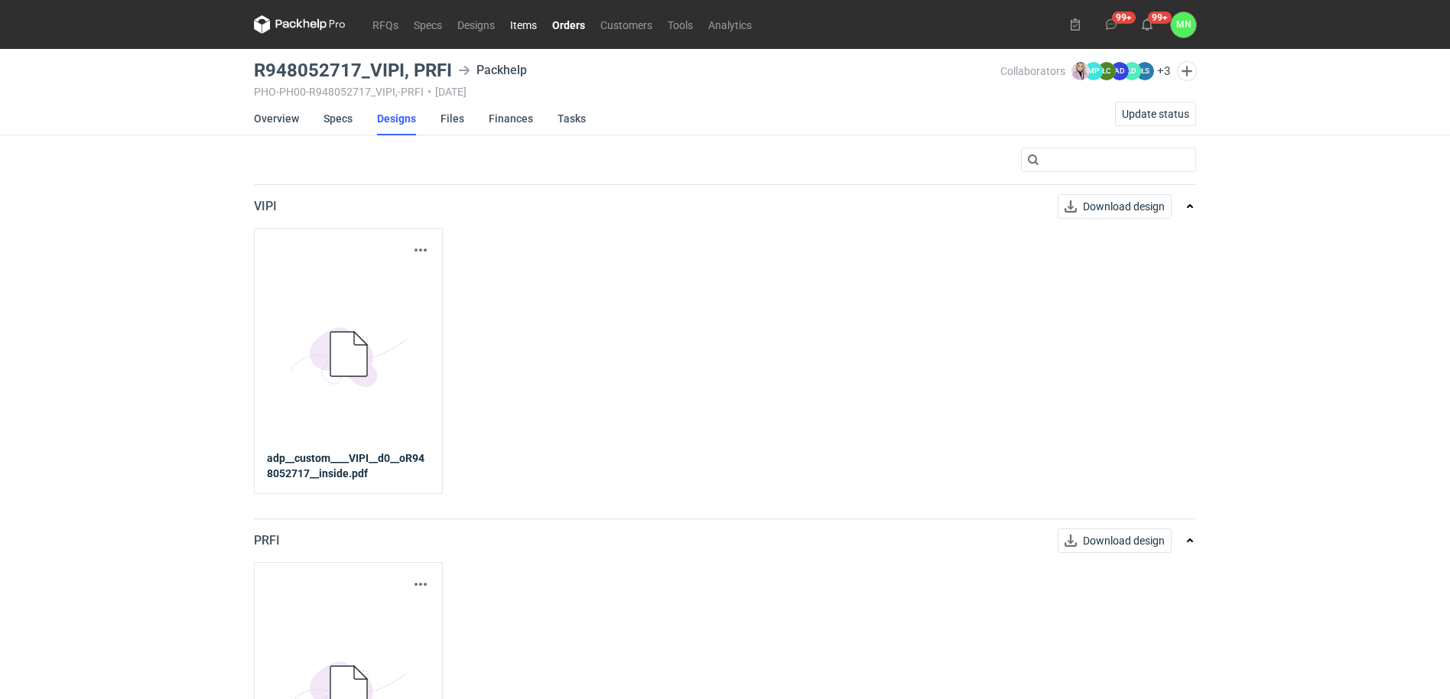
click at [509, 24] on link "Items" at bounding box center [523, 24] width 42 height 18
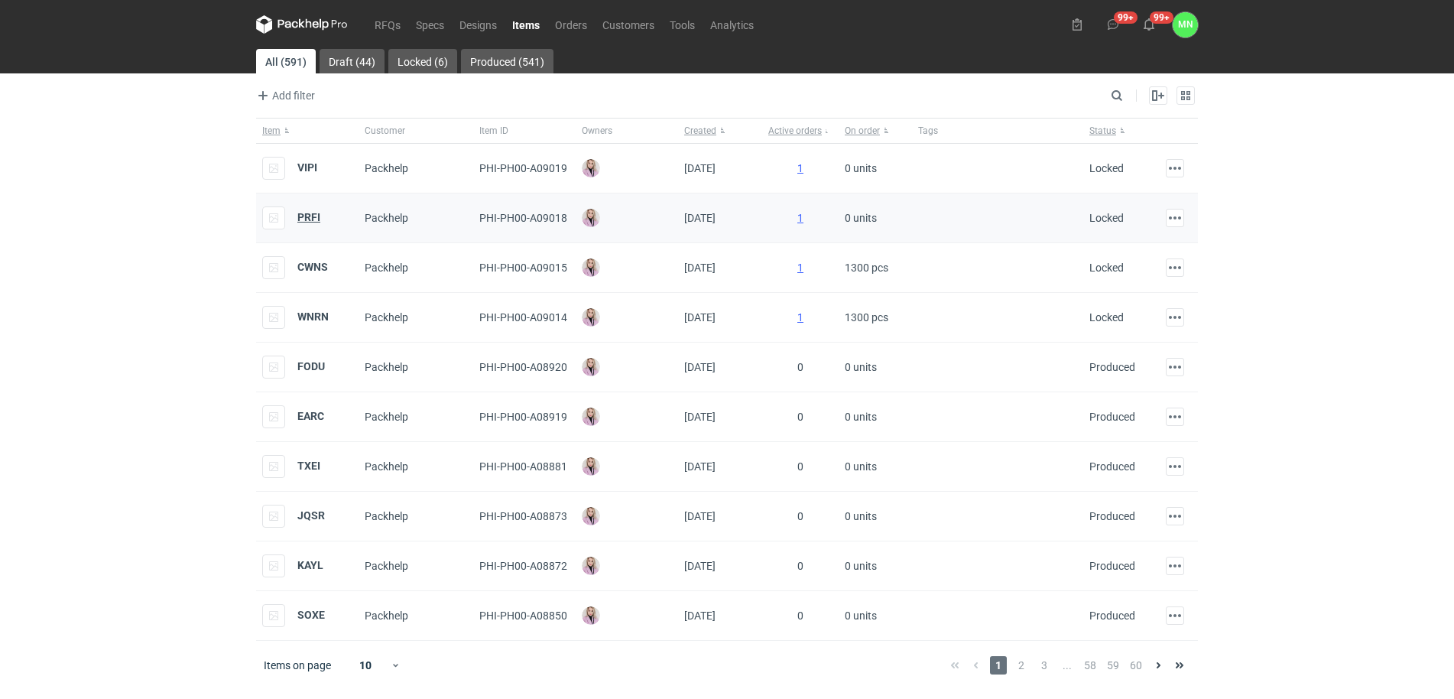
click at [308, 217] on strong "PRFI" at bounding box center [308, 217] width 23 height 12
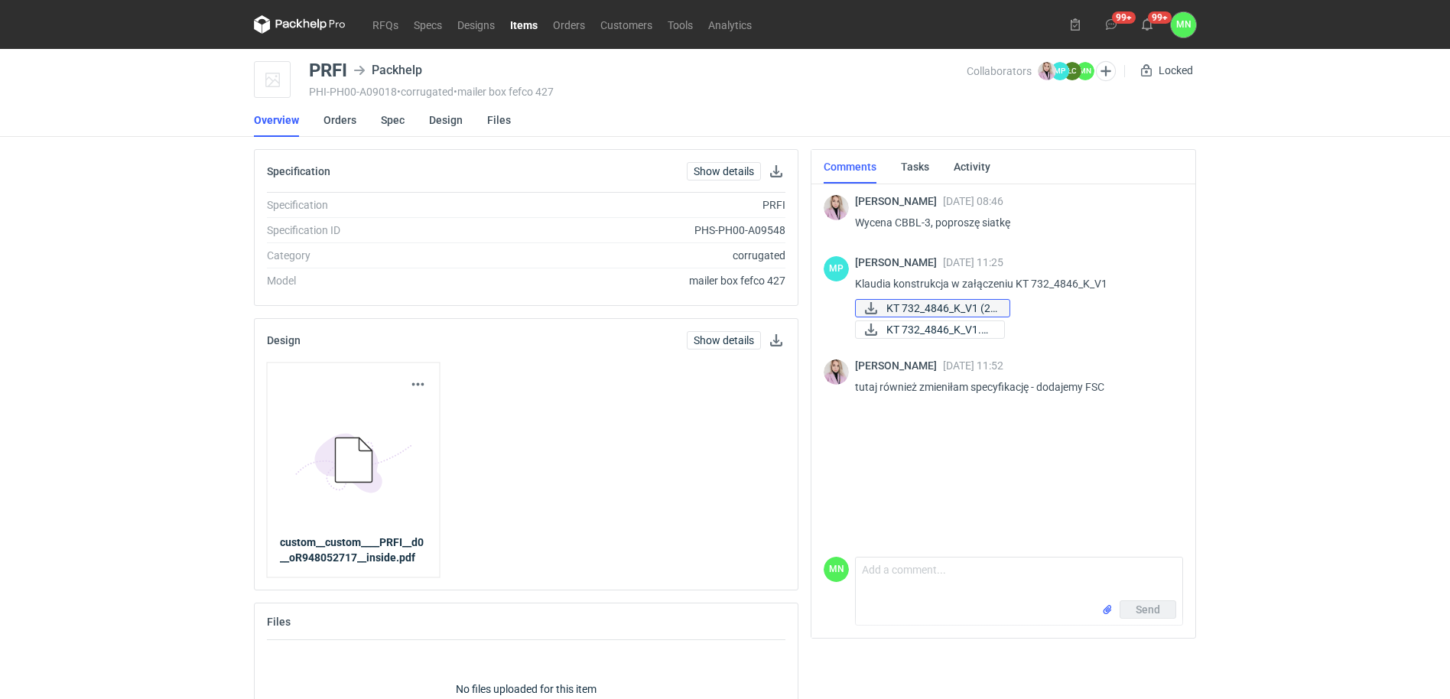
click at [963, 307] on span "KT 732_4846_K_V1 (2)..." at bounding box center [941, 308] width 111 height 17
click at [380, 24] on link "RFQs" at bounding box center [385, 24] width 41 height 18
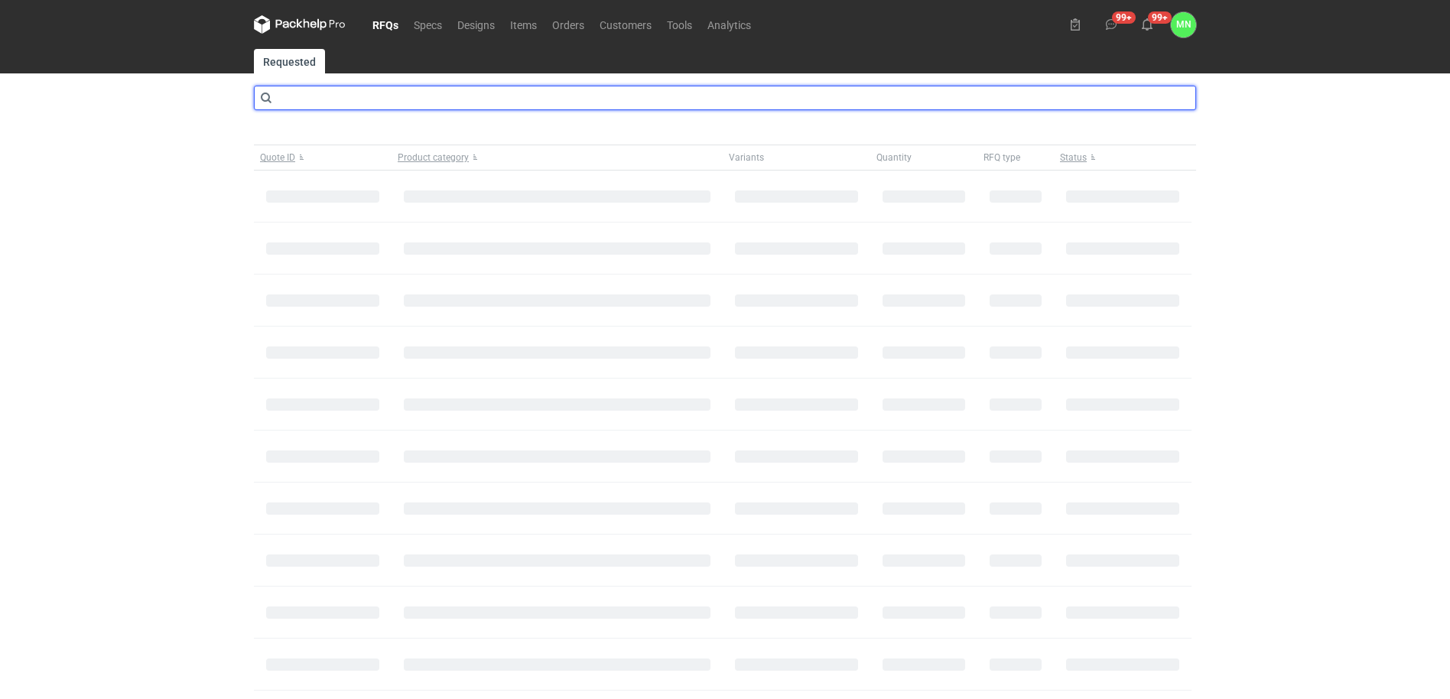
click at [340, 87] on input "text" at bounding box center [725, 98] width 942 height 24
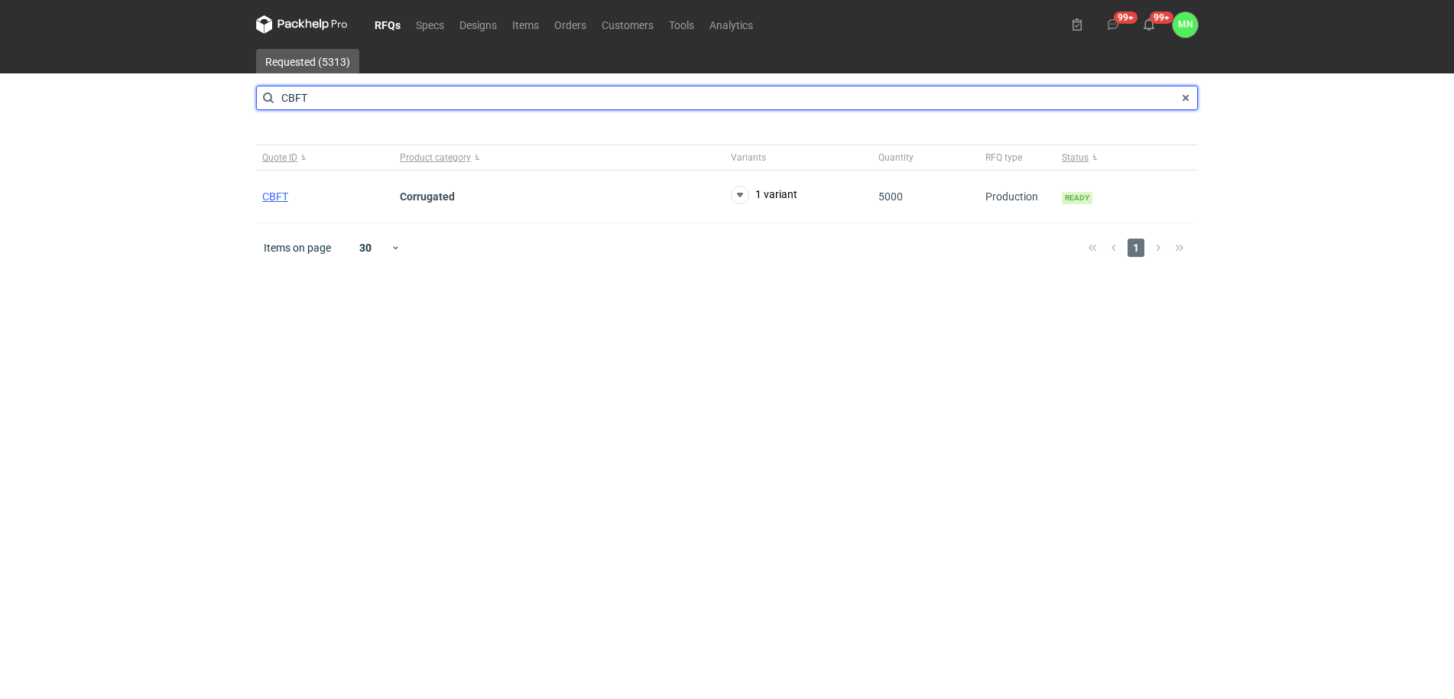
type input "CBFT"
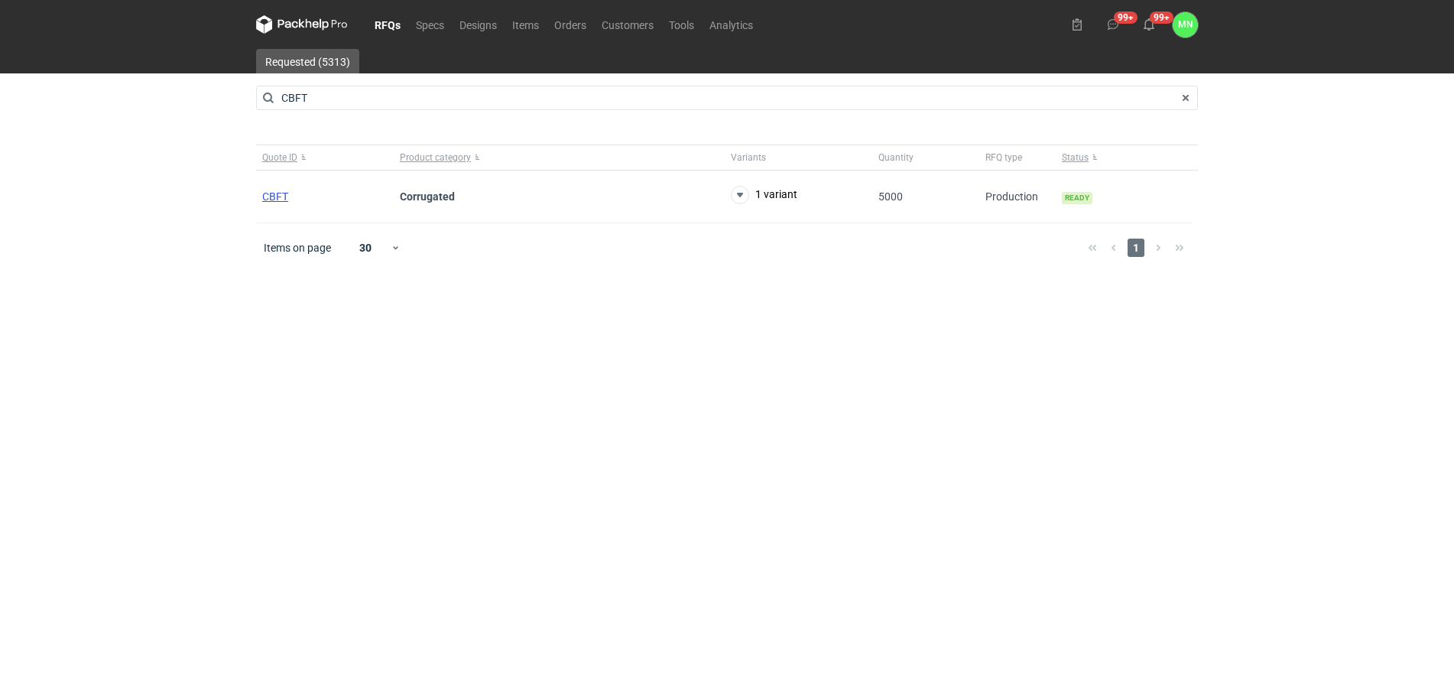
click at [281, 190] on span "CBFT" at bounding box center [275, 196] width 26 height 12
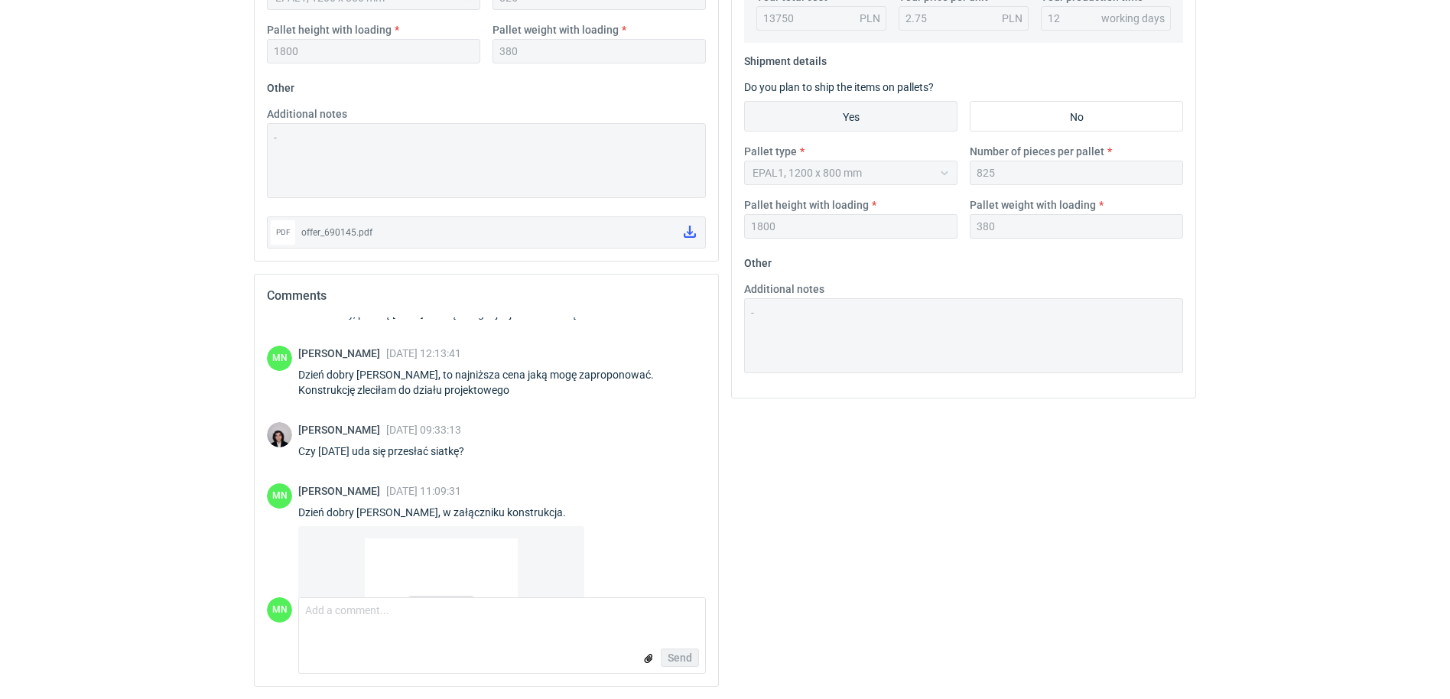
scroll to position [67, 0]
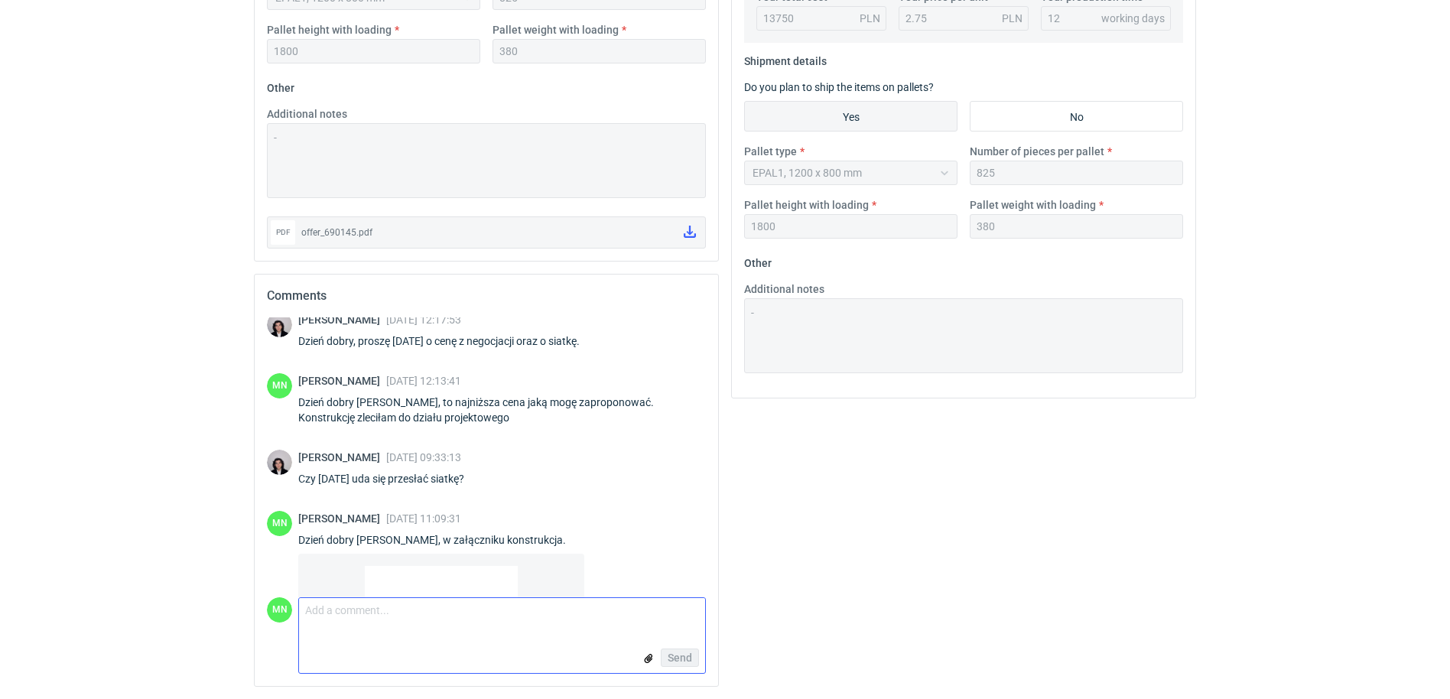
click at [369, 620] on textarea "Comment message" at bounding box center [502, 614] width 406 height 32
type textarea "[PERSON_NAME], w załączniku plik eps"
click at [650, 655] on input "file" at bounding box center [648, 659] width 12 height 16
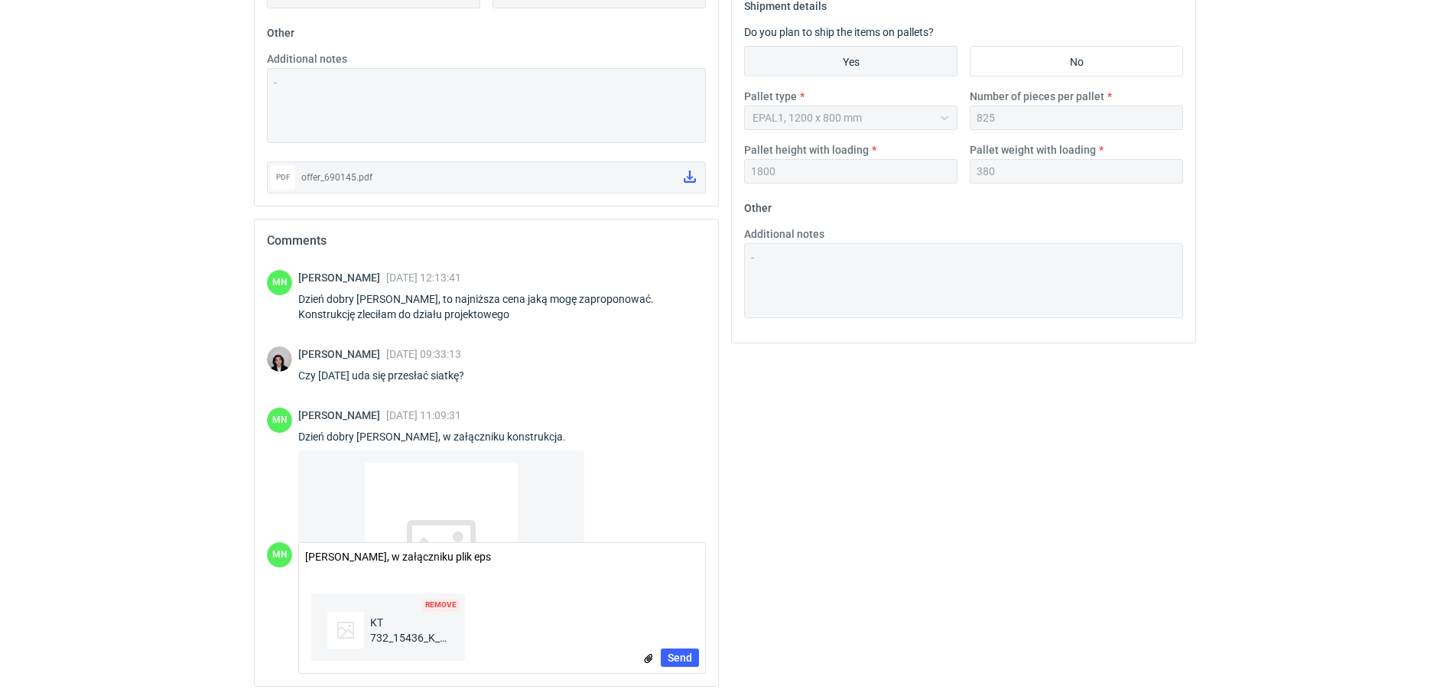
scroll to position [258, 0]
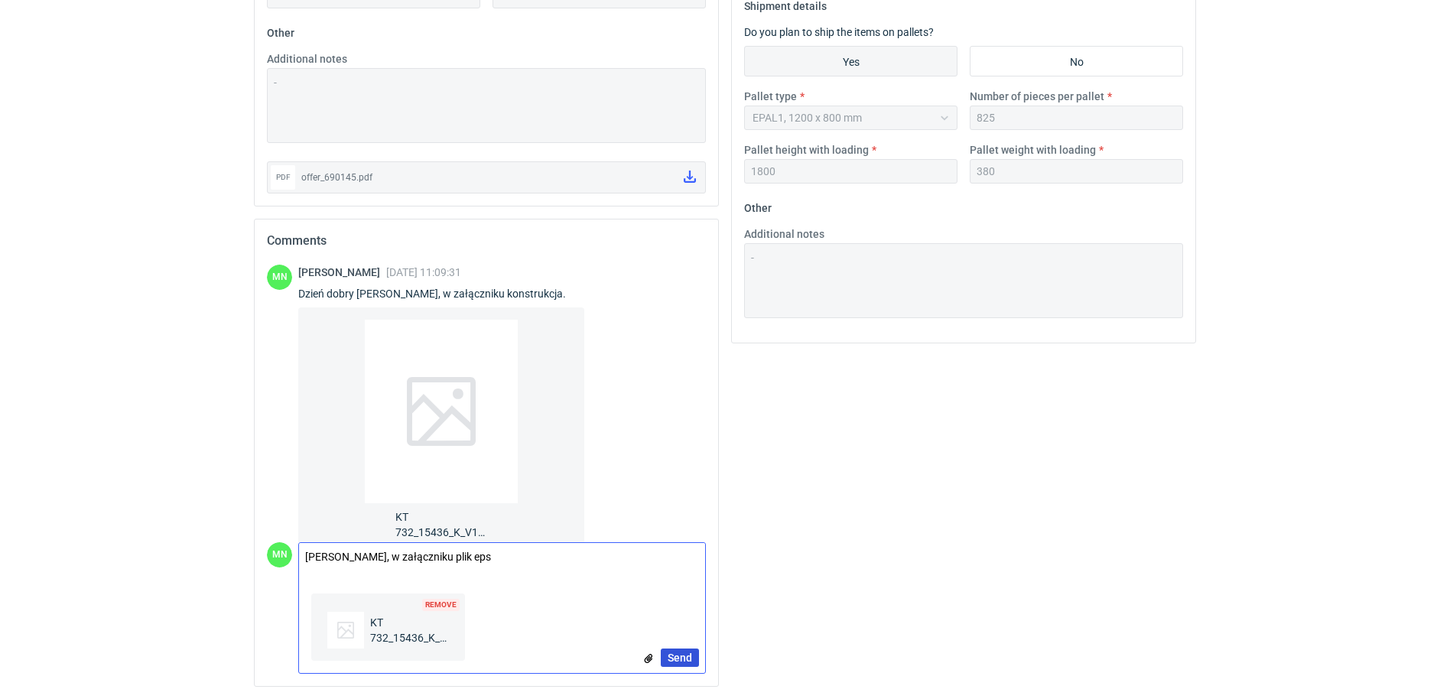
drag, startPoint x: 677, startPoint y: 665, endPoint x: 679, endPoint y: 655, distance: 10.2
click at [677, 665] on button "Send" at bounding box center [680, 657] width 38 height 18
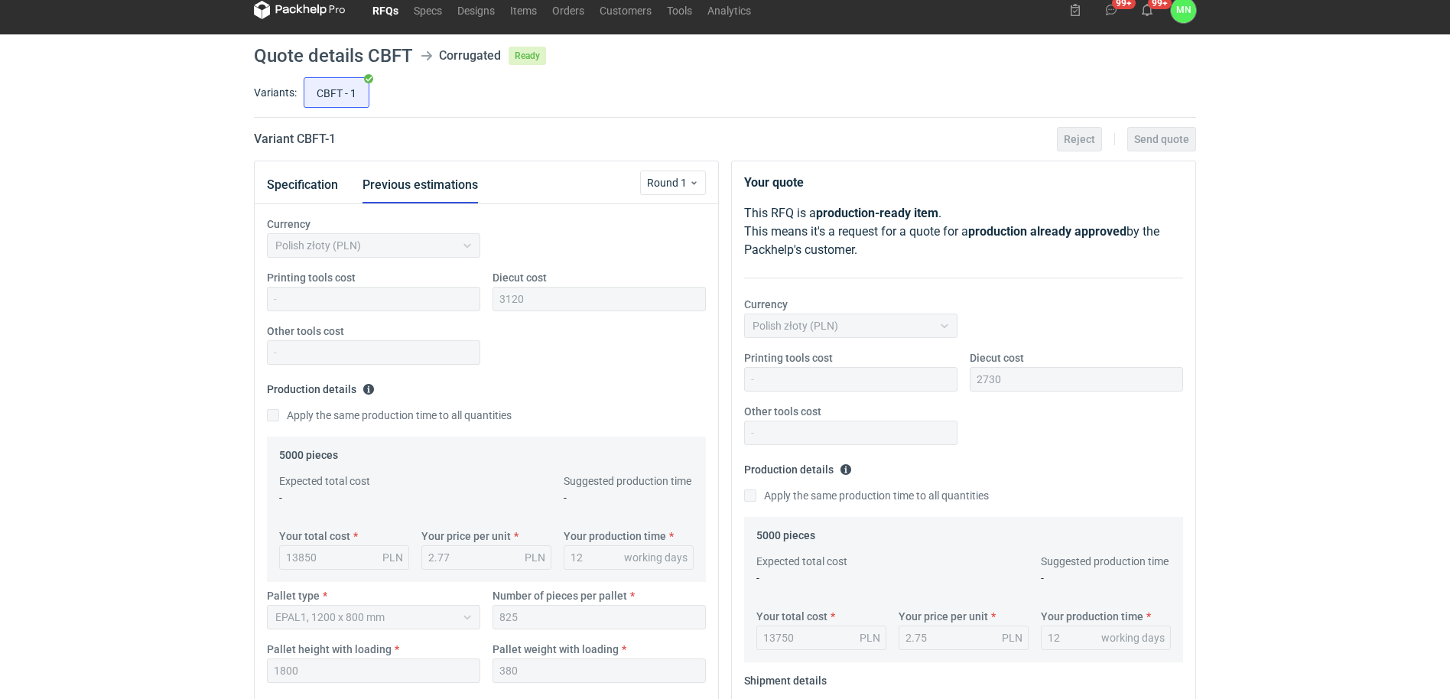
scroll to position [0, 0]
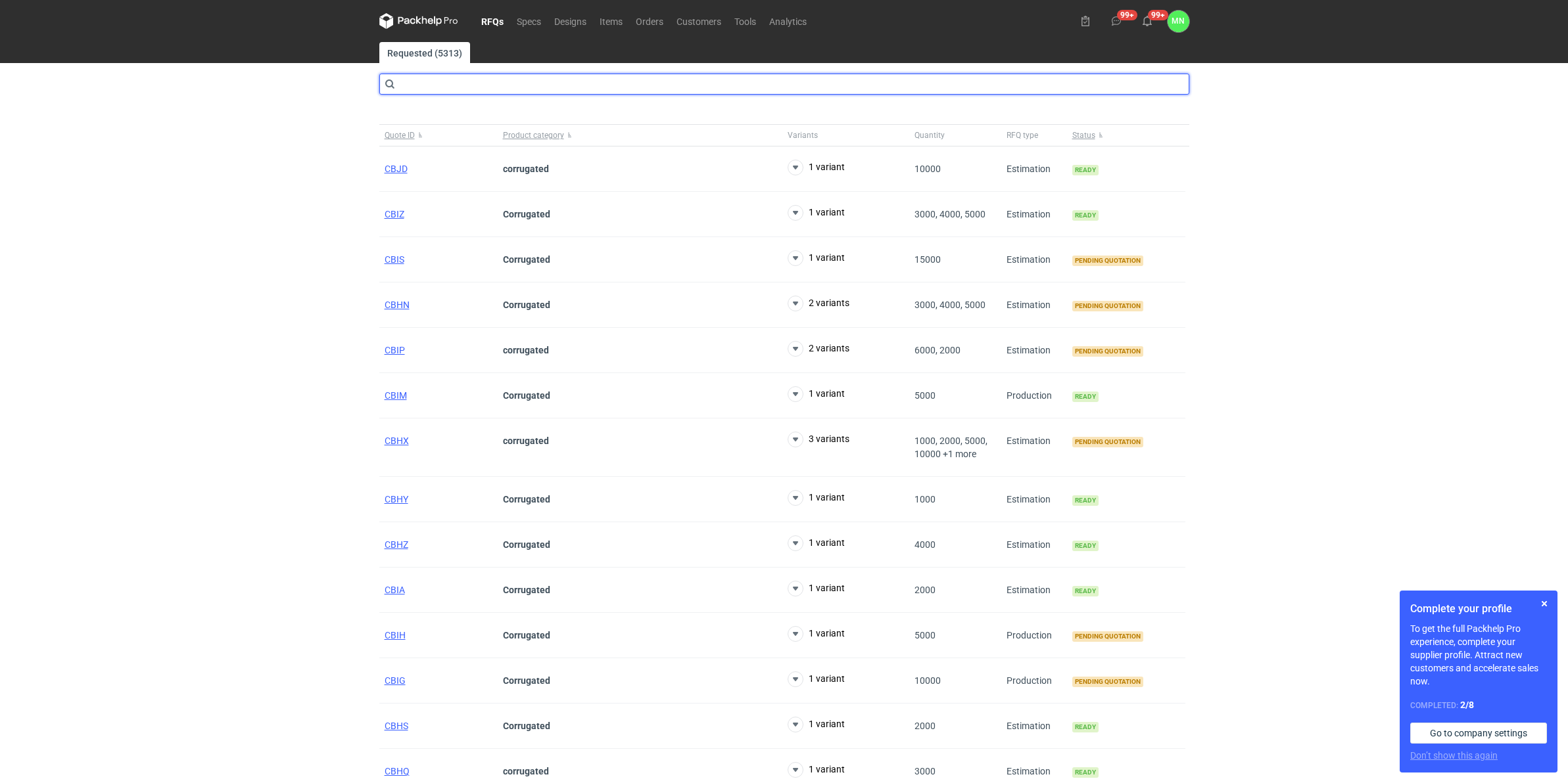
click at [431, 85] on input "text" at bounding box center [784, 84] width 810 height 21
type input "1.36_B_C2 / 1218*1024 / ABF 184 FSC® mix 561"
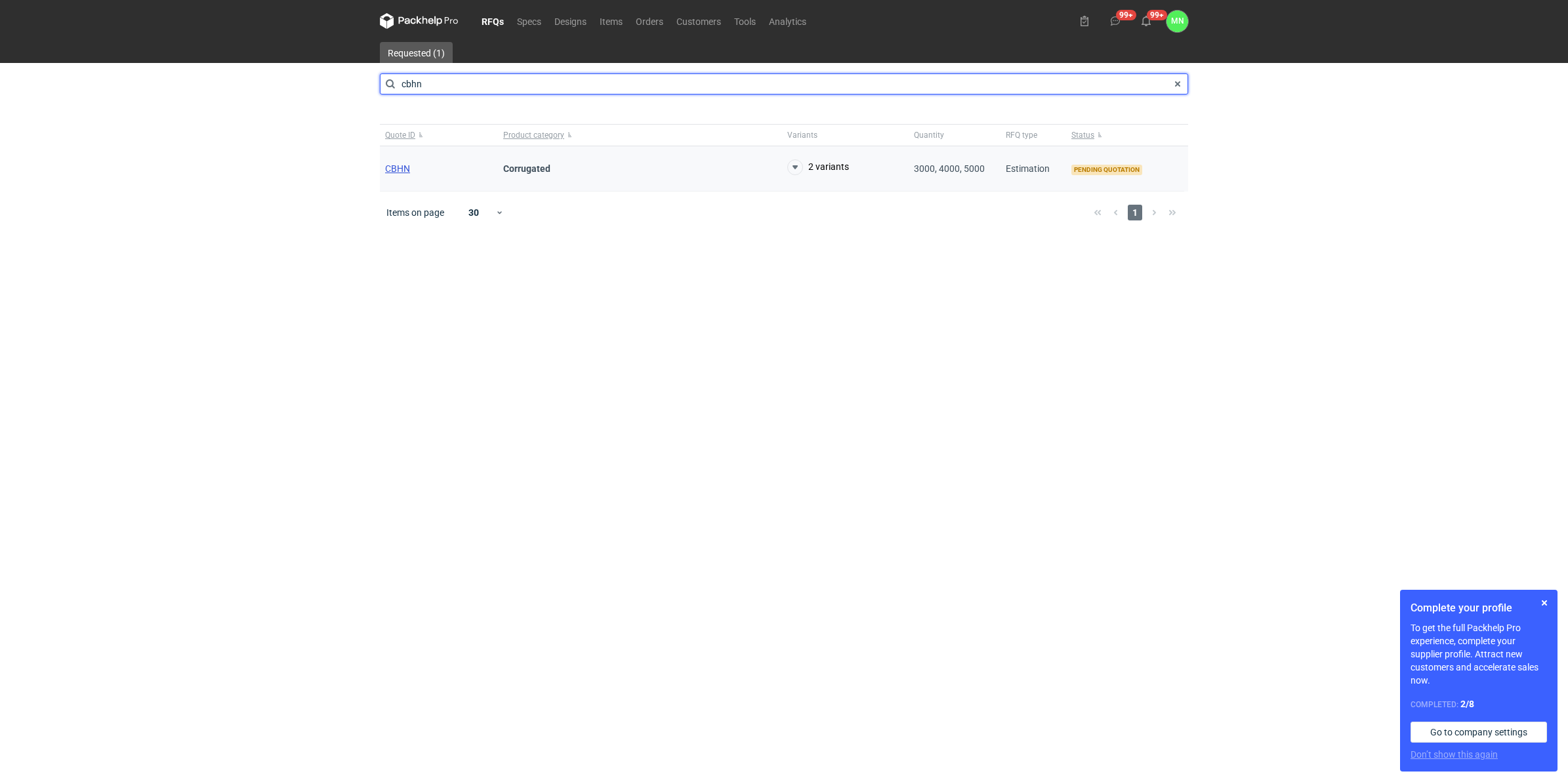
type input "cbhn"
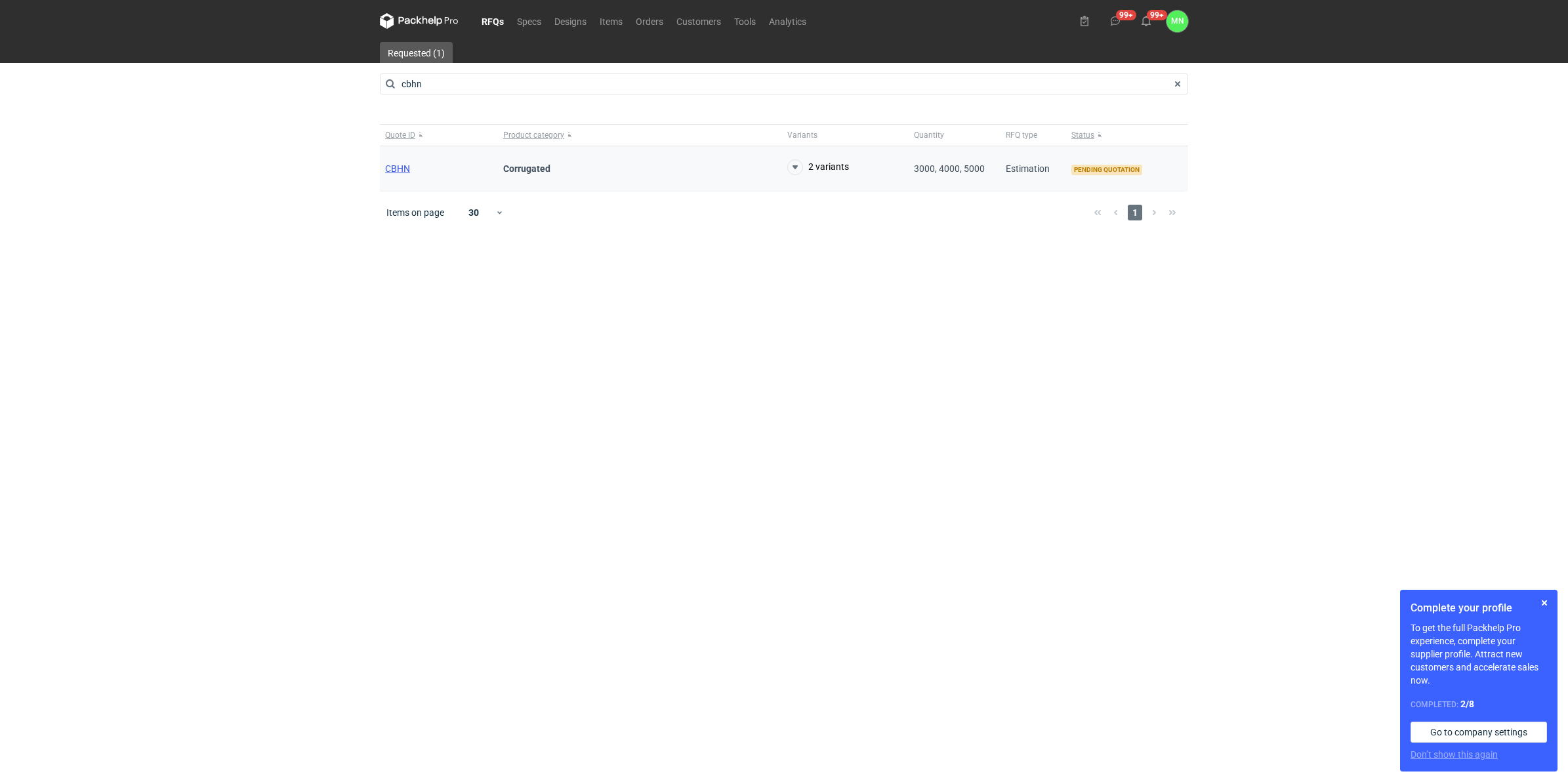
click at [402, 167] on span "CBHN" at bounding box center [397, 168] width 25 height 10
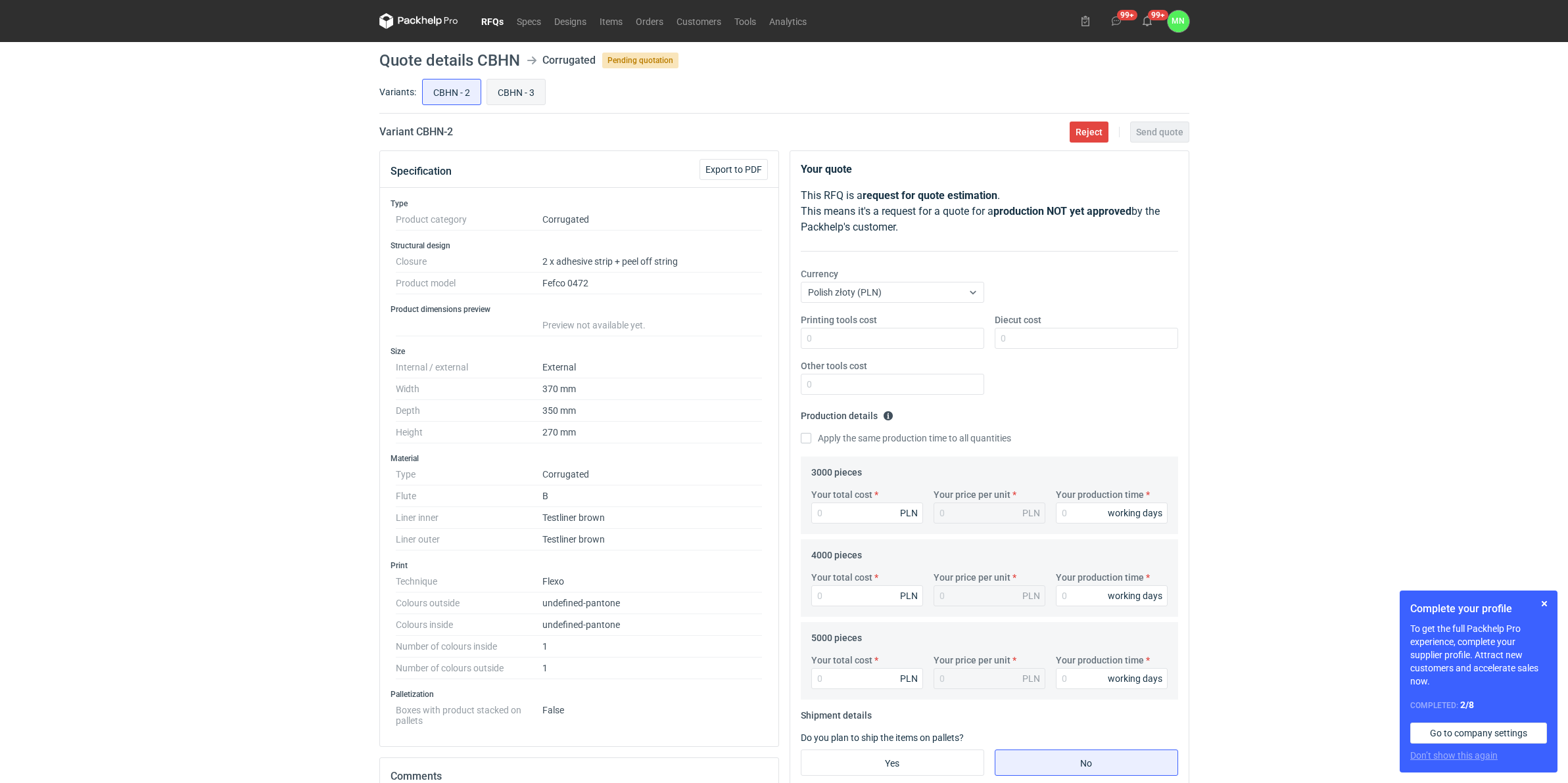
click at [508, 90] on input "CBHN - 3" at bounding box center [516, 92] width 58 height 25
radio input "true"
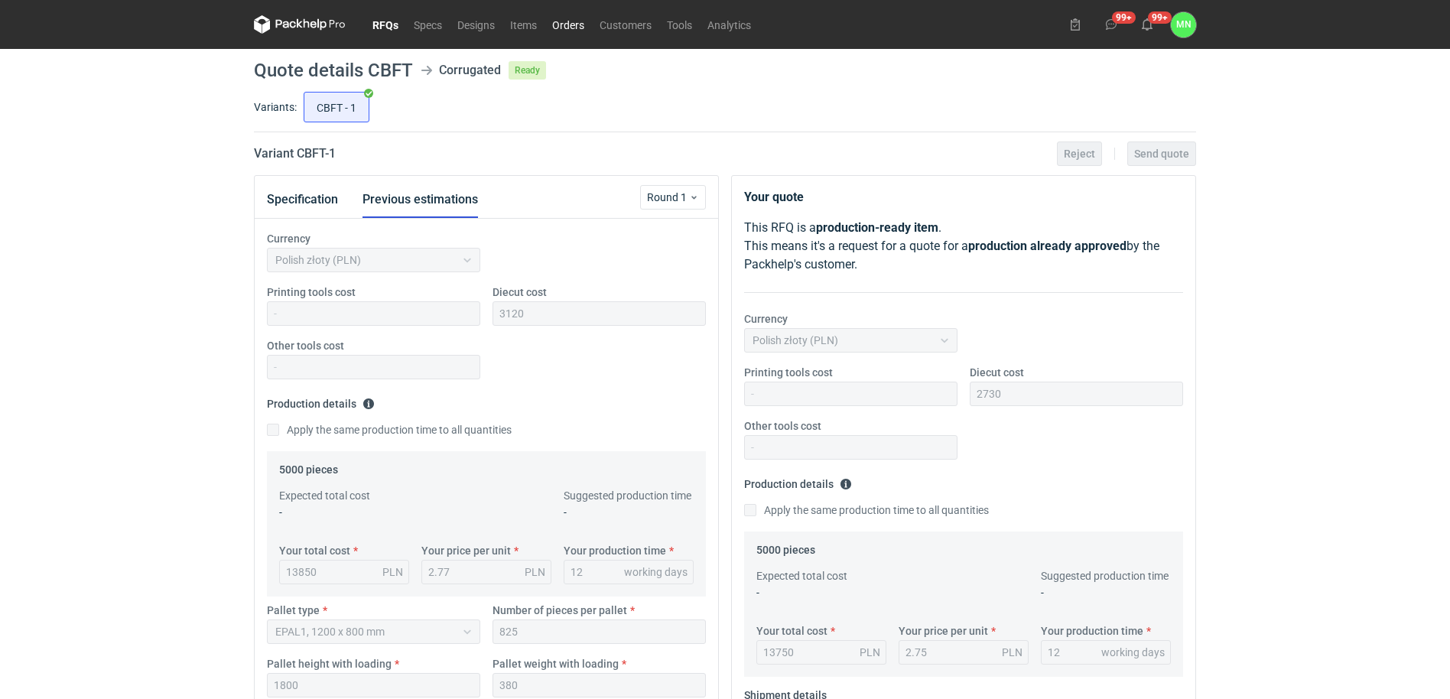
click at [573, 28] on link "Orders" at bounding box center [567, 24] width 47 height 18
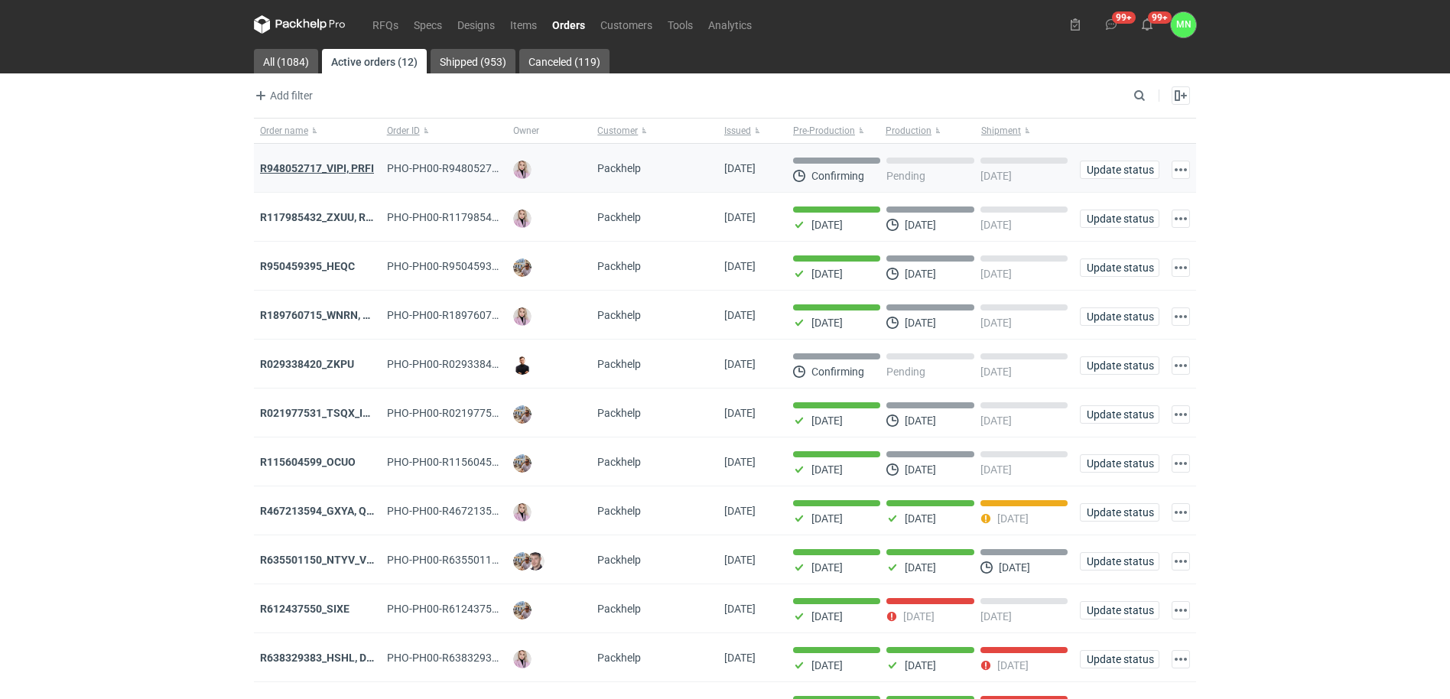
click at [290, 164] on strong "R948052717_VIPI, PRFI" at bounding box center [317, 168] width 114 height 12
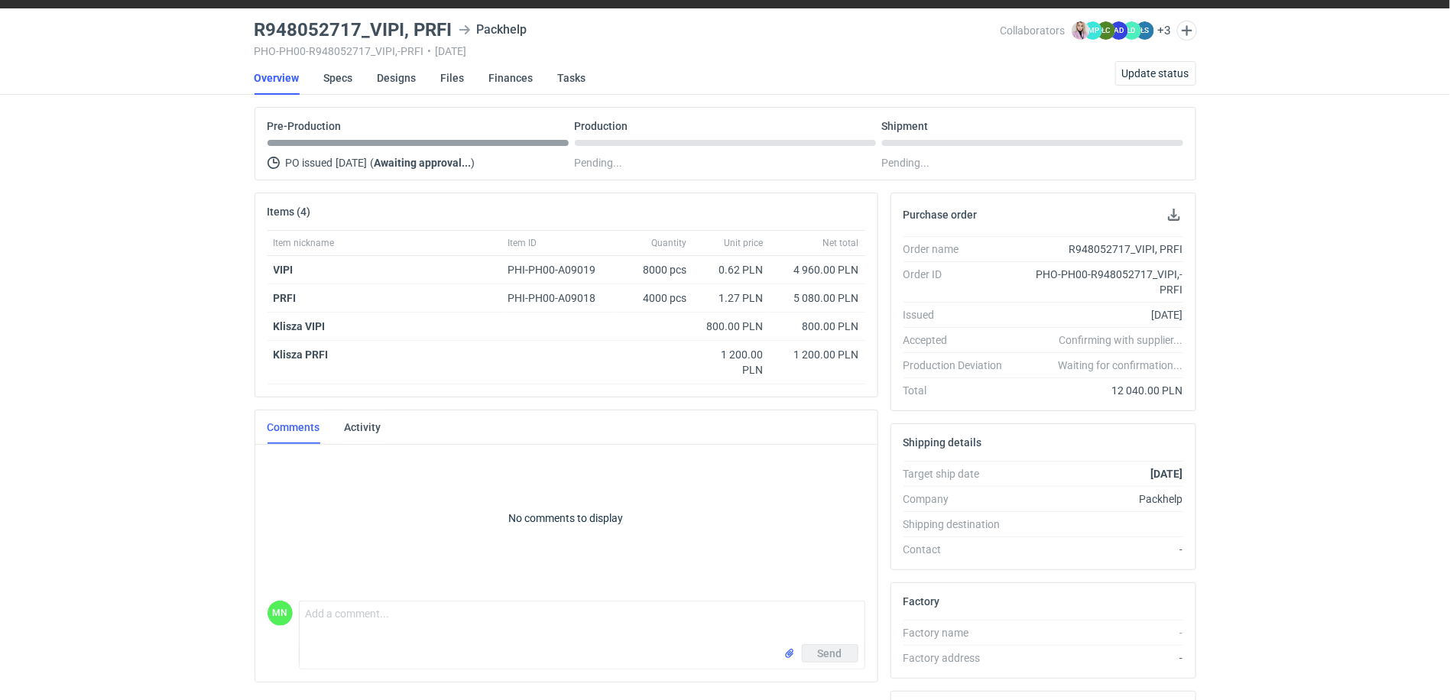
scroll to position [96, 0]
